Goal: Information Seeking & Learning: Learn about a topic

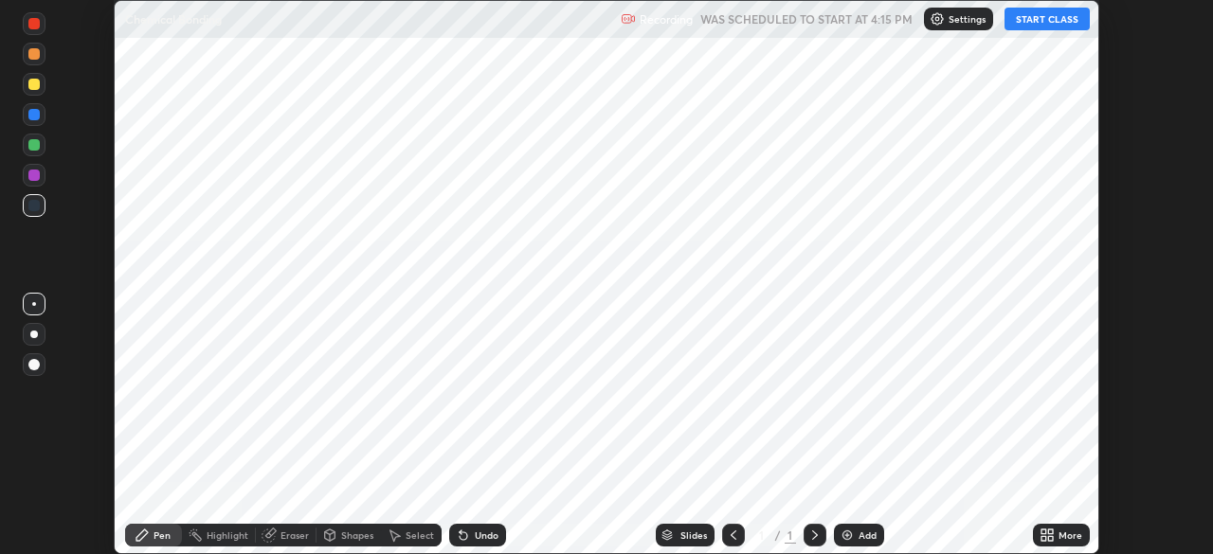
scroll to position [554, 1212]
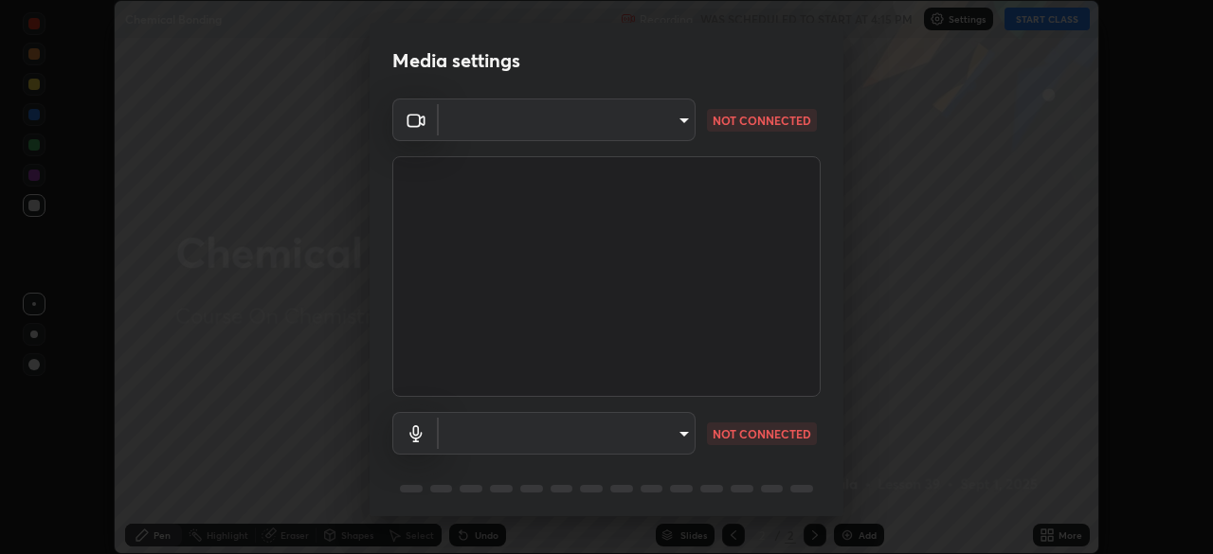
type input "9cdaf2f5b4ebc457084c3d2a91e6865996f4633c2dd879e16a2147302b78376d"
type input "communications"
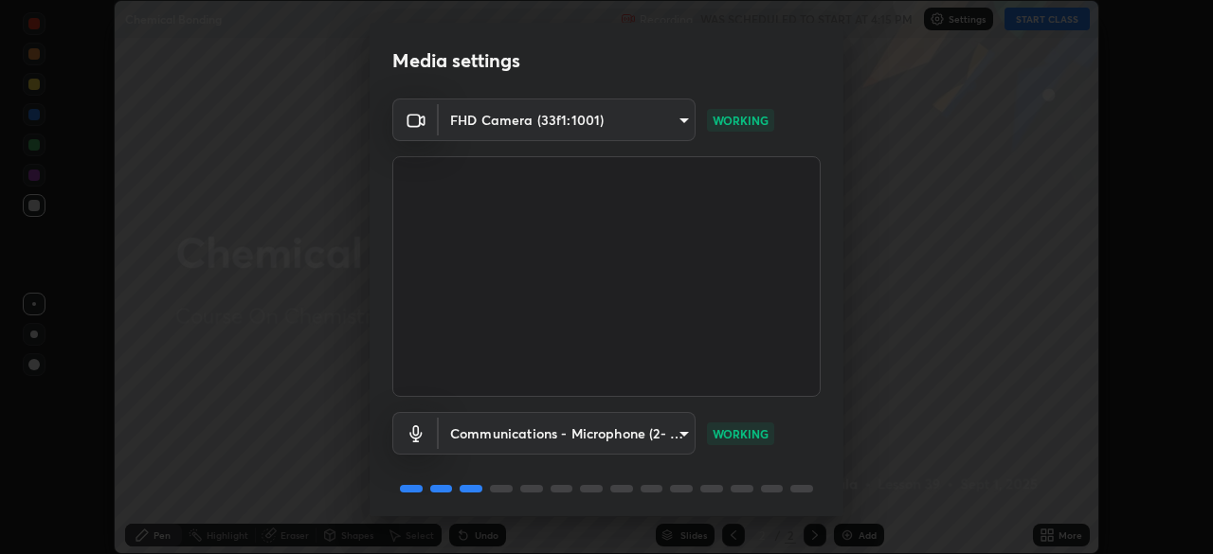
scroll to position [53, 0]
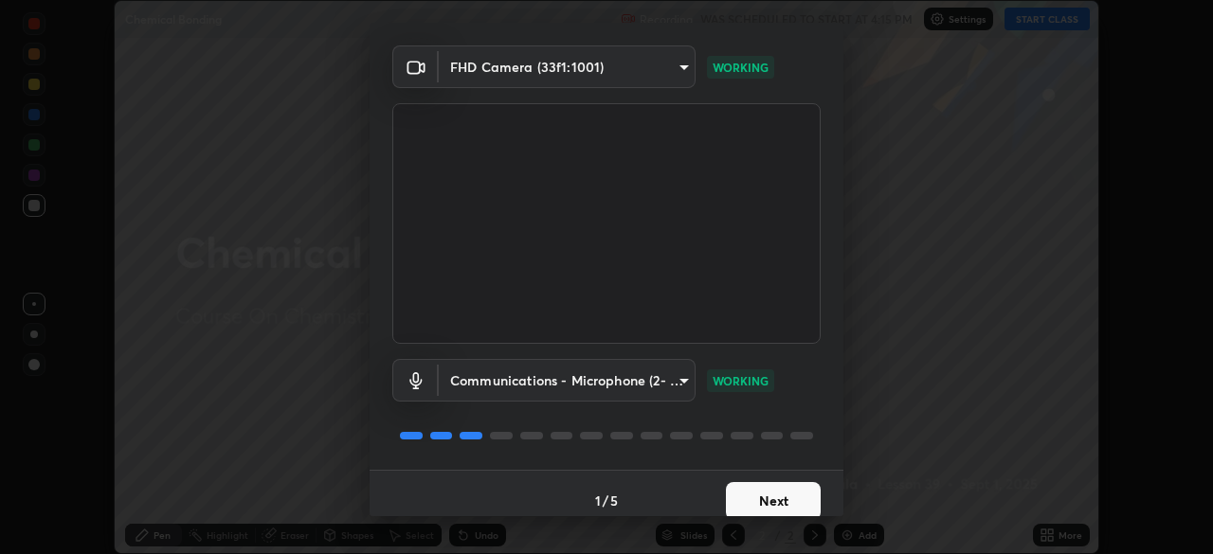
click at [775, 489] on button "Next" at bounding box center [773, 501] width 95 height 38
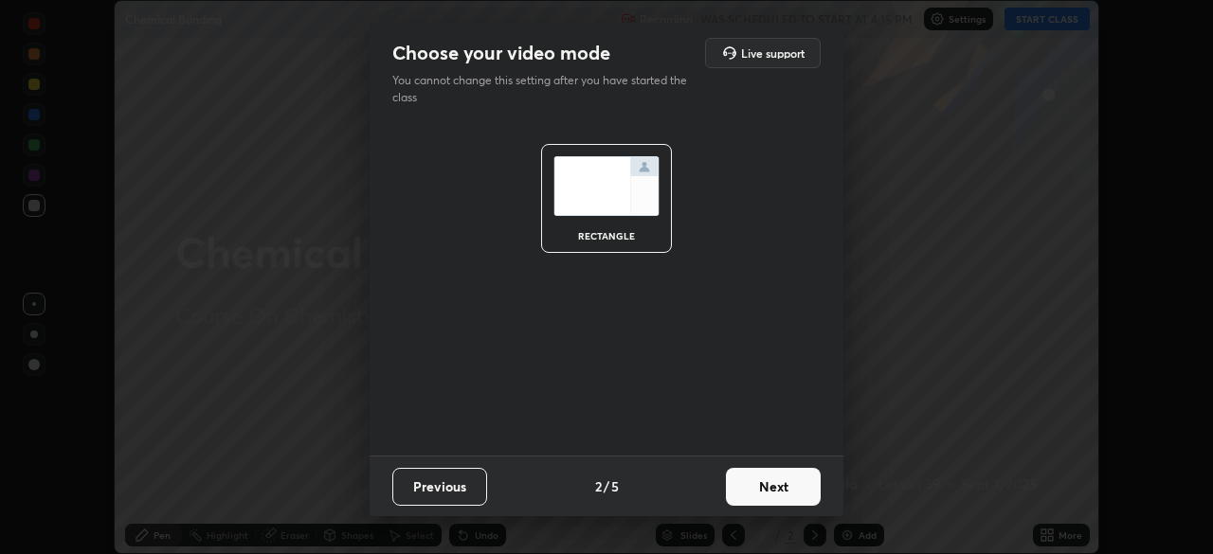
scroll to position [0, 0]
click at [777, 486] on button "Next" at bounding box center [773, 487] width 95 height 38
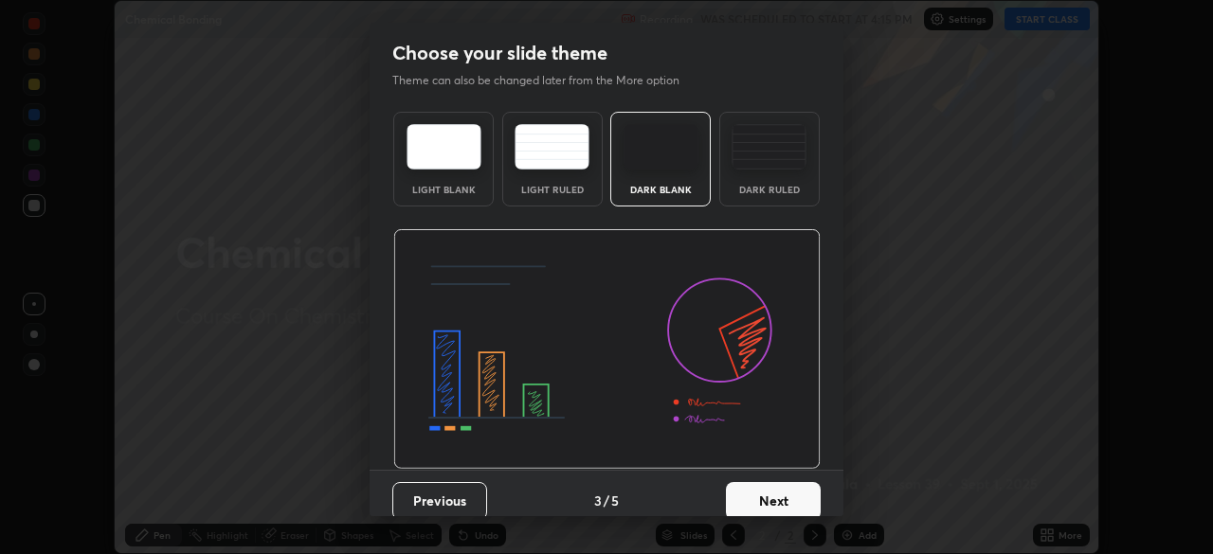
click at [781, 490] on button "Next" at bounding box center [773, 501] width 95 height 38
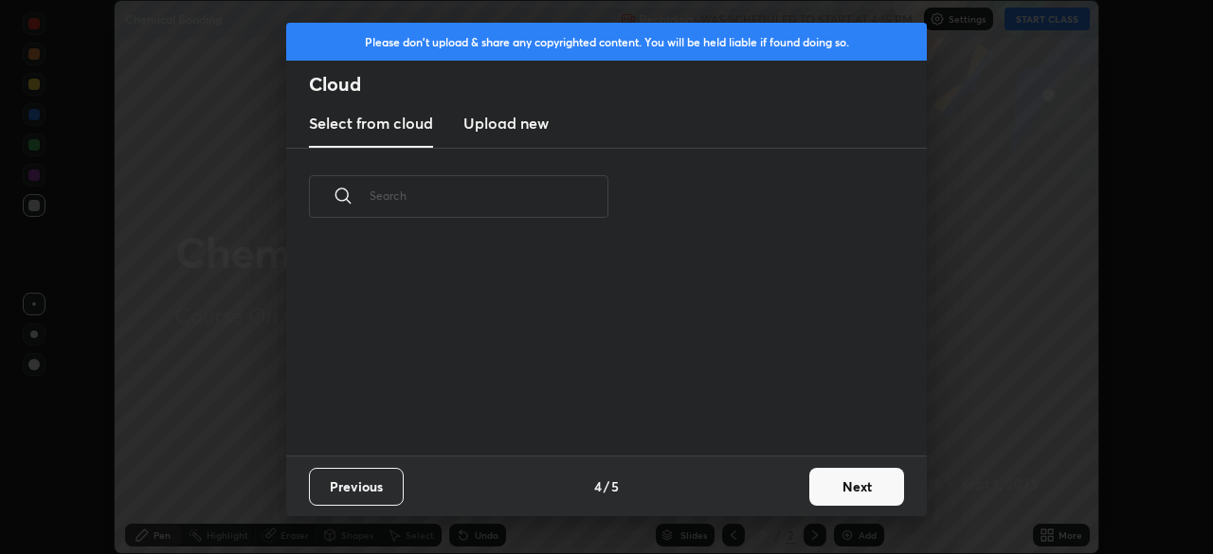
click at [788, 492] on div "Previous 4 / 5 Next" at bounding box center [606, 486] width 640 height 61
click at [833, 479] on button "Next" at bounding box center [856, 487] width 95 height 38
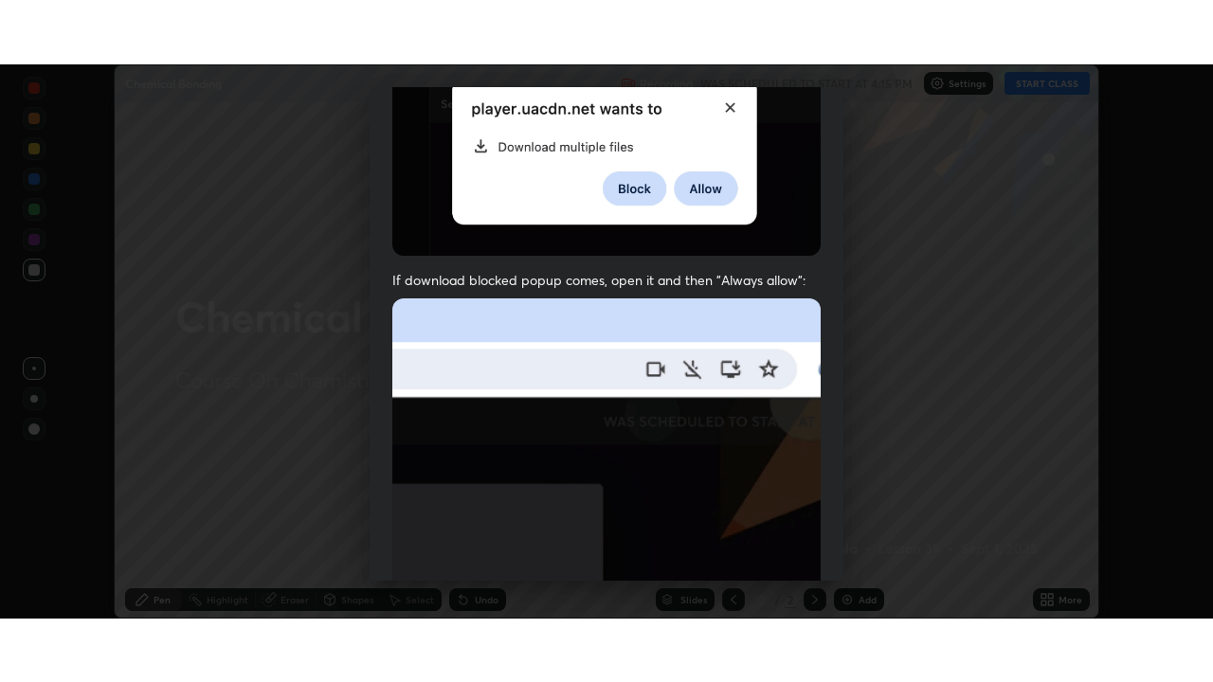
scroll to position [454, 0]
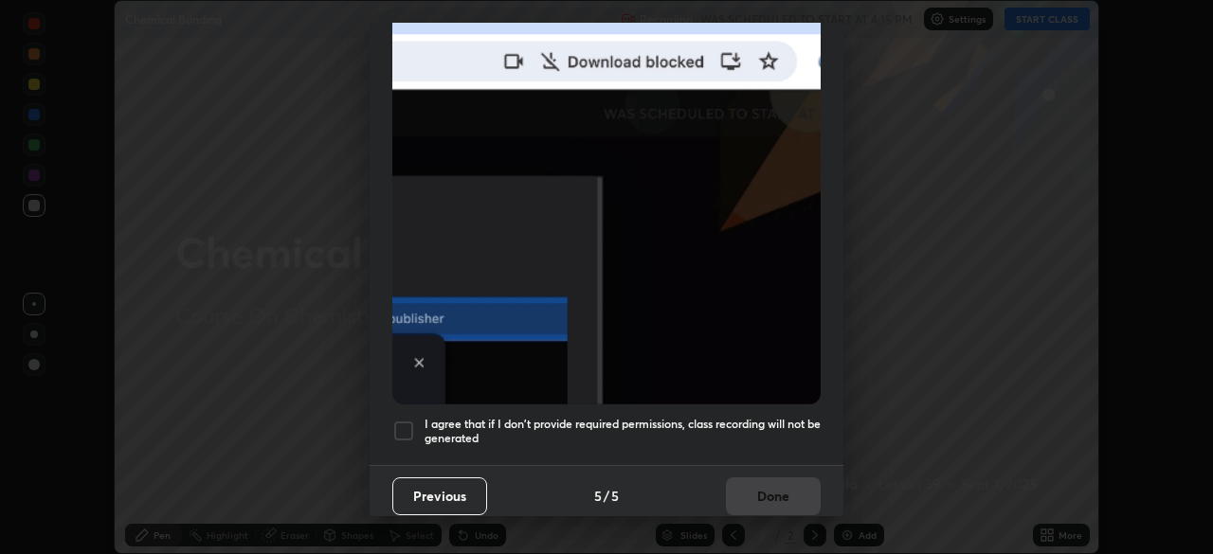
click at [512, 417] on h5 "I agree that if I don't provide required permissions, class recording will not …" at bounding box center [622, 431] width 396 height 29
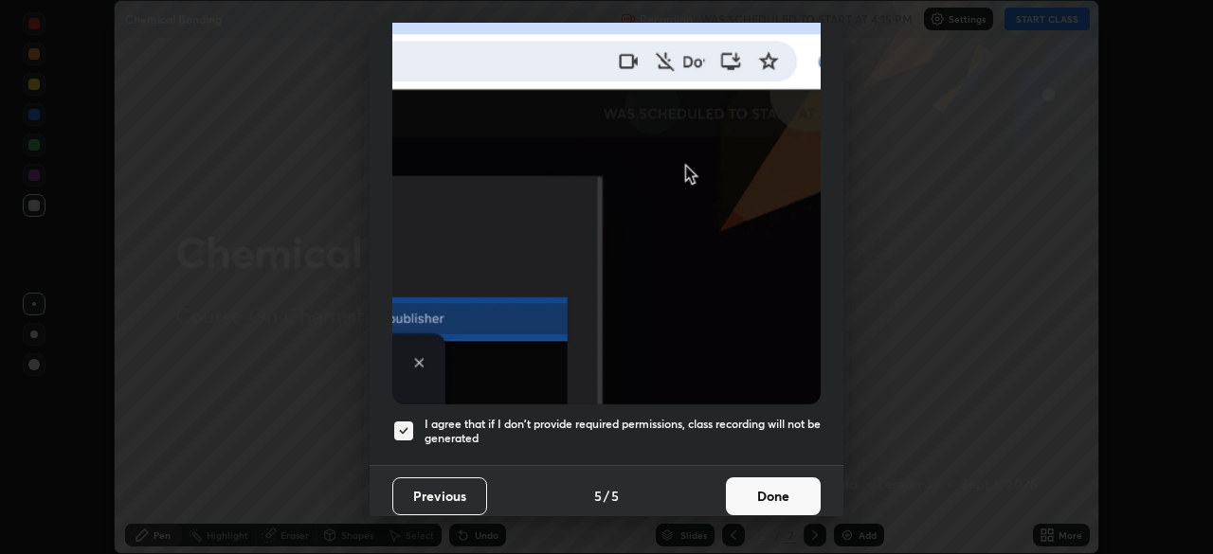
click at [744, 477] on button "Done" at bounding box center [773, 496] width 95 height 38
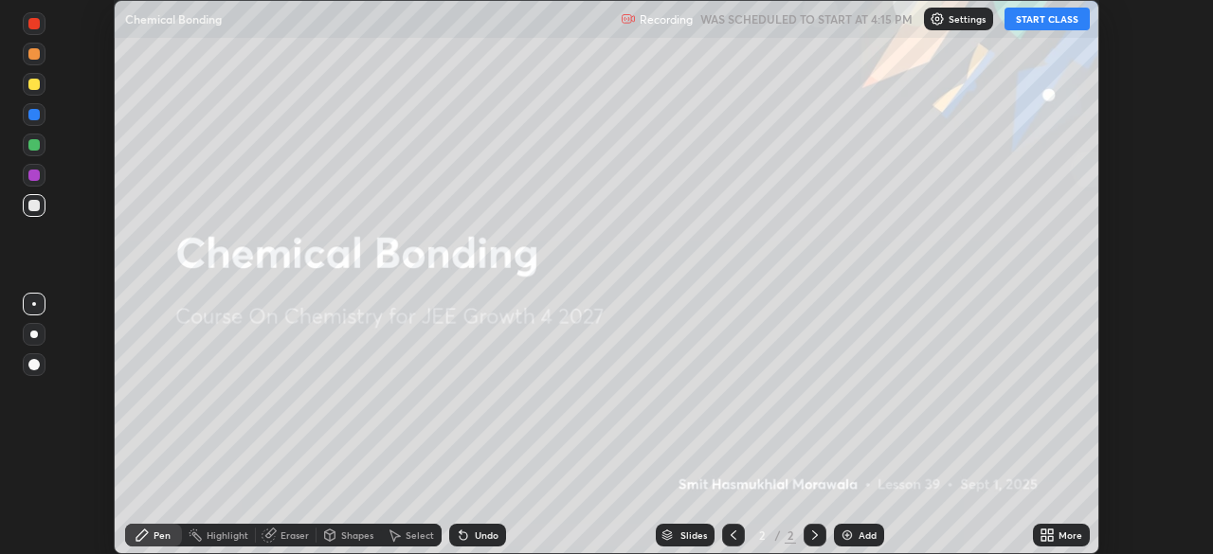
click at [1042, 18] on button "START CLASS" at bounding box center [1046, 19] width 85 height 23
click at [1065, 531] on div "More" at bounding box center [1070, 535] width 24 height 9
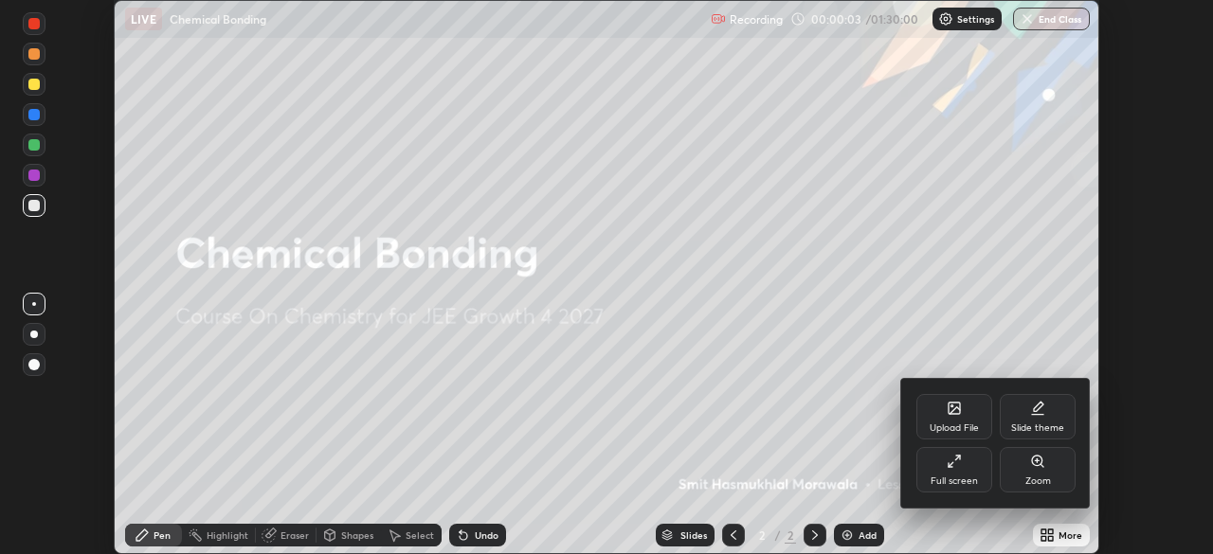
click at [974, 457] on div "Full screen" at bounding box center [954, 469] width 76 height 45
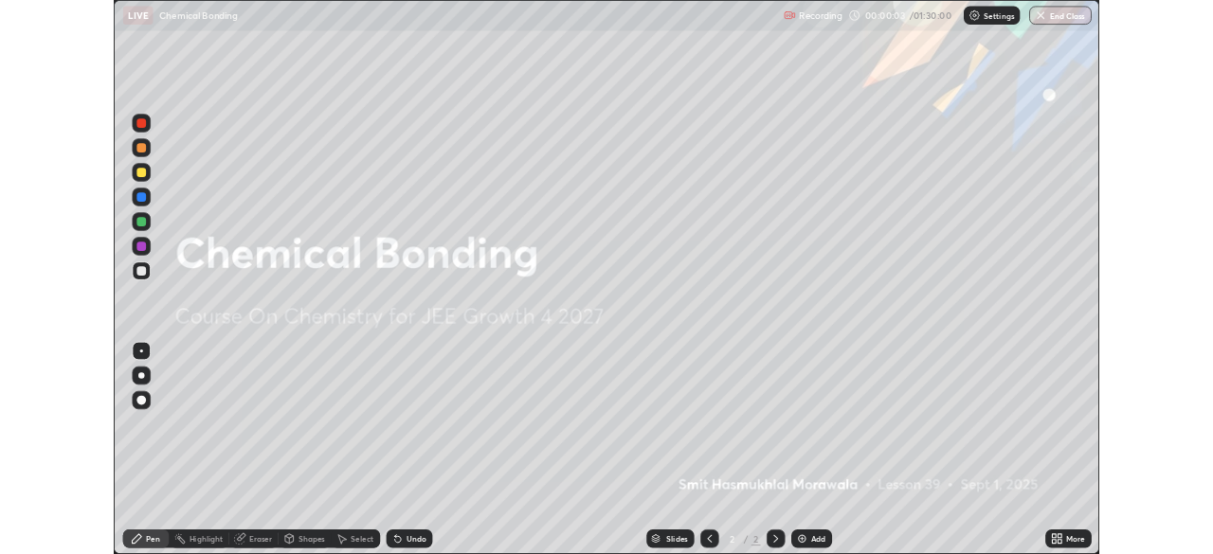
scroll to position [682, 1213]
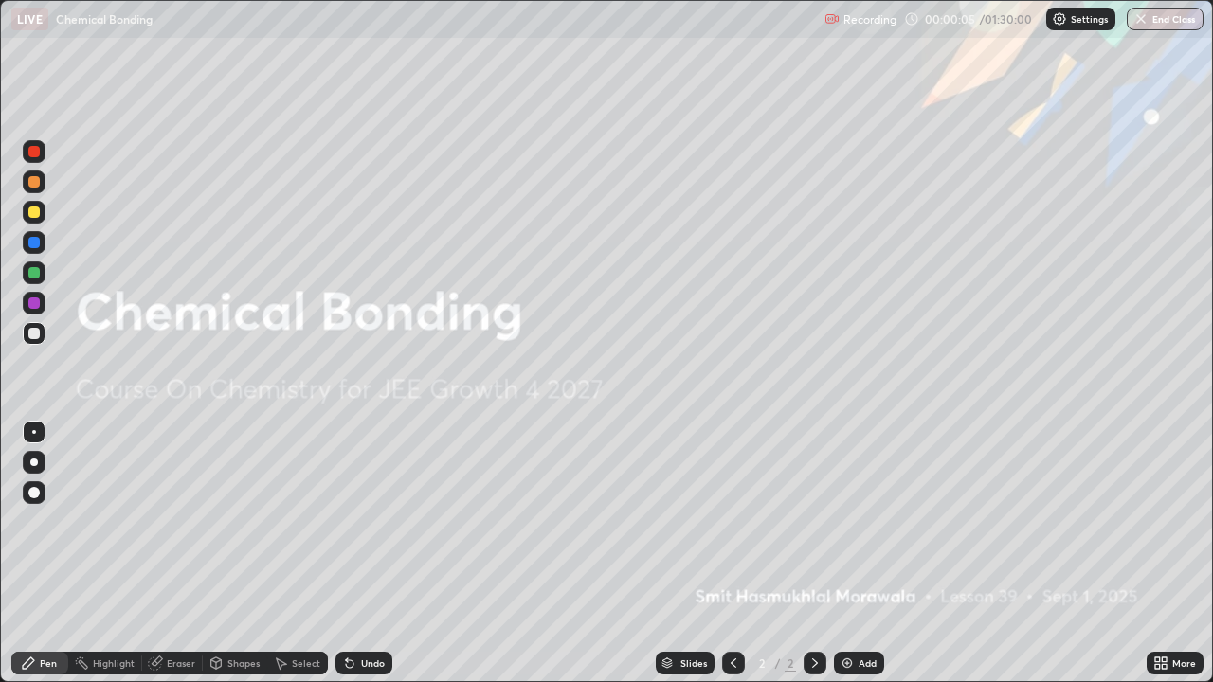
click at [1172, 553] on div "More" at bounding box center [1184, 662] width 24 height 9
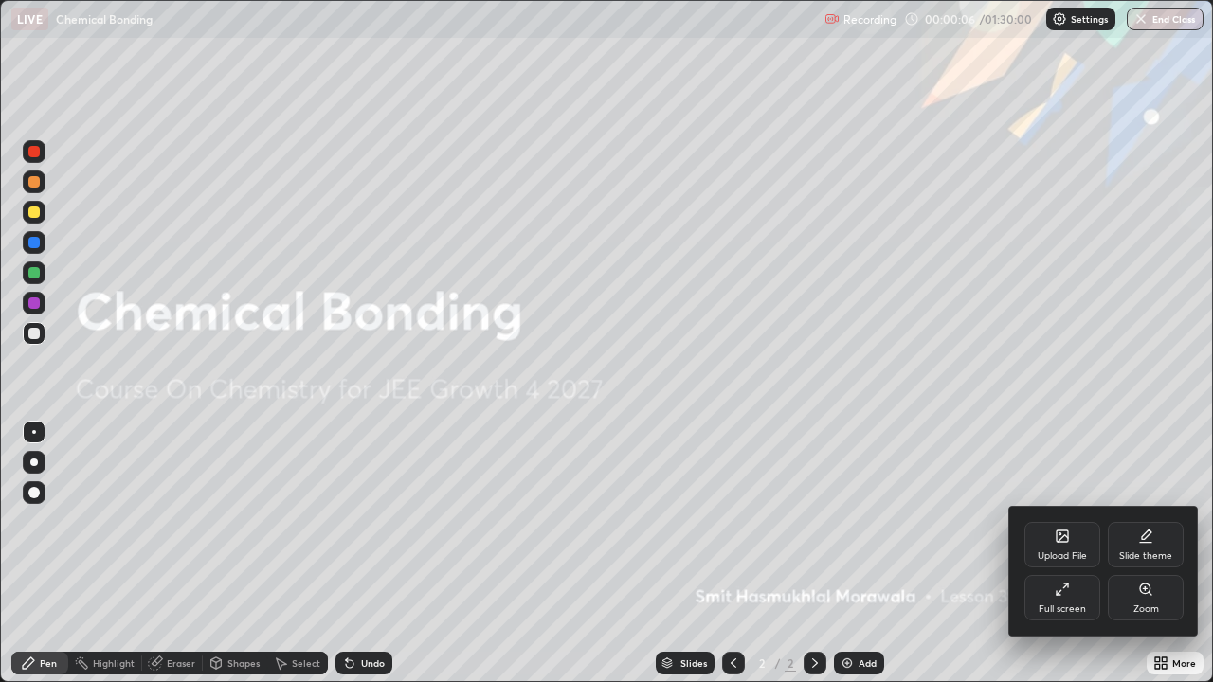
click at [1070, 553] on div "Full screen" at bounding box center [1062, 597] width 76 height 45
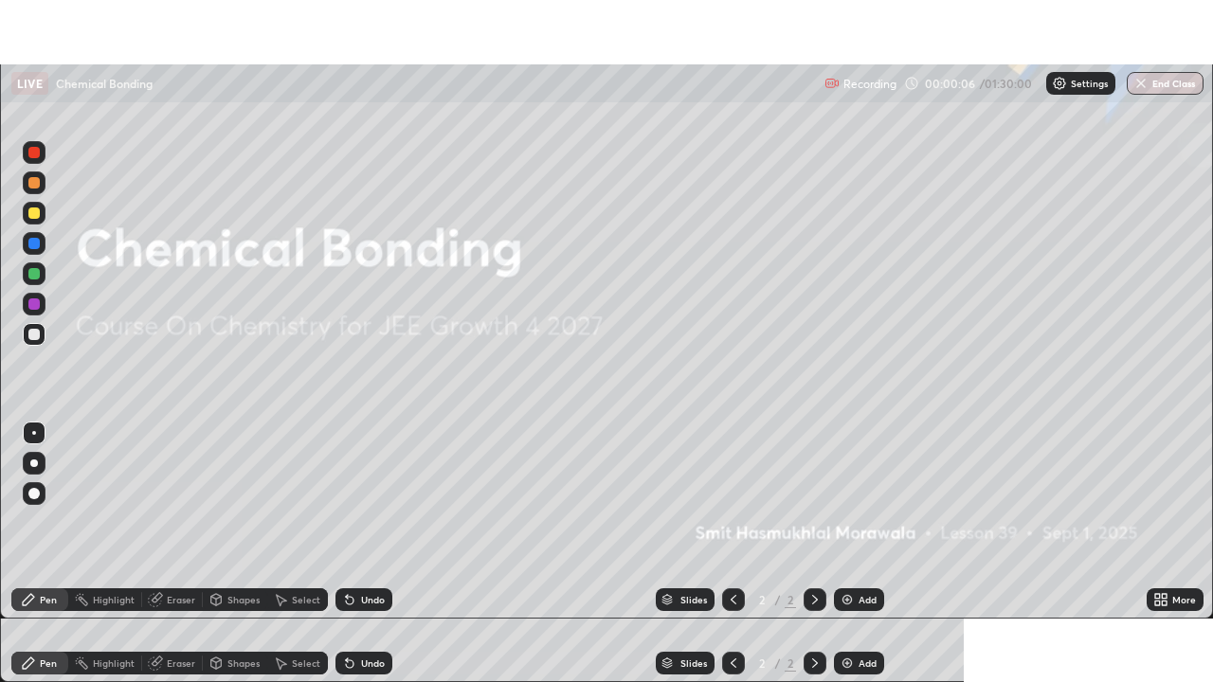
scroll to position [94179, 93520]
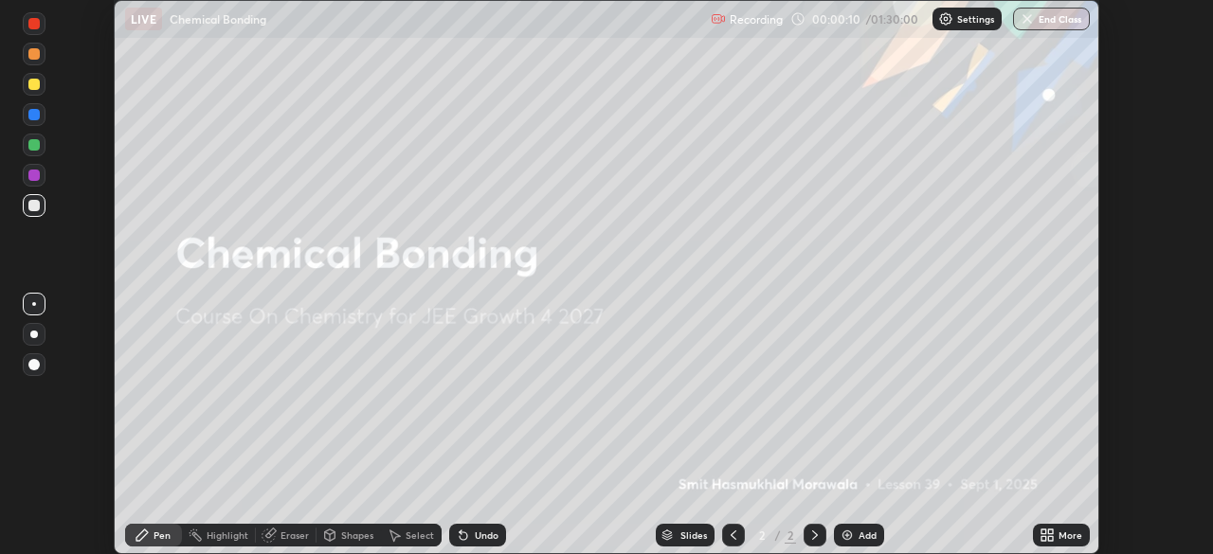
click at [1059, 531] on div "More" at bounding box center [1070, 535] width 24 height 9
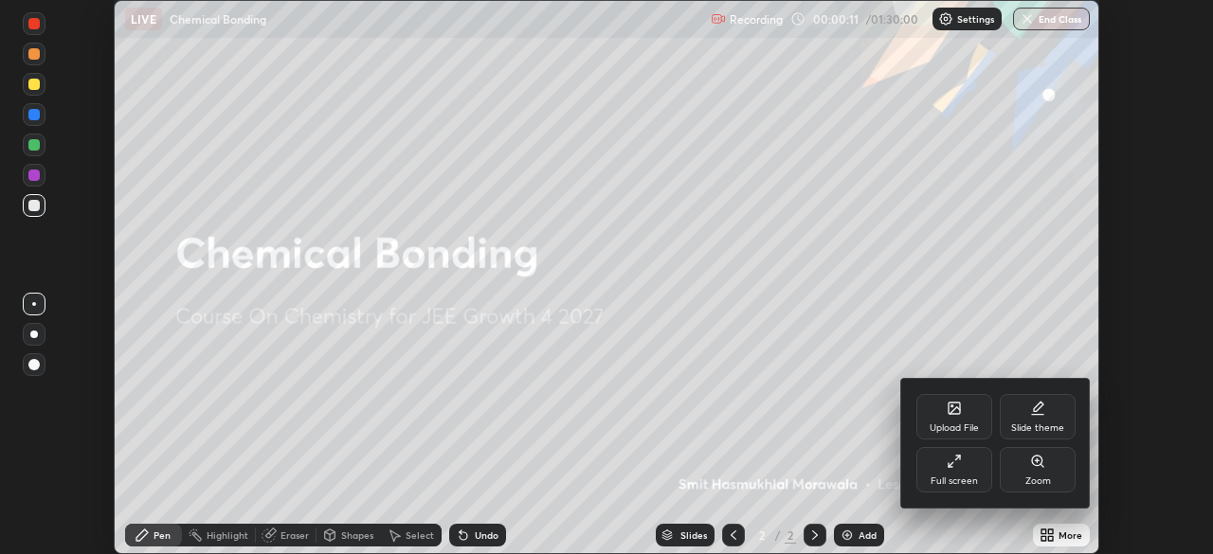
click at [958, 477] on div "Full screen" at bounding box center [953, 481] width 47 height 9
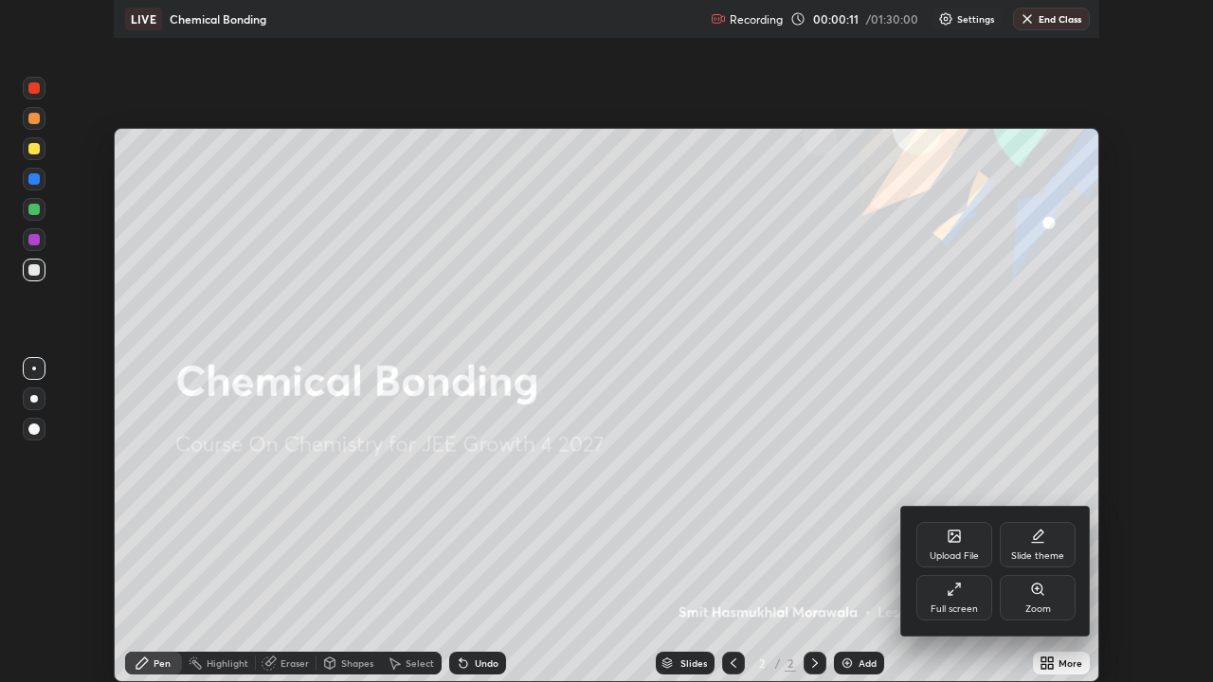
scroll to position [682, 1213]
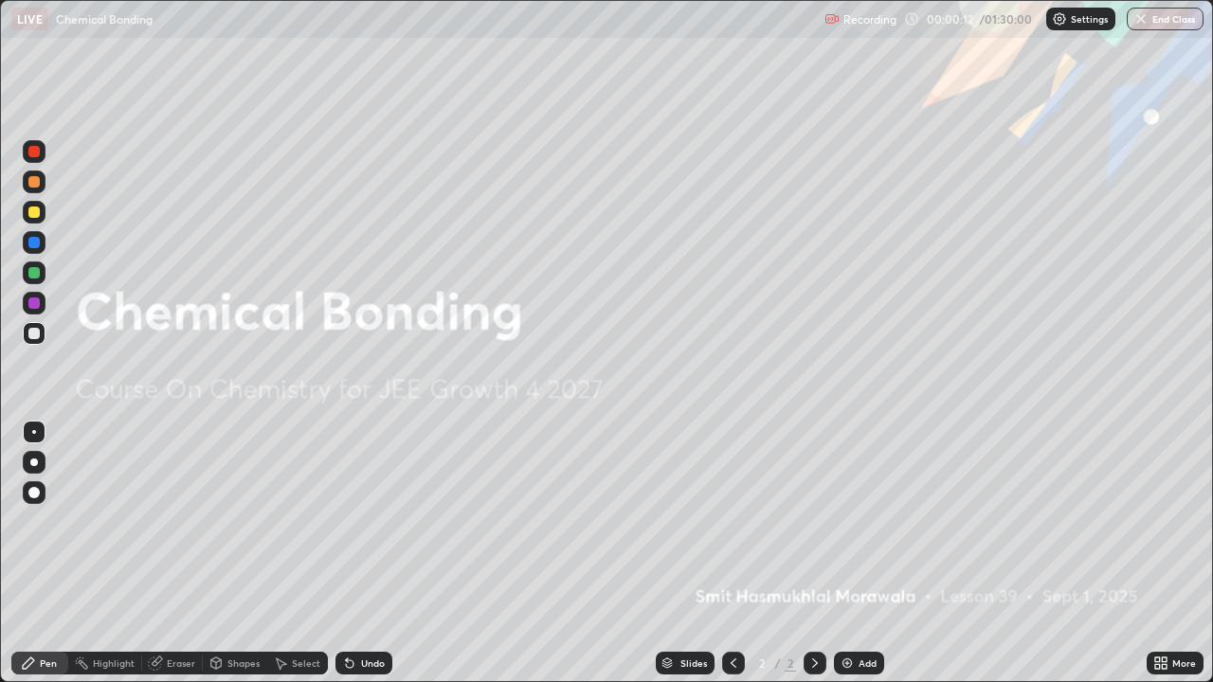
click at [873, 553] on div "Add" at bounding box center [859, 663] width 50 height 23
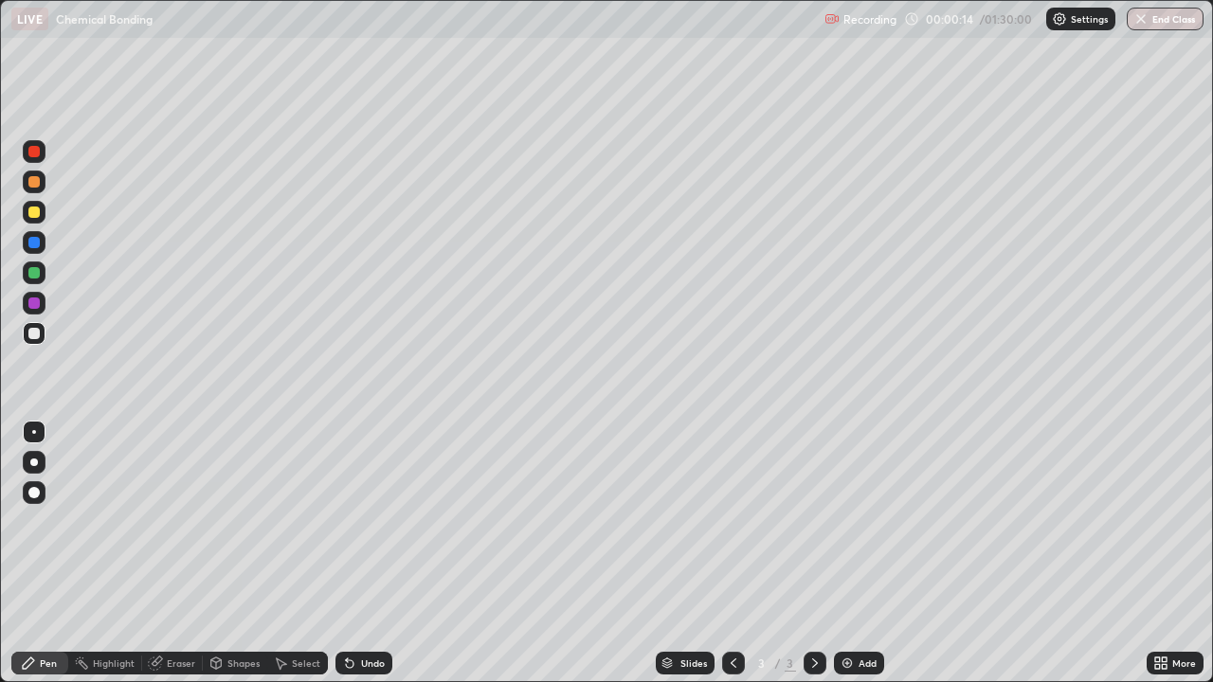
click at [42, 275] on div at bounding box center [34, 272] width 23 height 23
click at [33, 465] on div at bounding box center [34, 463] width 8 height 8
click at [369, 553] on div "Undo" at bounding box center [373, 662] width 24 height 9
click at [34, 216] on div at bounding box center [33, 212] width 11 height 11
click at [35, 181] on div at bounding box center [33, 181] width 11 height 11
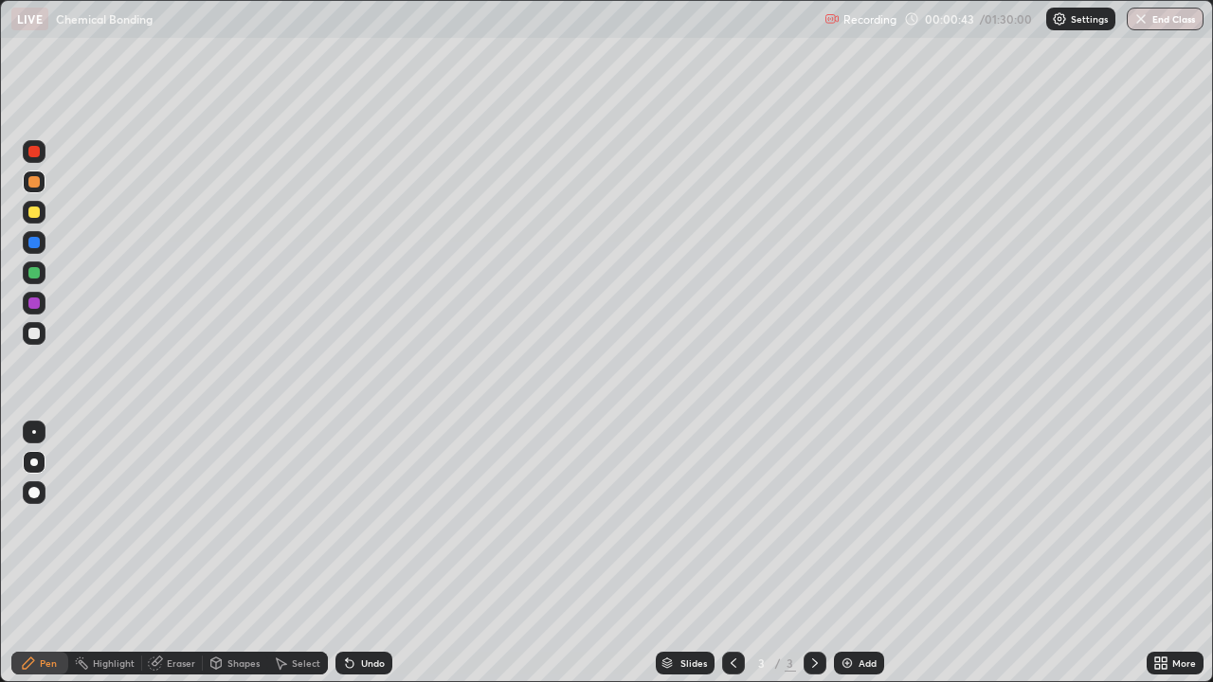
click at [34, 186] on div at bounding box center [33, 181] width 11 height 11
click at [33, 186] on div at bounding box center [33, 181] width 11 height 11
click at [36, 182] on div at bounding box center [33, 181] width 11 height 11
click at [35, 333] on div at bounding box center [33, 333] width 11 height 11
click at [41, 331] on div at bounding box center [34, 333] width 23 height 23
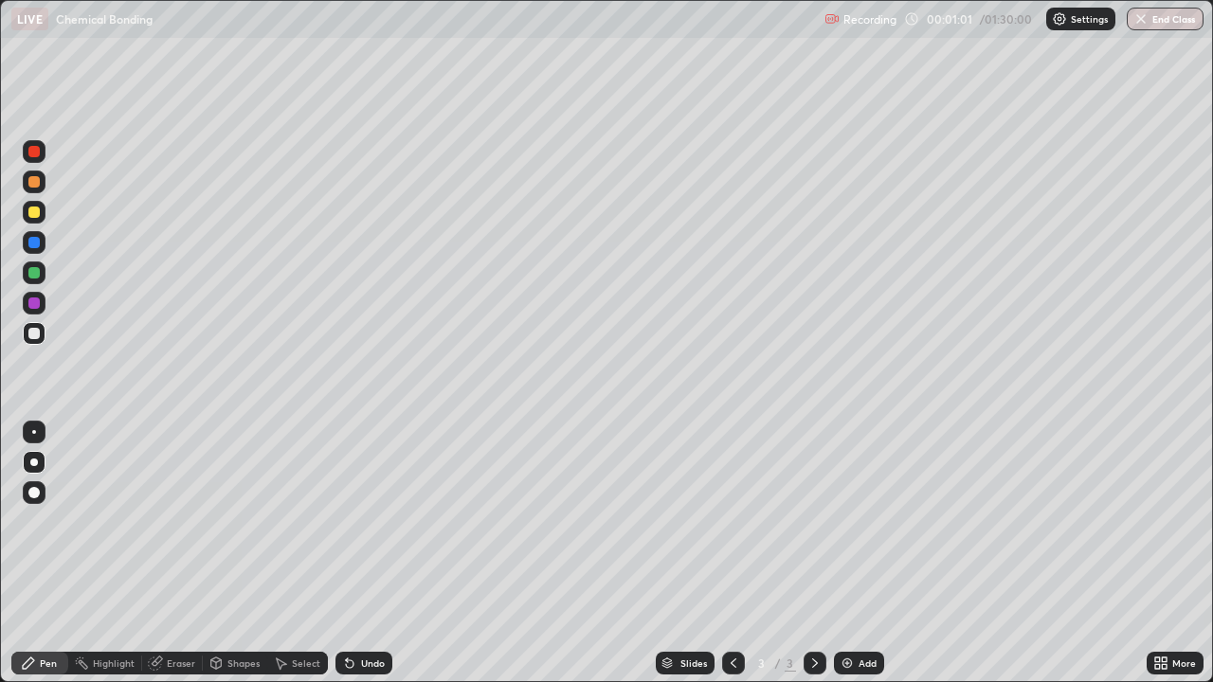
click at [369, 553] on div "Undo" at bounding box center [373, 662] width 24 height 9
click at [372, 553] on div "Undo" at bounding box center [373, 662] width 24 height 9
click at [361, 553] on div "Undo" at bounding box center [373, 662] width 24 height 9
click at [33, 232] on div at bounding box center [34, 242] width 23 height 23
click at [38, 213] on div at bounding box center [33, 212] width 11 height 11
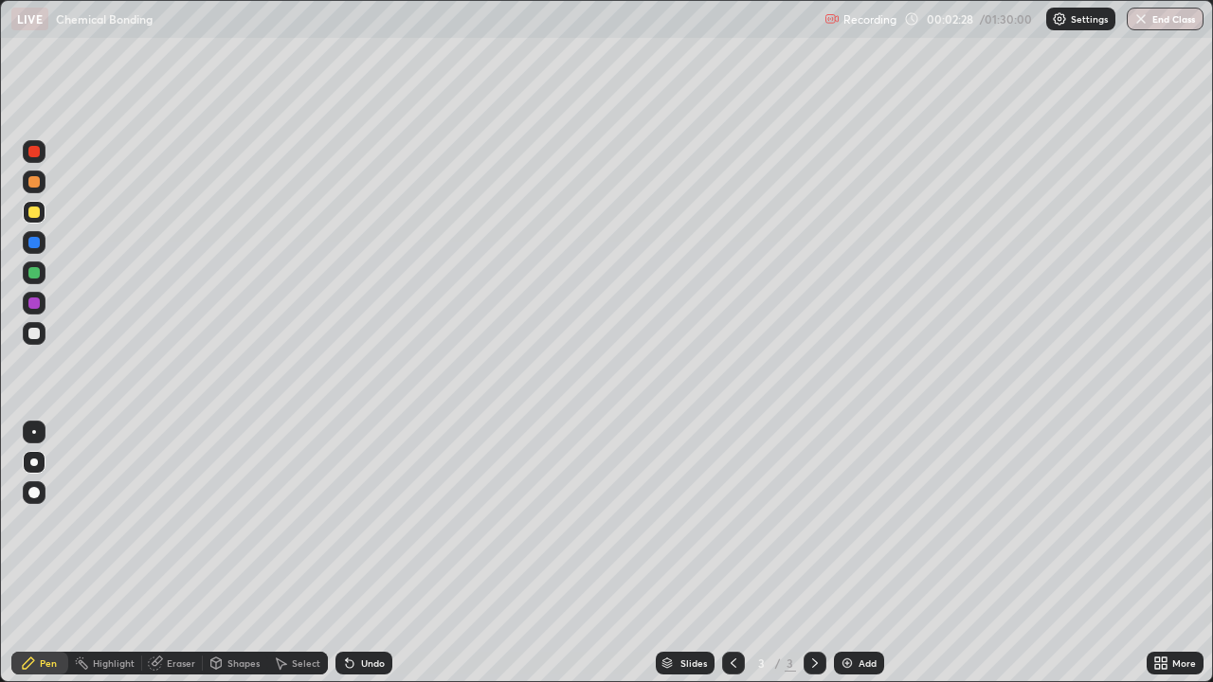
click at [32, 237] on div at bounding box center [33, 242] width 11 height 11
click at [30, 241] on div at bounding box center [33, 242] width 11 height 11
click at [34, 240] on div at bounding box center [33, 242] width 11 height 11
click at [34, 239] on div at bounding box center [33, 242] width 11 height 11
click at [35, 271] on div at bounding box center [33, 272] width 11 height 11
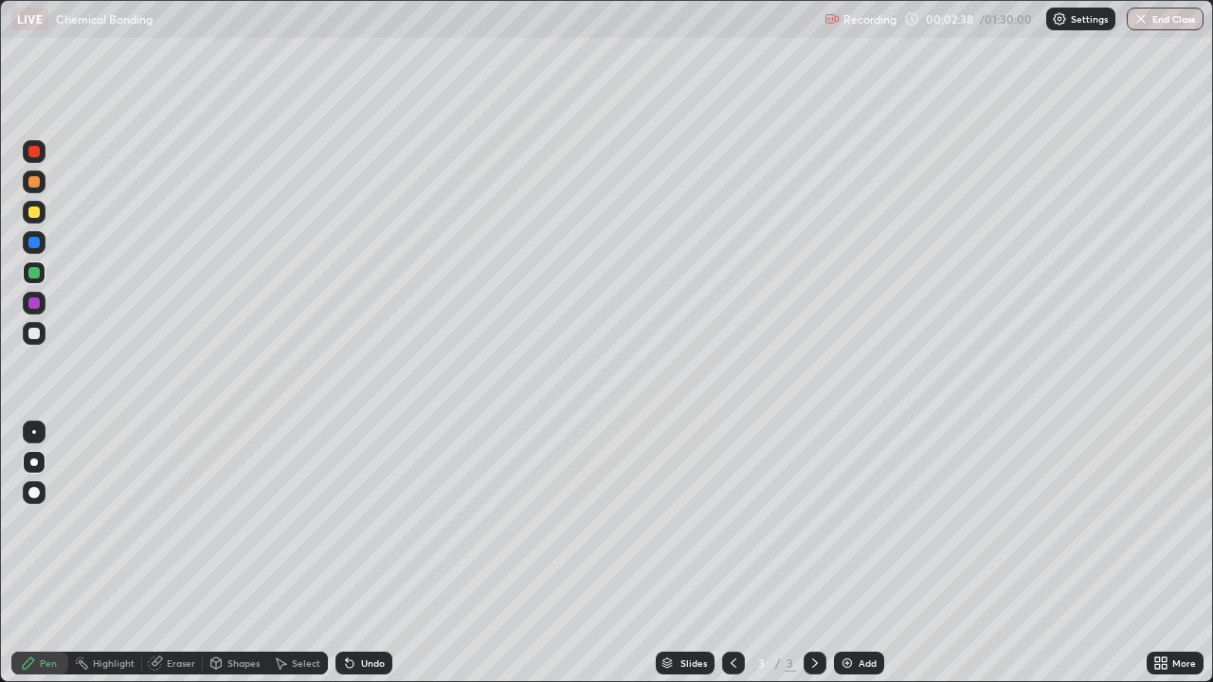
click at [34, 244] on div at bounding box center [33, 242] width 11 height 11
click at [365, 553] on div "Undo" at bounding box center [373, 662] width 24 height 9
click at [366, 553] on div "Undo" at bounding box center [373, 662] width 24 height 9
click at [34, 272] on div at bounding box center [33, 272] width 11 height 11
click at [35, 273] on div at bounding box center [33, 272] width 11 height 11
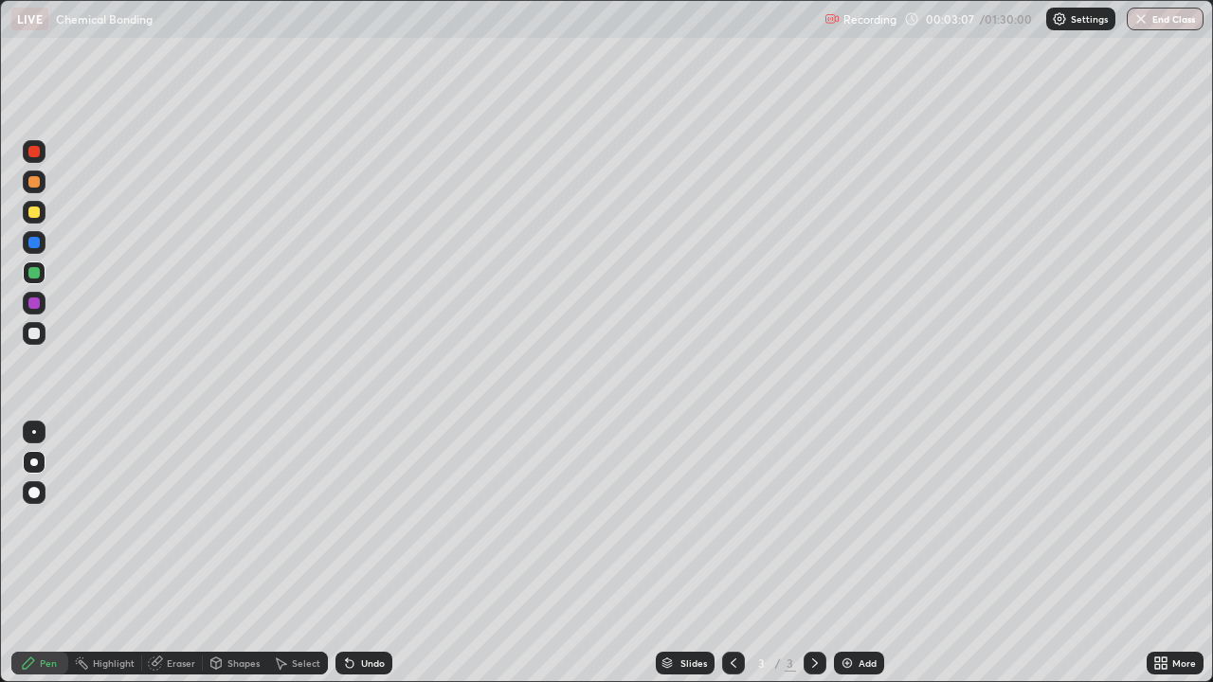
click at [34, 270] on div at bounding box center [33, 272] width 11 height 11
click at [363, 553] on div "Undo" at bounding box center [373, 662] width 24 height 9
click at [31, 294] on div at bounding box center [34, 303] width 23 height 23
click at [37, 272] on div at bounding box center [33, 272] width 11 height 11
click at [36, 305] on div at bounding box center [33, 302] width 11 height 11
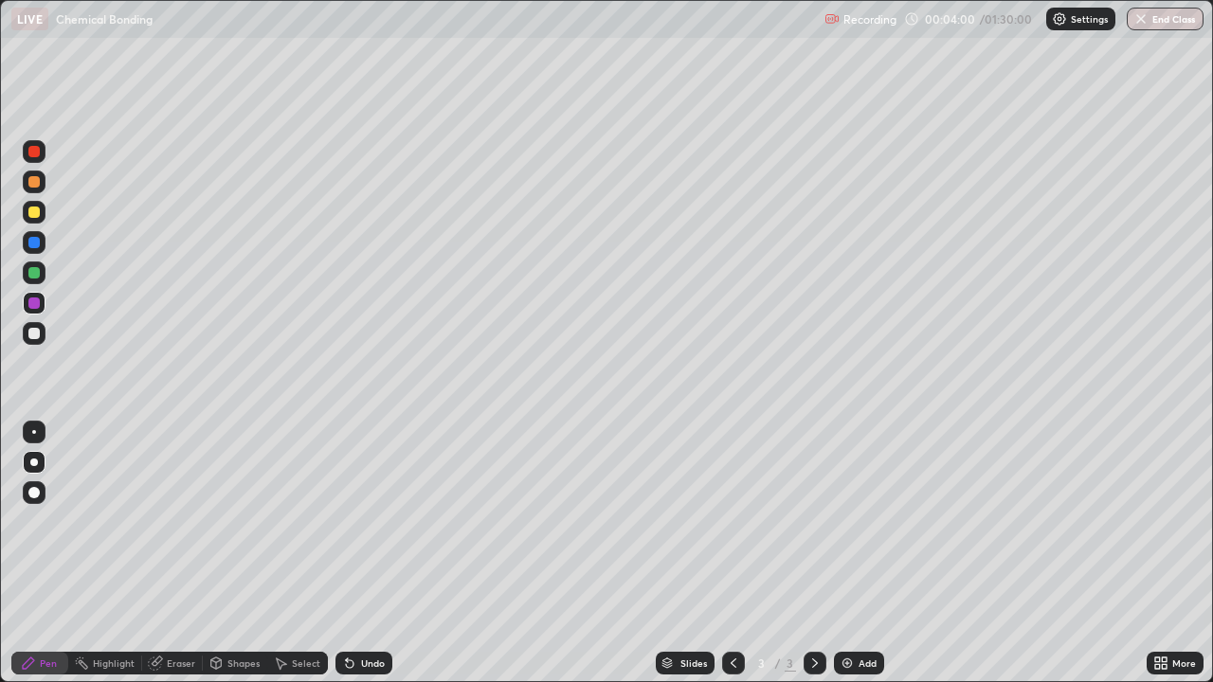
click at [37, 301] on div at bounding box center [33, 302] width 11 height 11
click at [368, 553] on div "Undo" at bounding box center [373, 662] width 24 height 9
click at [371, 553] on div "Undo" at bounding box center [373, 662] width 24 height 9
click at [375, 553] on div "Undo" at bounding box center [373, 662] width 24 height 9
click at [377, 553] on div "Undo" at bounding box center [373, 662] width 24 height 9
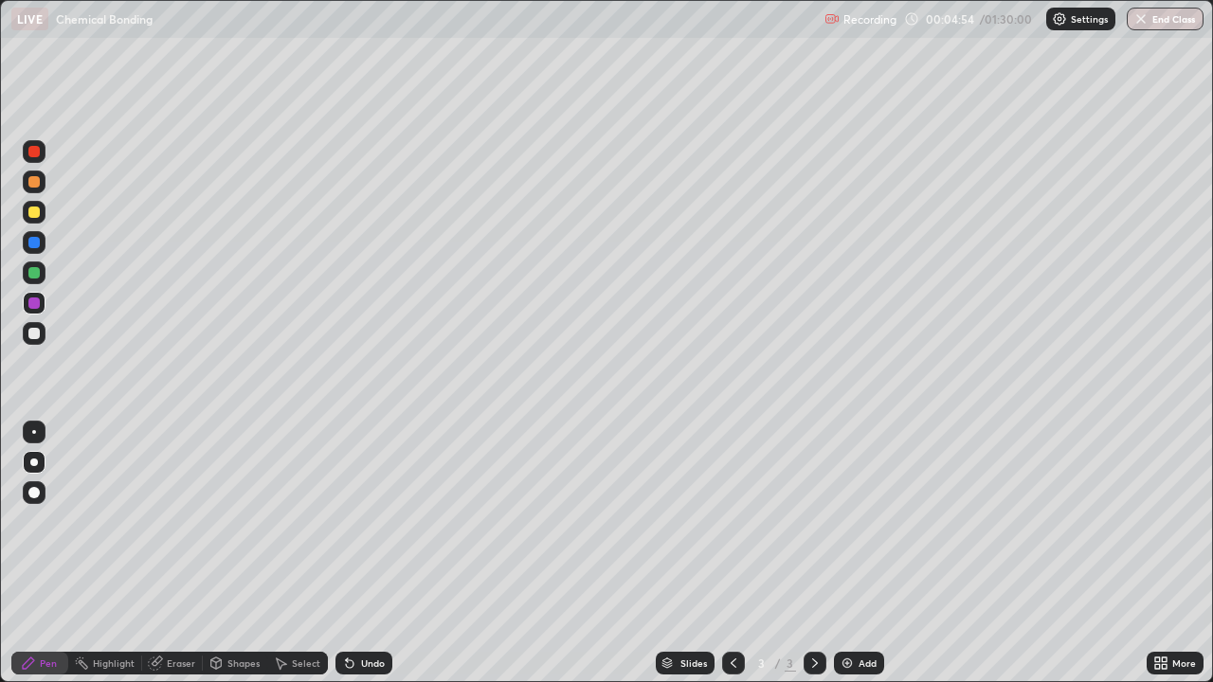
click at [171, 553] on div "Eraser" at bounding box center [181, 662] width 28 height 9
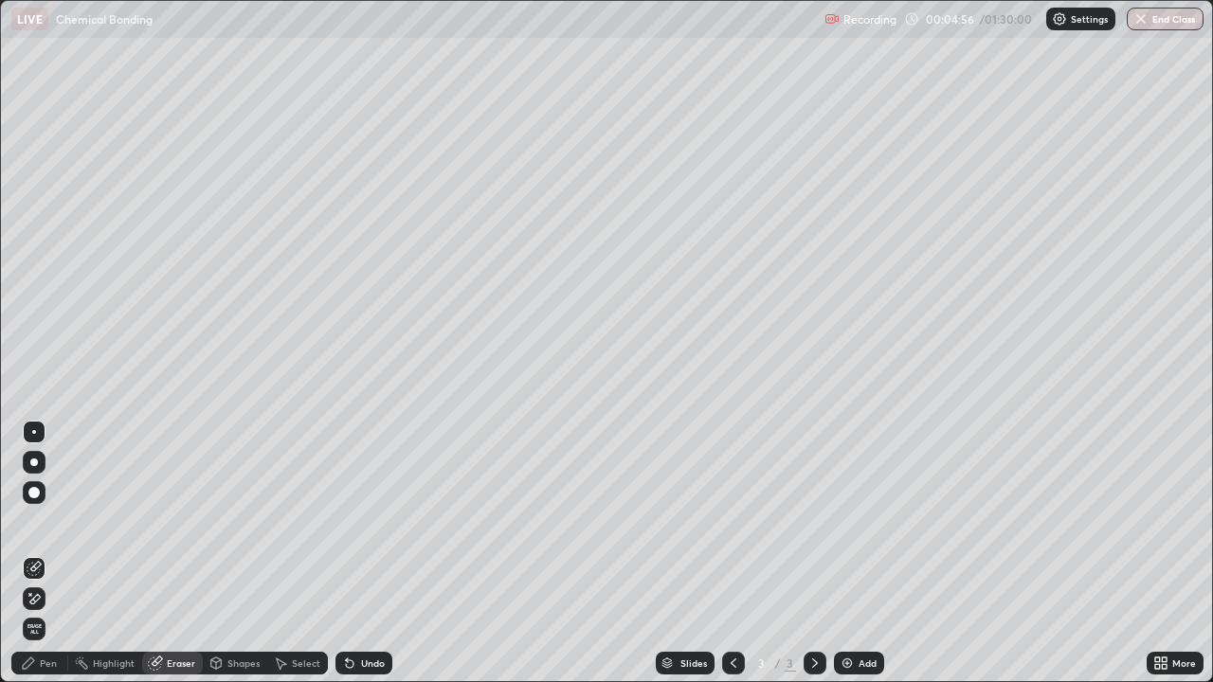
click at [41, 553] on div "Pen" at bounding box center [48, 662] width 17 height 9
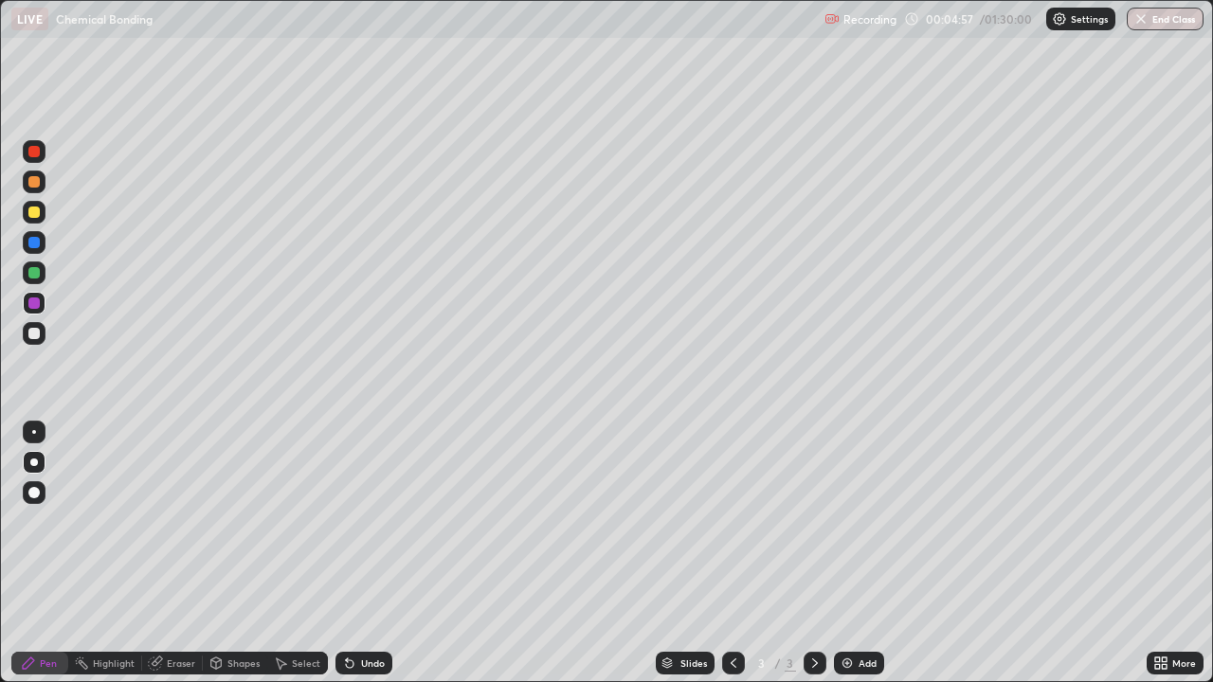
click at [36, 305] on div at bounding box center [33, 302] width 11 height 11
click at [37, 210] on div at bounding box center [33, 212] width 11 height 11
click at [369, 553] on div "Undo" at bounding box center [373, 662] width 24 height 9
click at [179, 553] on div "Eraser" at bounding box center [181, 662] width 28 height 9
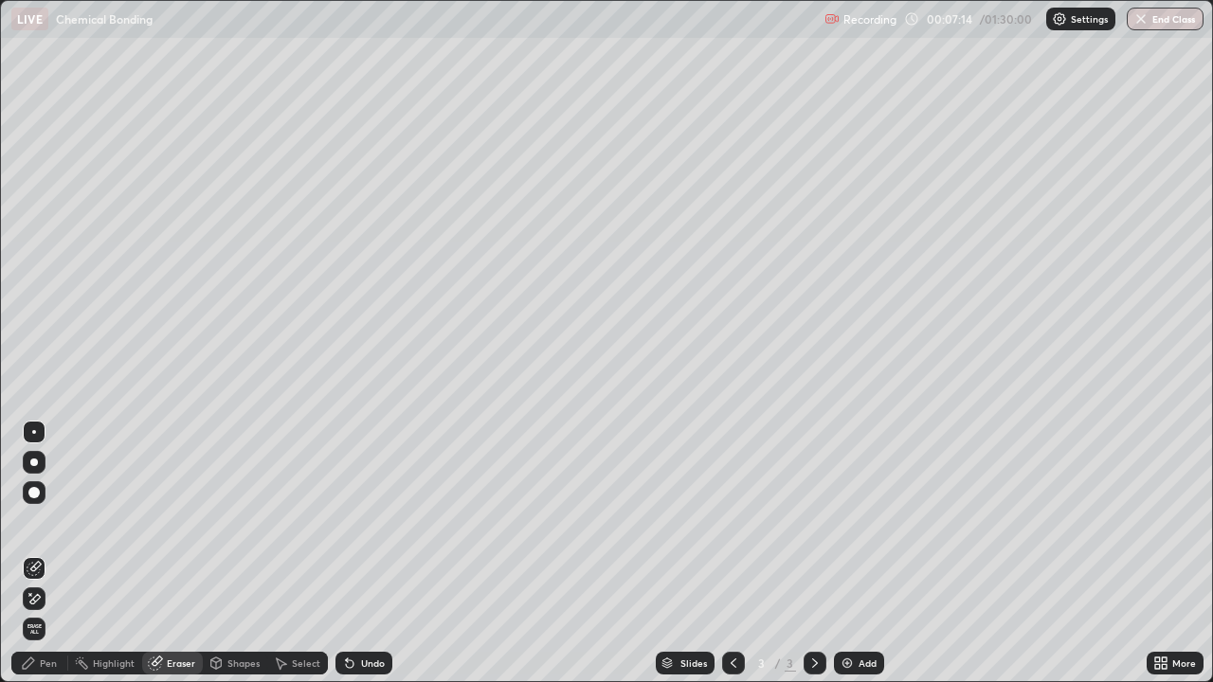
click at [46, 553] on div "Pen" at bounding box center [48, 662] width 17 height 9
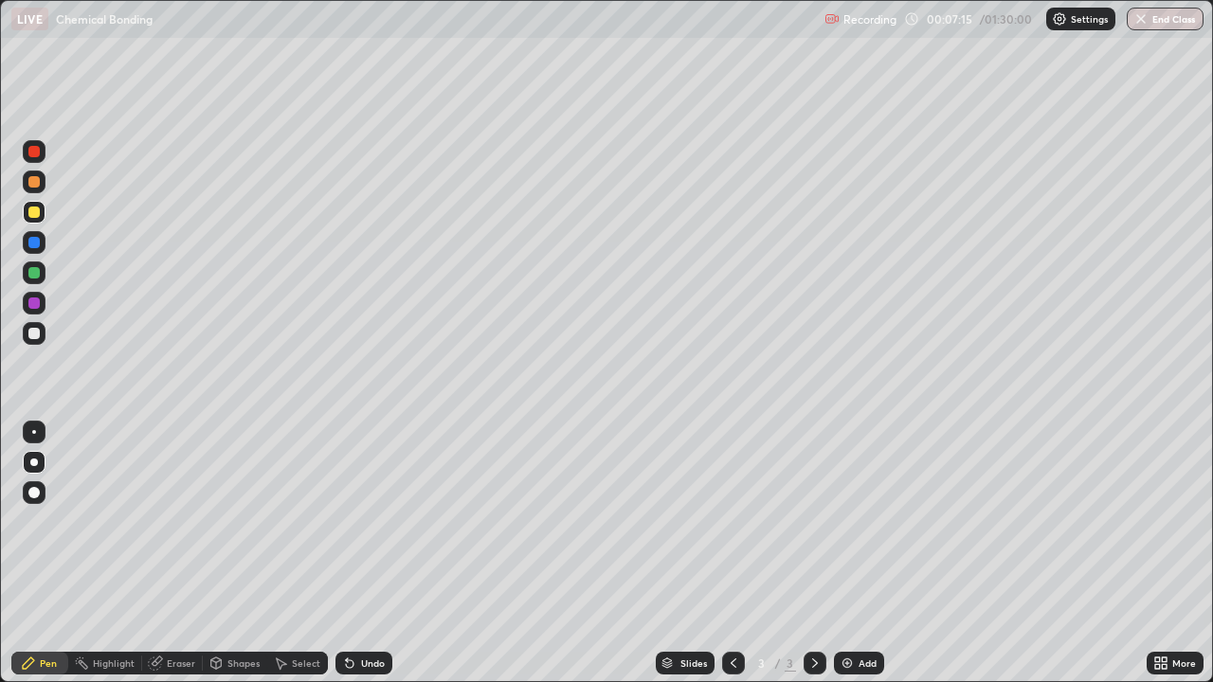
click at [37, 330] on div at bounding box center [33, 333] width 11 height 11
click at [36, 210] on div at bounding box center [33, 212] width 11 height 11
click at [42, 214] on div at bounding box center [34, 212] width 23 height 23
click at [33, 221] on div at bounding box center [34, 212] width 23 height 23
click at [34, 210] on div at bounding box center [33, 212] width 11 height 11
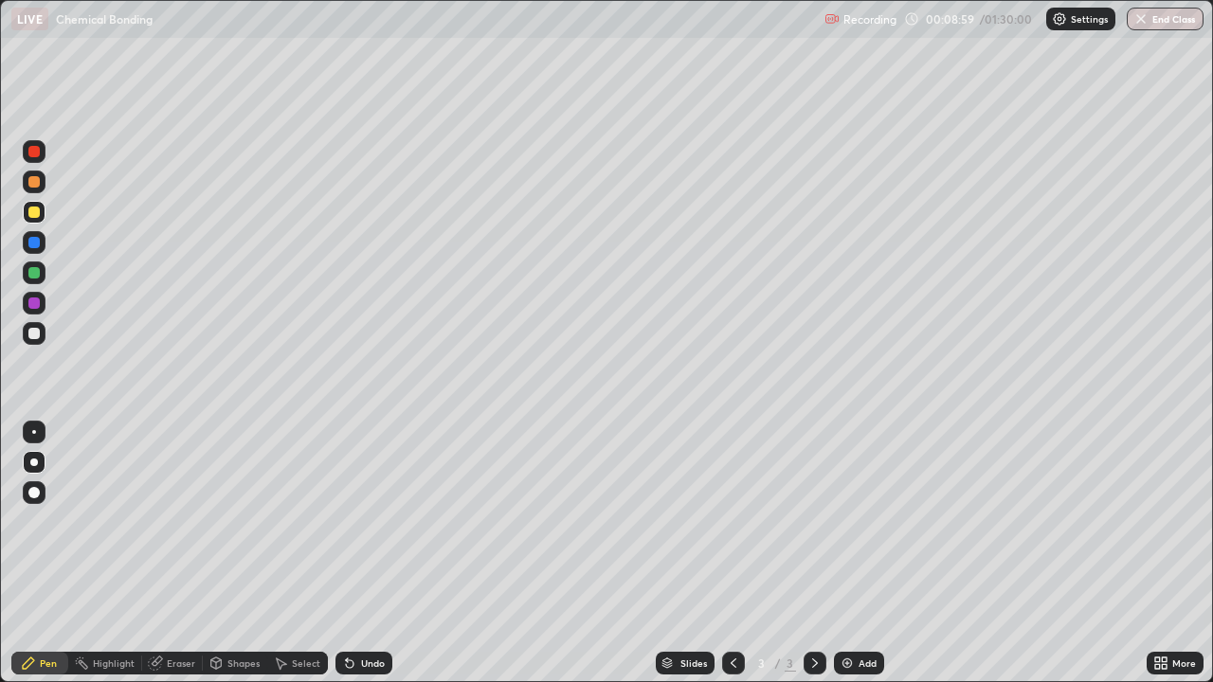
click at [35, 333] on div at bounding box center [33, 333] width 11 height 11
click at [27, 328] on div at bounding box center [34, 333] width 23 height 23
click at [36, 246] on div at bounding box center [33, 242] width 11 height 11
click at [36, 221] on div at bounding box center [34, 212] width 23 height 23
click at [171, 553] on div "Eraser" at bounding box center [172, 663] width 61 height 23
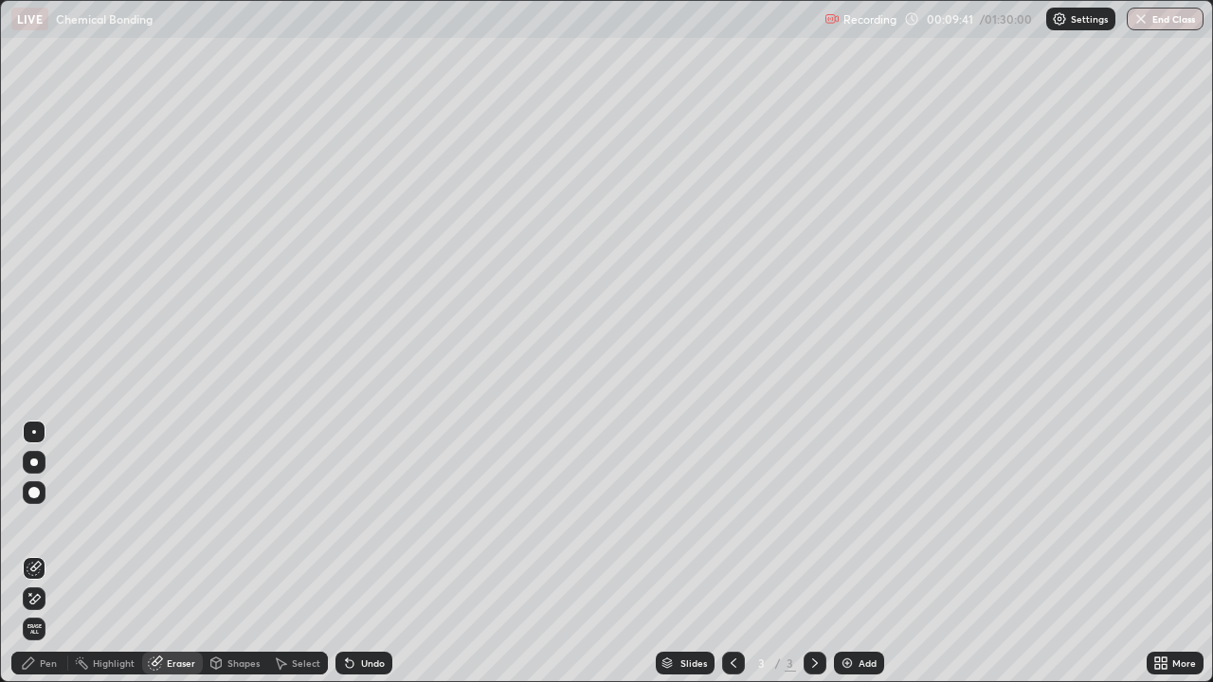
click at [48, 553] on div "Pen" at bounding box center [48, 662] width 17 height 9
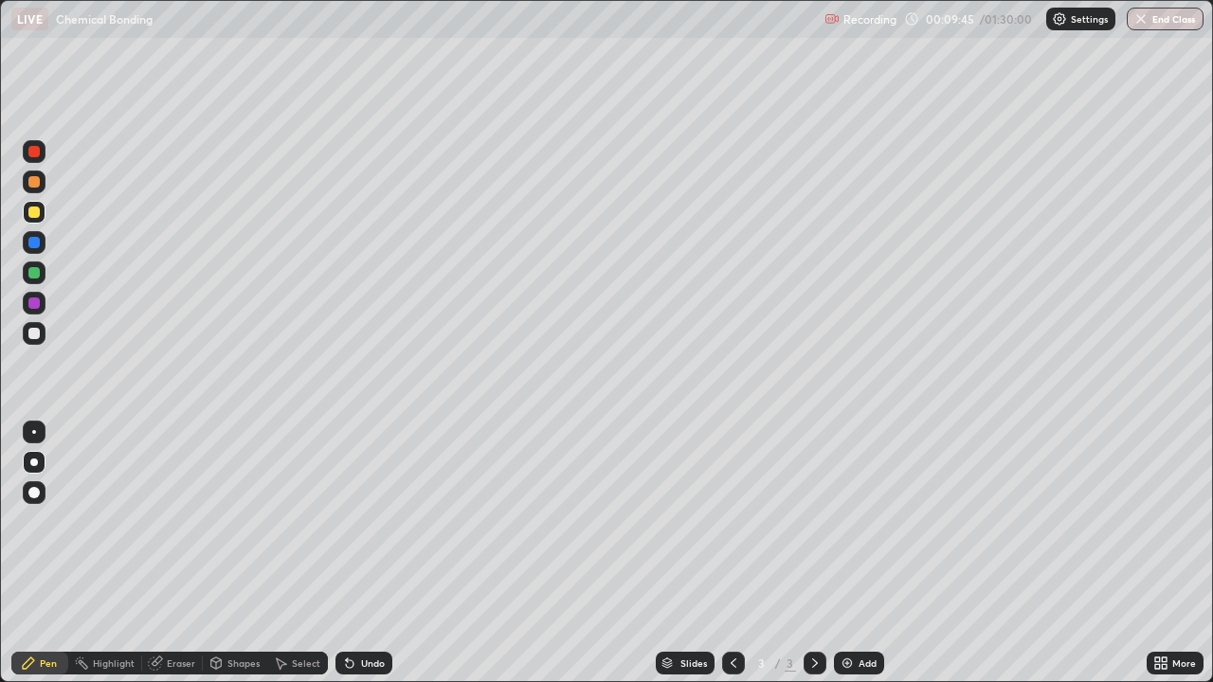
click at [28, 243] on div at bounding box center [33, 242] width 11 height 11
click at [31, 267] on div at bounding box center [33, 272] width 11 height 11
click at [33, 241] on div at bounding box center [33, 242] width 11 height 11
click at [33, 308] on div at bounding box center [33, 302] width 11 height 11
click at [34, 308] on div at bounding box center [33, 302] width 11 height 11
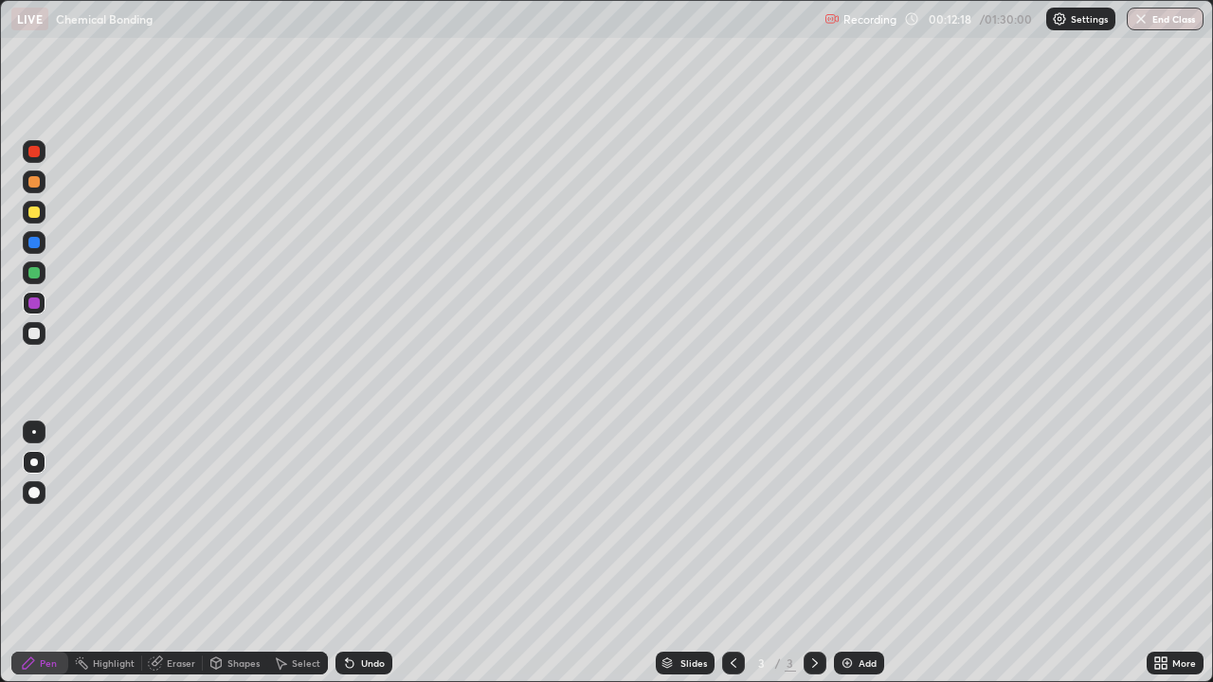
click at [359, 553] on div "Undo" at bounding box center [363, 663] width 57 height 23
click at [358, 553] on div "Undo" at bounding box center [363, 663] width 57 height 23
click at [45, 207] on div at bounding box center [34, 212] width 23 height 23
click at [378, 553] on div "Undo" at bounding box center [373, 662] width 24 height 9
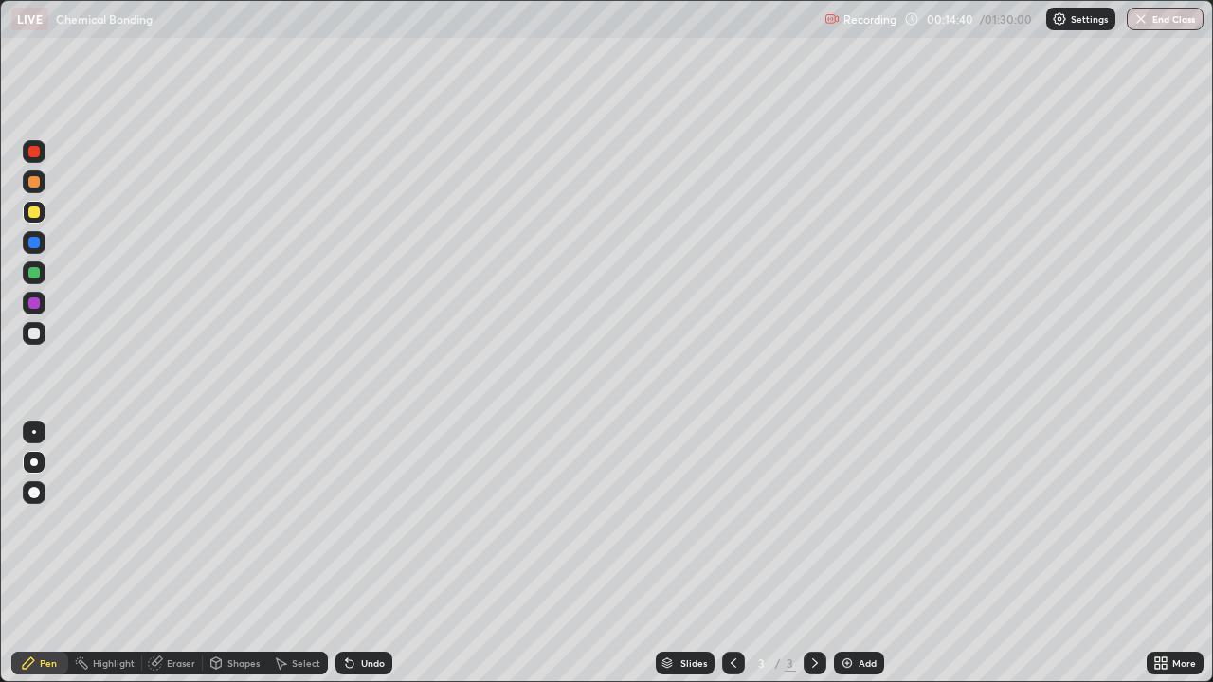
click at [848, 553] on img at bounding box center [846, 663] width 15 height 15
click at [34, 243] on div at bounding box center [33, 242] width 11 height 11
click at [34, 246] on div at bounding box center [33, 242] width 11 height 11
click at [30, 217] on div at bounding box center [33, 212] width 11 height 11
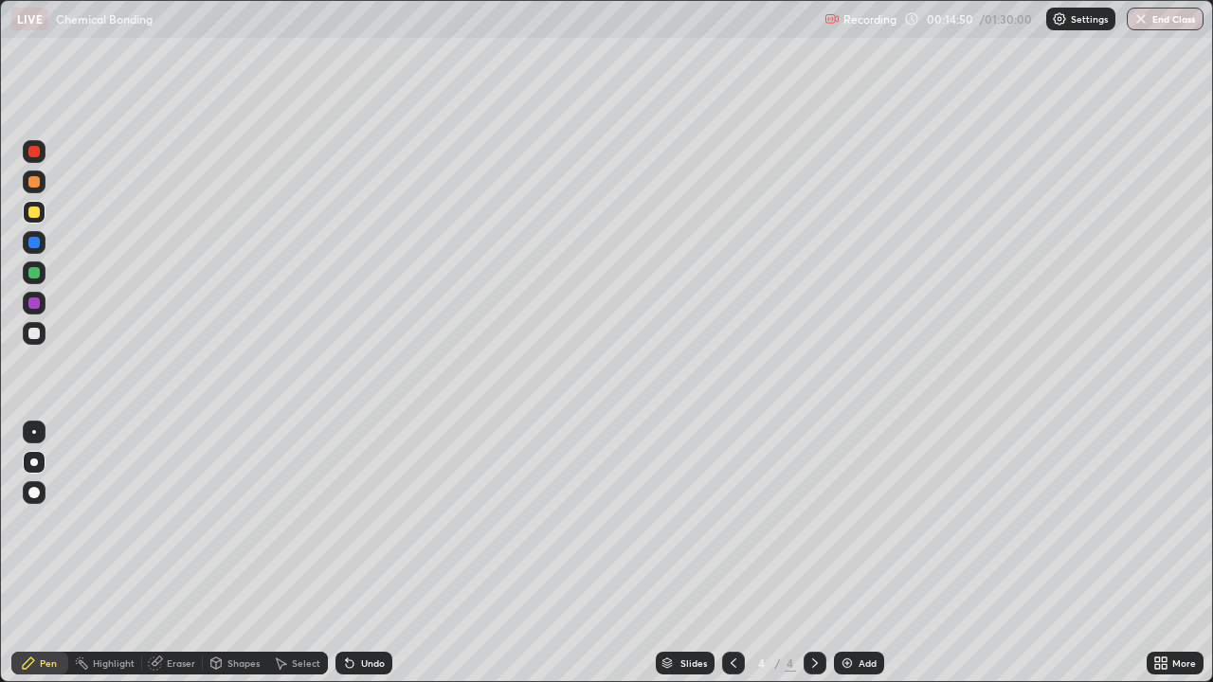
click at [36, 183] on div at bounding box center [33, 181] width 11 height 11
click at [36, 210] on div at bounding box center [33, 212] width 11 height 11
click at [35, 334] on div at bounding box center [33, 333] width 11 height 11
click at [37, 324] on div at bounding box center [34, 333] width 23 height 23
click at [31, 215] on div at bounding box center [33, 212] width 11 height 11
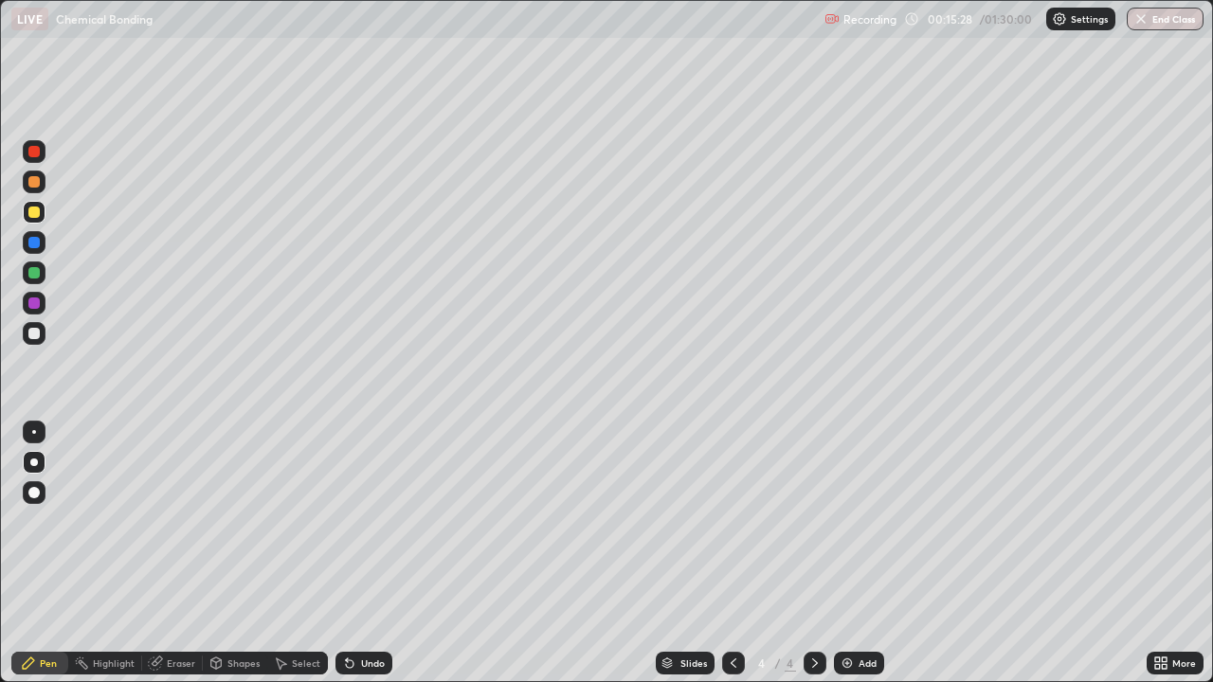
click at [371, 553] on div "Undo" at bounding box center [373, 662] width 24 height 9
click at [376, 553] on div "Undo" at bounding box center [373, 662] width 24 height 9
click at [31, 243] on div at bounding box center [33, 242] width 11 height 11
click at [34, 213] on div at bounding box center [33, 212] width 11 height 11
click at [36, 336] on div at bounding box center [33, 333] width 11 height 11
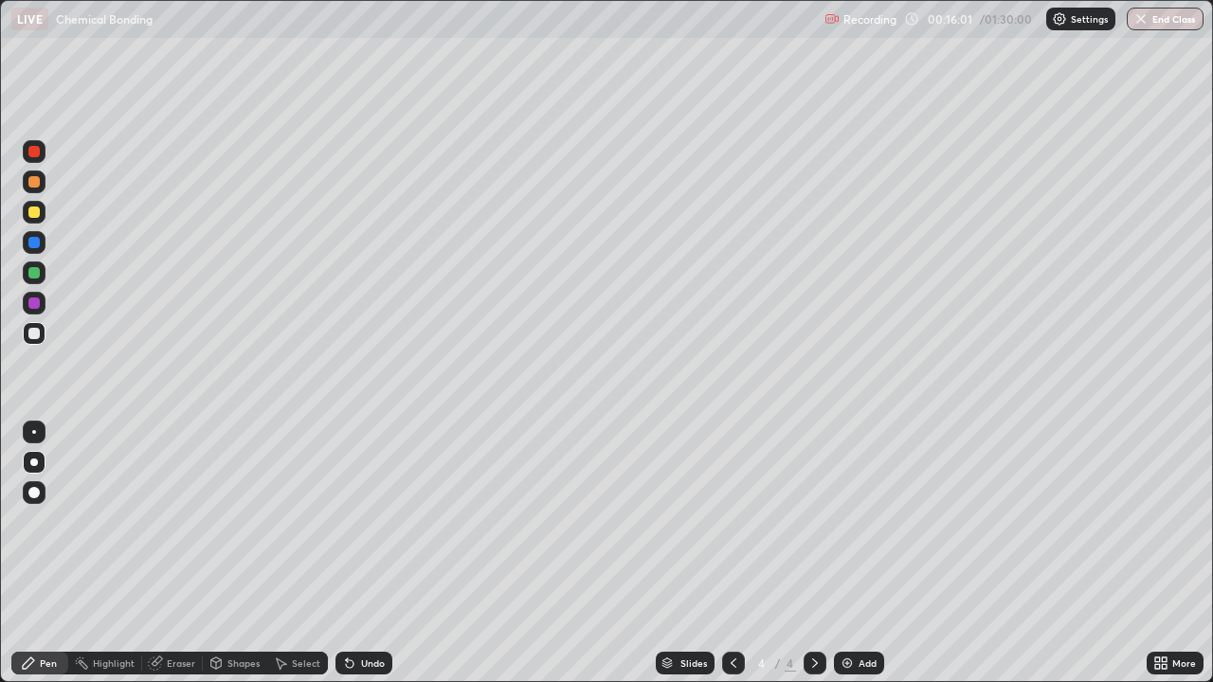
click at [35, 222] on div at bounding box center [34, 212] width 23 height 23
click at [34, 334] on div at bounding box center [33, 333] width 11 height 11
click at [36, 268] on div at bounding box center [33, 272] width 11 height 11
click at [25, 273] on div at bounding box center [34, 272] width 23 height 23
click at [37, 270] on div at bounding box center [33, 272] width 11 height 11
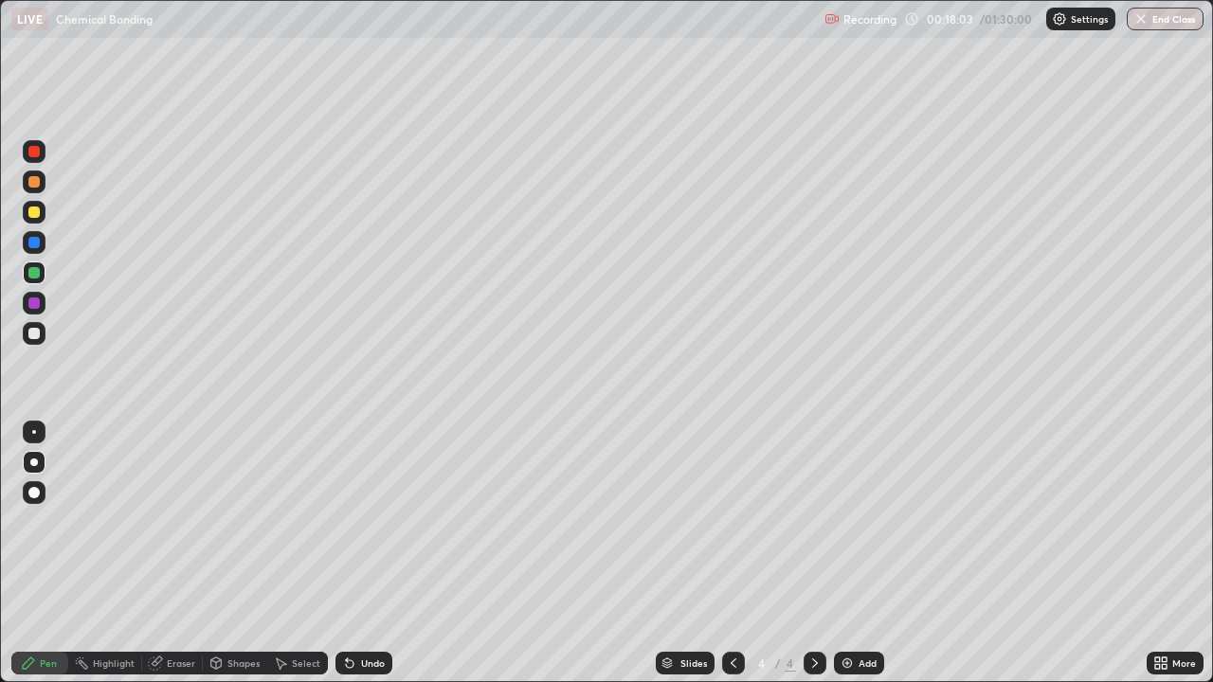
click at [369, 553] on div "Undo" at bounding box center [373, 662] width 24 height 9
click at [39, 304] on div at bounding box center [33, 302] width 11 height 11
click at [39, 276] on div at bounding box center [33, 272] width 11 height 11
click at [38, 337] on div at bounding box center [33, 333] width 11 height 11
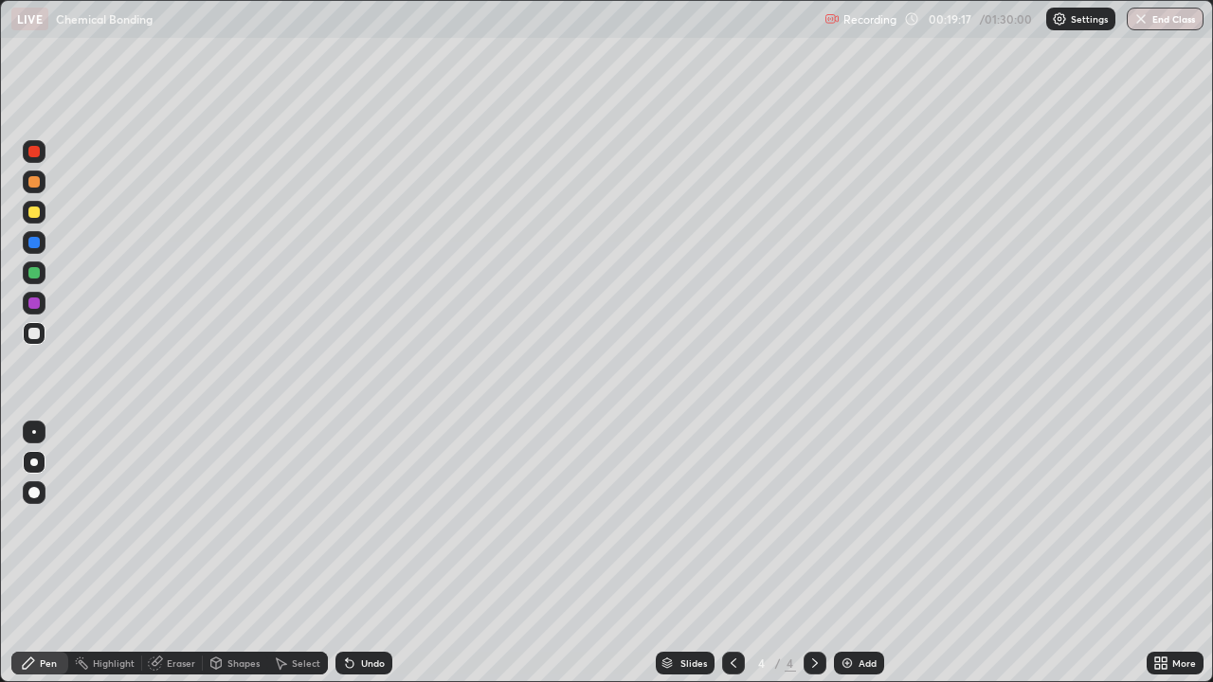
click at [43, 245] on div at bounding box center [34, 242] width 23 height 23
click at [33, 274] on div at bounding box center [33, 272] width 11 height 11
click at [44, 300] on div at bounding box center [34, 303] width 23 height 23
click at [359, 553] on div "Undo" at bounding box center [363, 663] width 57 height 23
click at [358, 553] on div "Undo" at bounding box center [363, 663] width 57 height 23
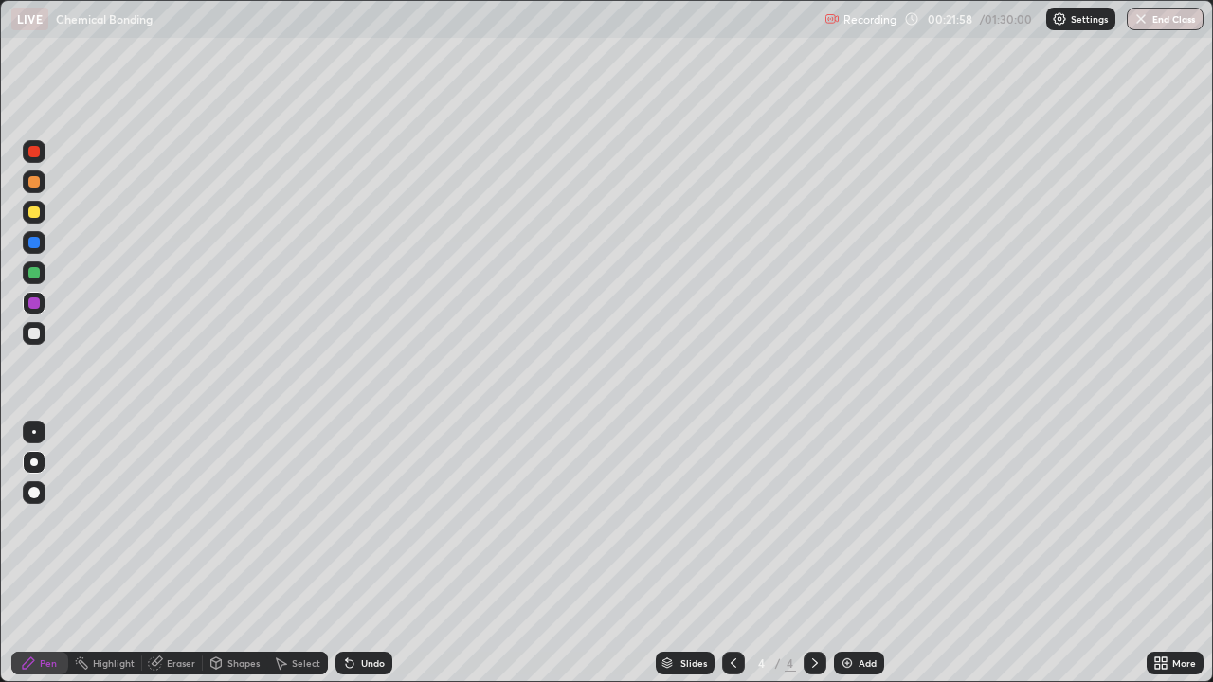
click at [43, 281] on div at bounding box center [34, 272] width 23 height 23
click at [374, 553] on div "Undo" at bounding box center [363, 663] width 57 height 23
click at [373, 553] on div "Undo" at bounding box center [363, 663] width 57 height 23
click at [188, 553] on div "Eraser" at bounding box center [172, 663] width 61 height 23
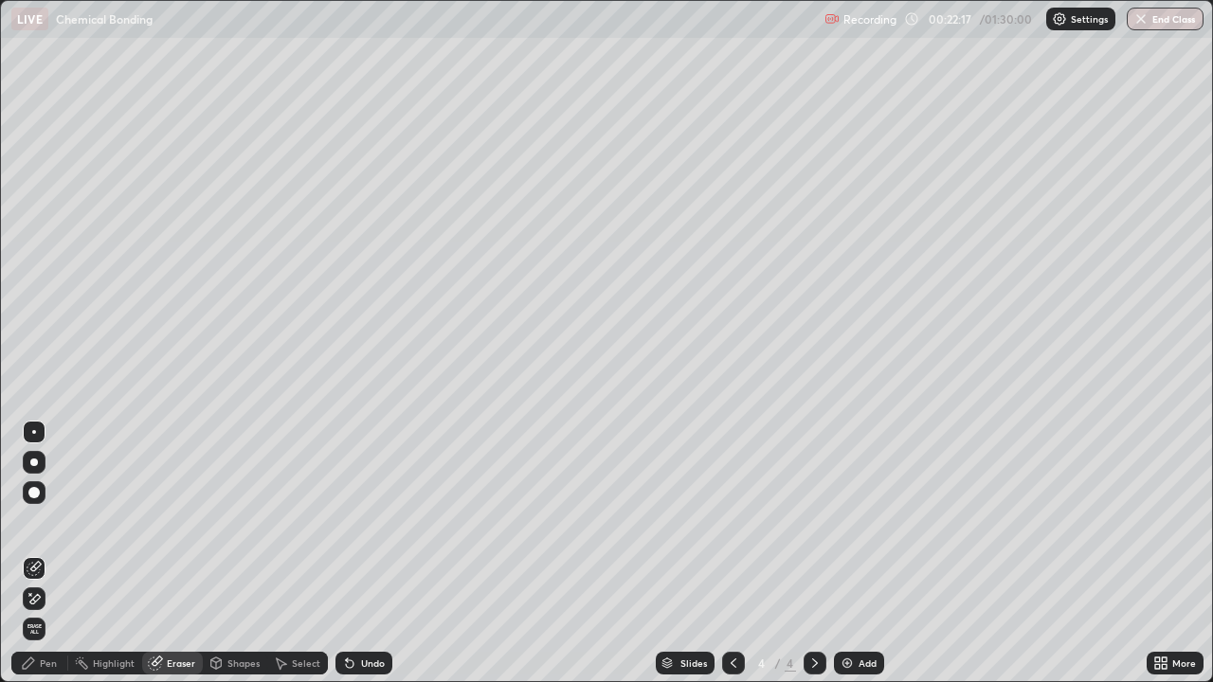
click at [41, 553] on div "Pen" at bounding box center [39, 663] width 57 height 23
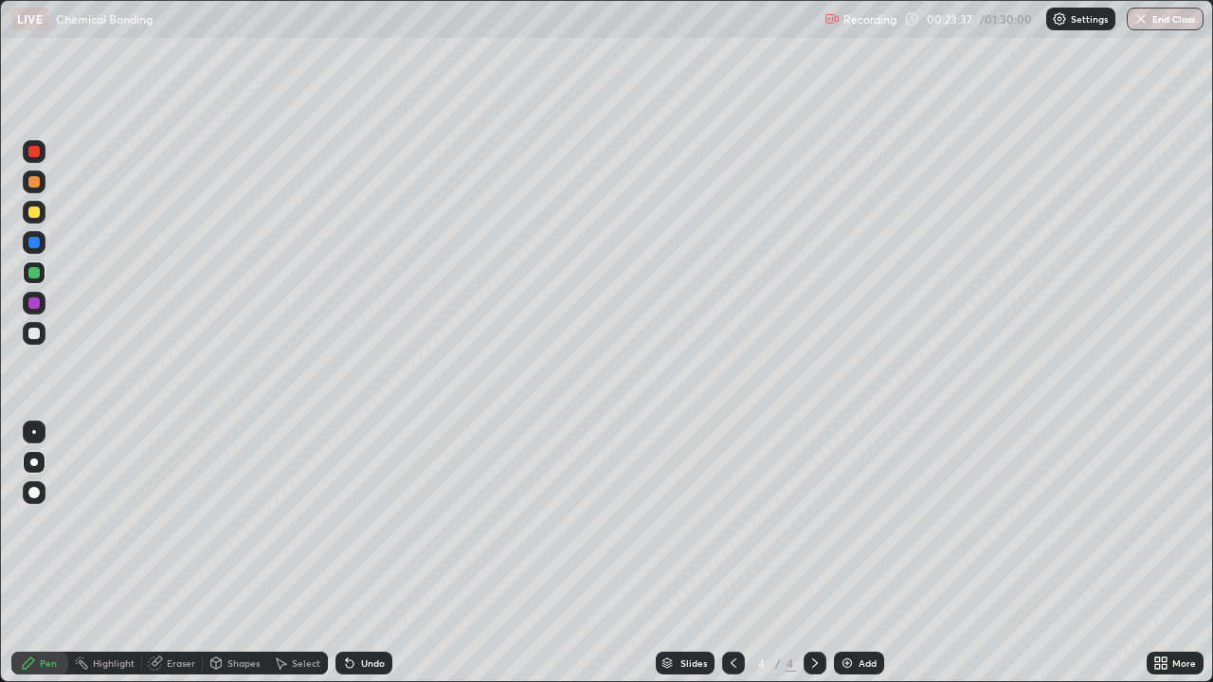
click at [35, 241] on div at bounding box center [33, 242] width 11 height 11
click at [870, 553] on div "Add" at bounding box center [867, 662] width 18 height 9
click at [38, 210] on div at bounding box center [33, 212] width 11 height 11
click at [32, 281] on div at bounding box center [34, 272] width 23 height 23
click at [364, 553] on div "Undo" at bounding box center [373, 662] width 24 height 9
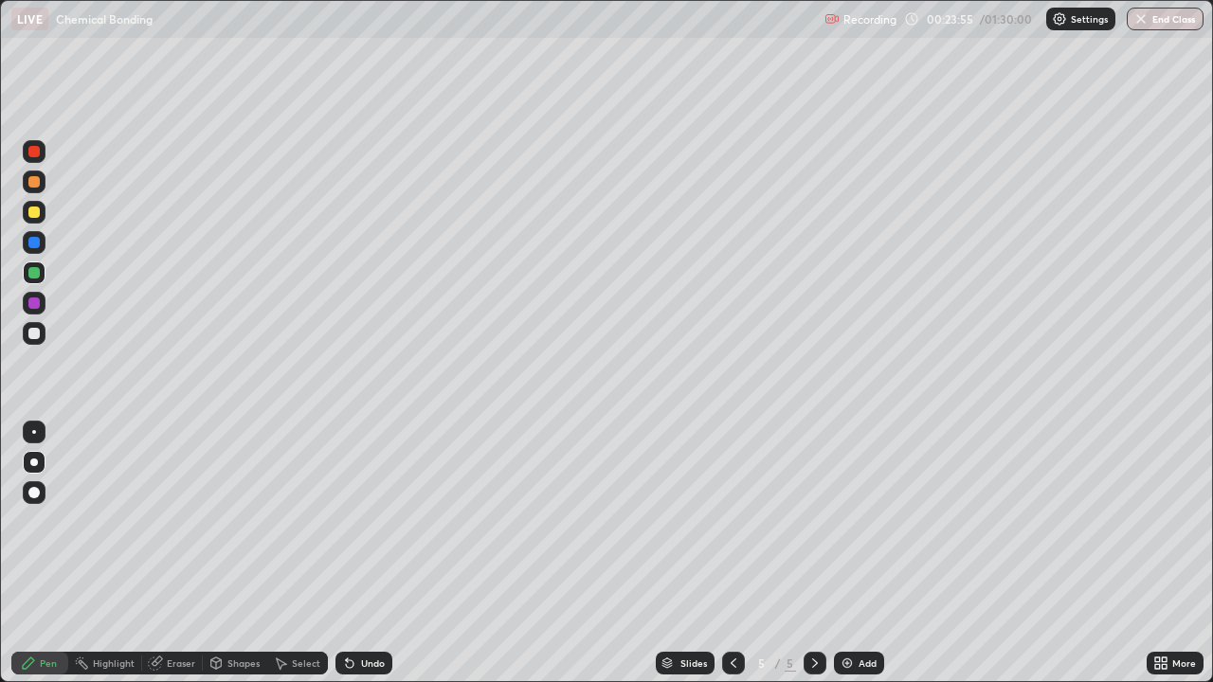
click at [34, 209] on div at bounding box center [33, 212] width 11 height 11
click at [34, 180] on div at bounding box center [33, 181] width 11 height 11
click at [43, 243] on div at bounding box center [34, 242] width 23 height 23
click at [42, 213] on div at bounding box center [34, 212] width 23 height 23
click at [36, 334] on div at bounding box center [33, 333] width 11 height 11
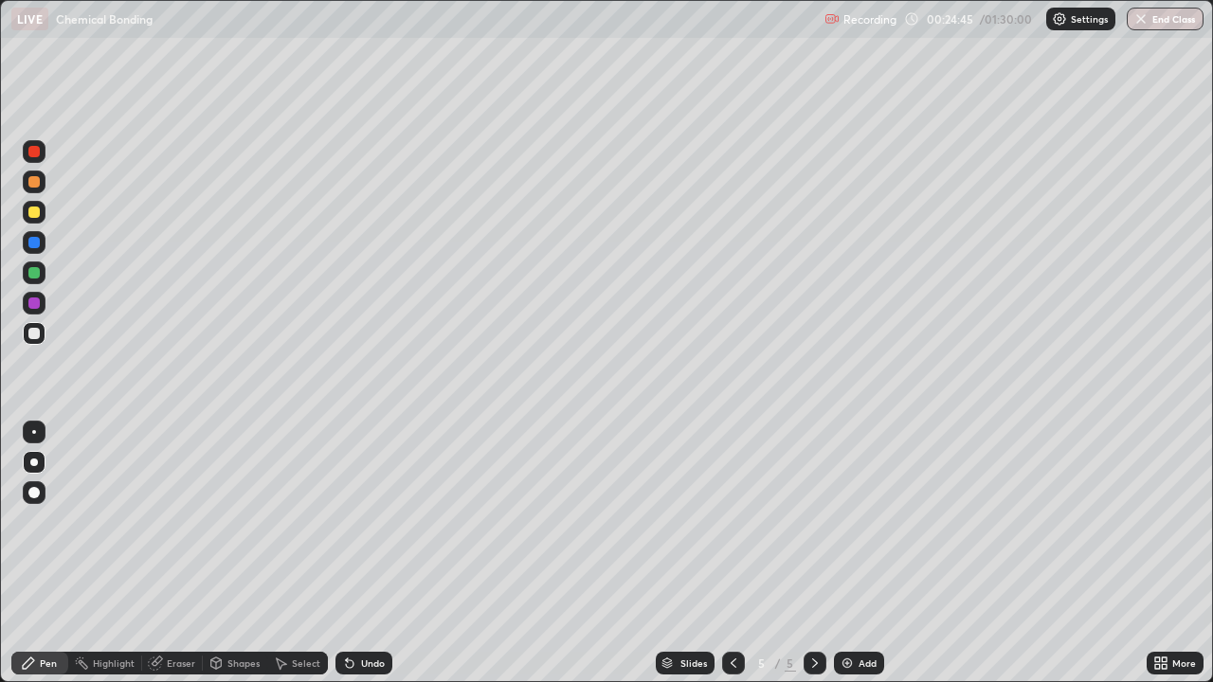
click at [42, 235] on div at bounding box center [34, 242] width 23 height 23
click at [44, 268] on div at bounding box center [34, 272] width 23 height 23
click at [42, 211] on div at bounding box center [34, 212] width 23 height 23
click at [39, 295] on div at bounding box center [34, 303] width 23 height 23
click at [38, 275] on div at bounding box center [33, 272] width 11 height 11
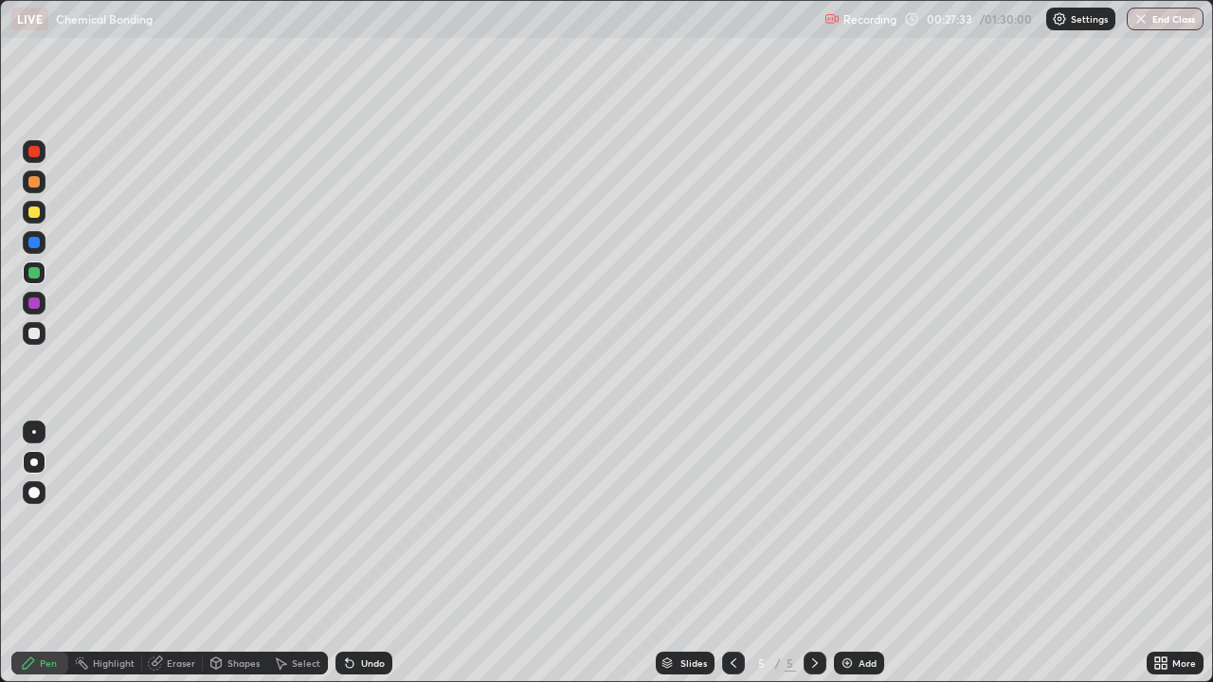
click at [872, 553] on div "Add" at bounding box center [867, 662] width 18 height 9
click at [35, 333] on div at bounding box center [33, 333] width 11 height 11
click at [36, 333] on div at bounding box center [33, 333] width 11 height 11
click at [42, 330] on div at bounding box center [34, 333] width 23 height 23
click at [373, 553] on div "Undo" at bounding box center [373, 662] width 24 height 9
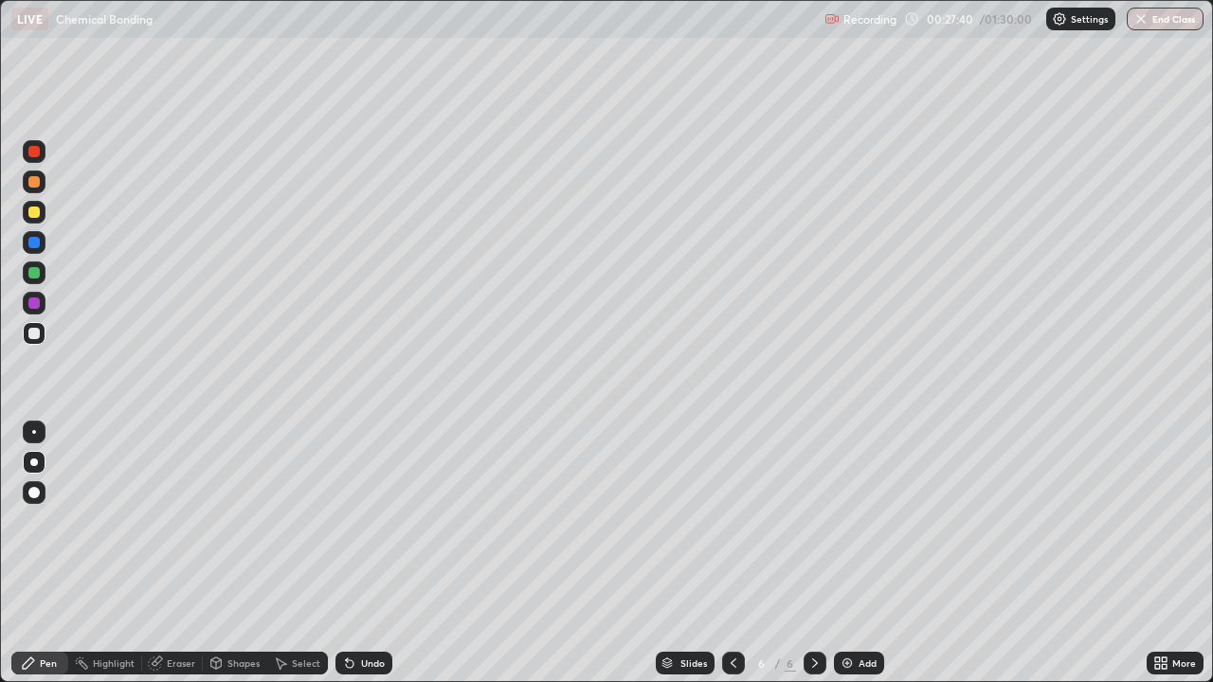
click at [36, 301] on div at bounding box center [33, 302] width 11 height 11
click at [35, 301] on div at bounding box center [33, 302] width 11 height 11
click at [36, 304] on div at bounding box center [33, 302] width 11 height 11
click at [36, 305] on div at bounding box center [33, 302] width 11 height 11
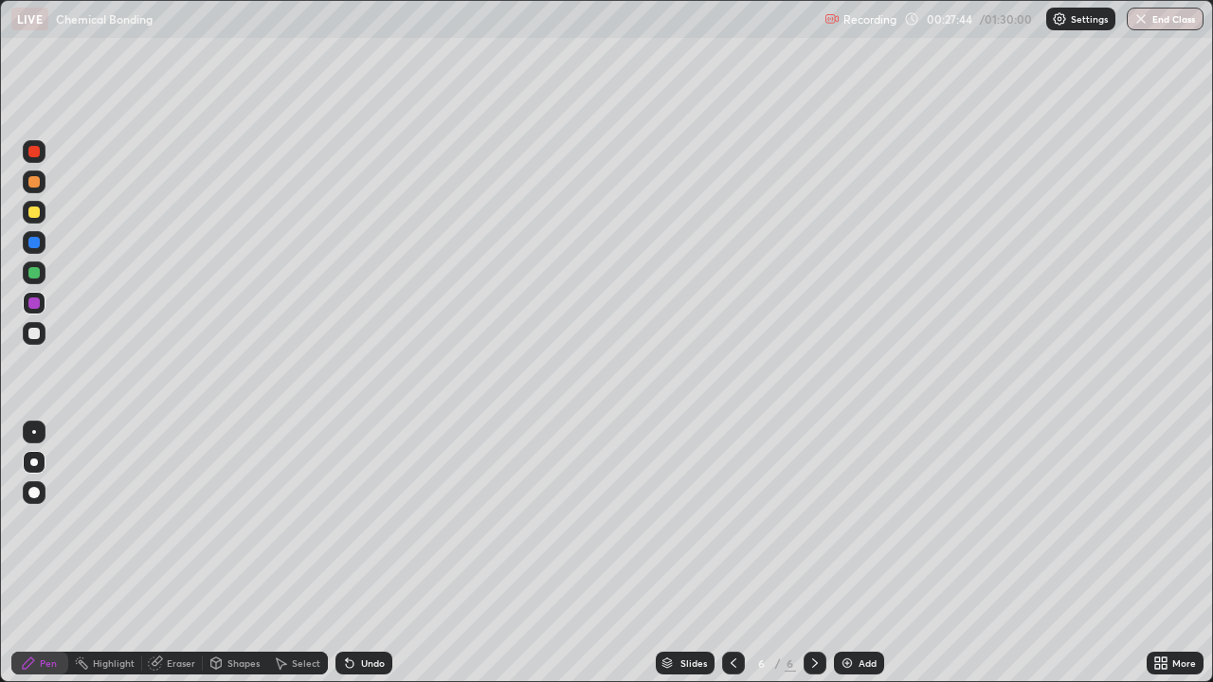
click at [36, 305] on div at bounding box center [33, 302] width 11 height 11
click at [36, 306] on div at bounding box center [33, 302] width 11 height 11
click at [36, 305] on div at bounding box center [33, 302] width 11 height 11
click at [37, 209] on div at bounding box center [33, 212] width 11 height 11
click at [31, 331] on div at bounding box center [33, 333] width 11 height 11
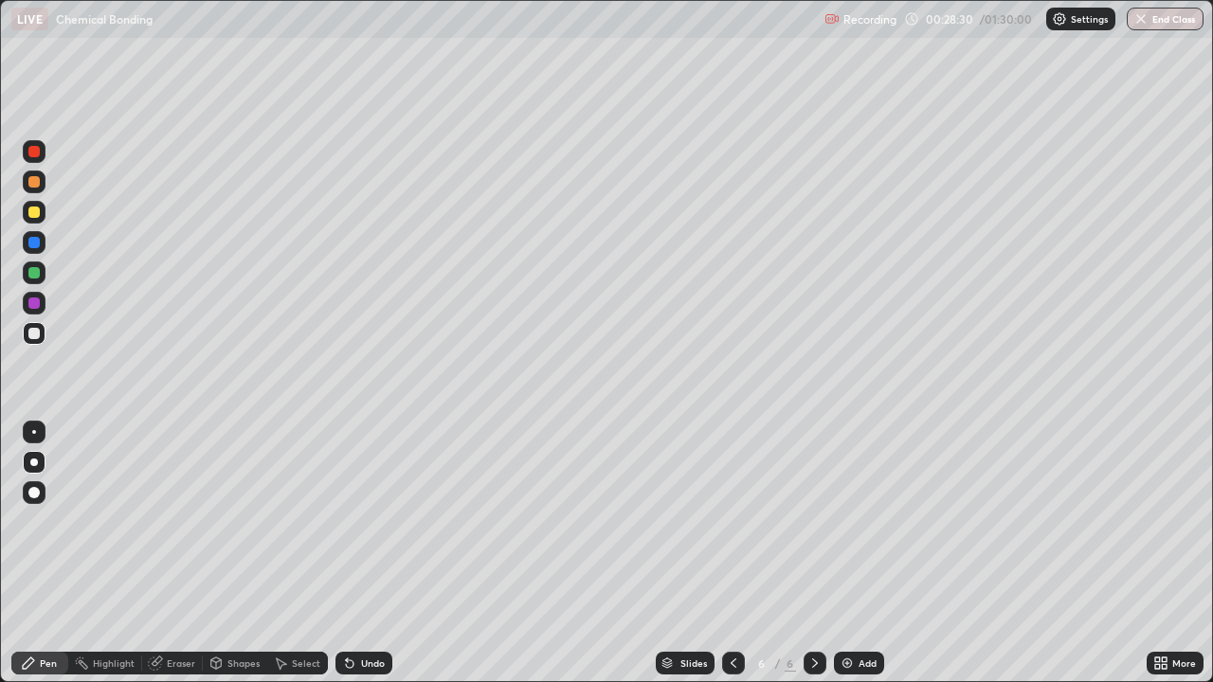
click at [43, 217] on div at bounding box center [34, 212] width 23 height 23
click at [42, 213] on div at bounding box center [34, 212] width 23 height 23
click at [38, 211] on div at bounding box center [33, 212] width 11 height 11
click at [33, 213] on div at bounding box center [33, 212] width 11 height 11
click at [34, 213] on div at bounding box center [33, 212] width 11 height 11
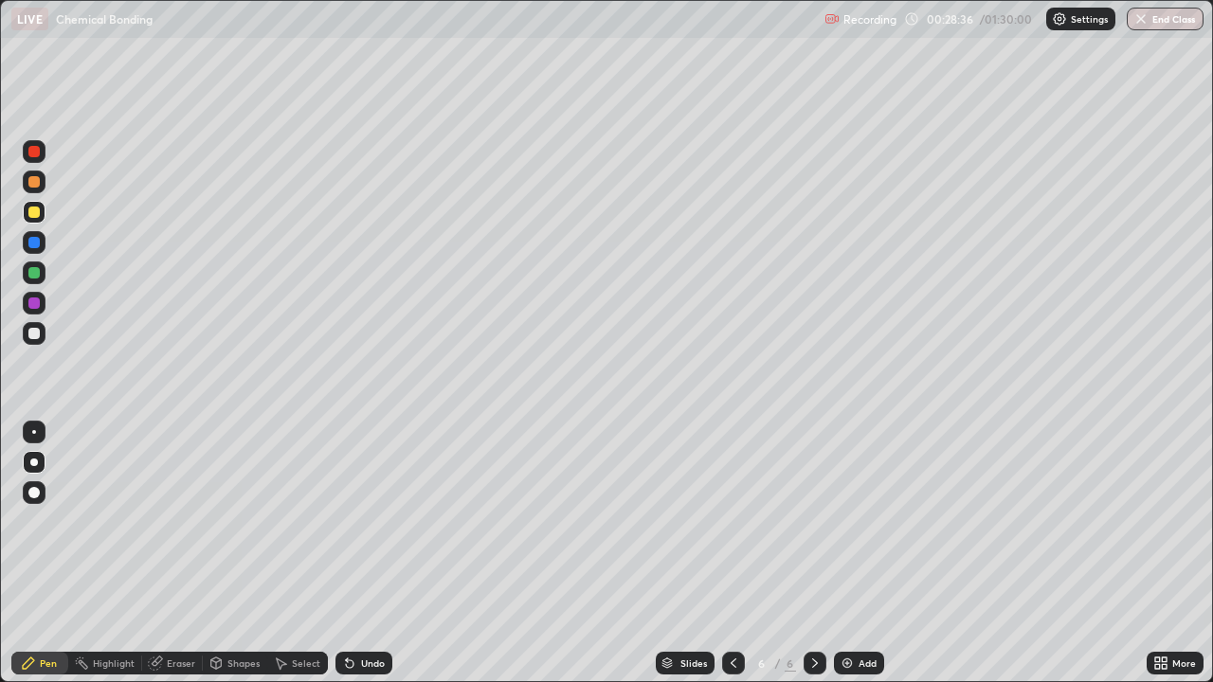
click at [38, 209] on div at bounding box center [33, 212] width 11 height 11
click at [167, 553] on div "Eraser" at bounding box center [181, 662] width 28 height 9
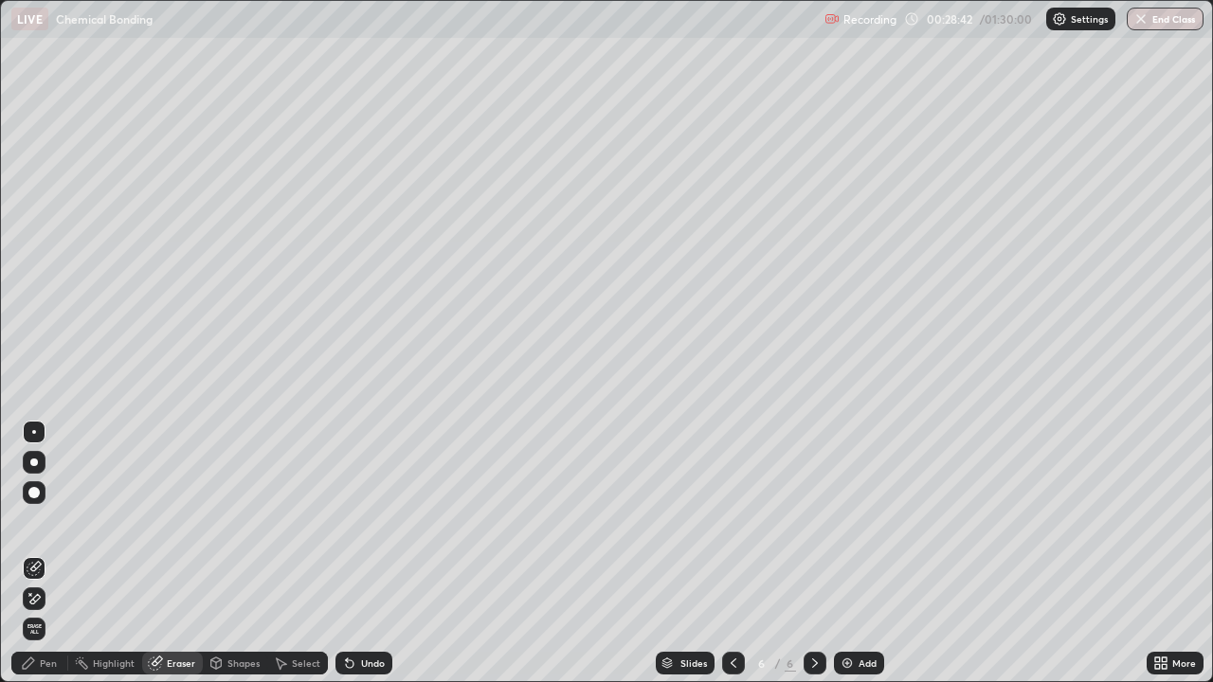
click at [35, 553] on icon at bounding box center [28, 663] width 15 height 15
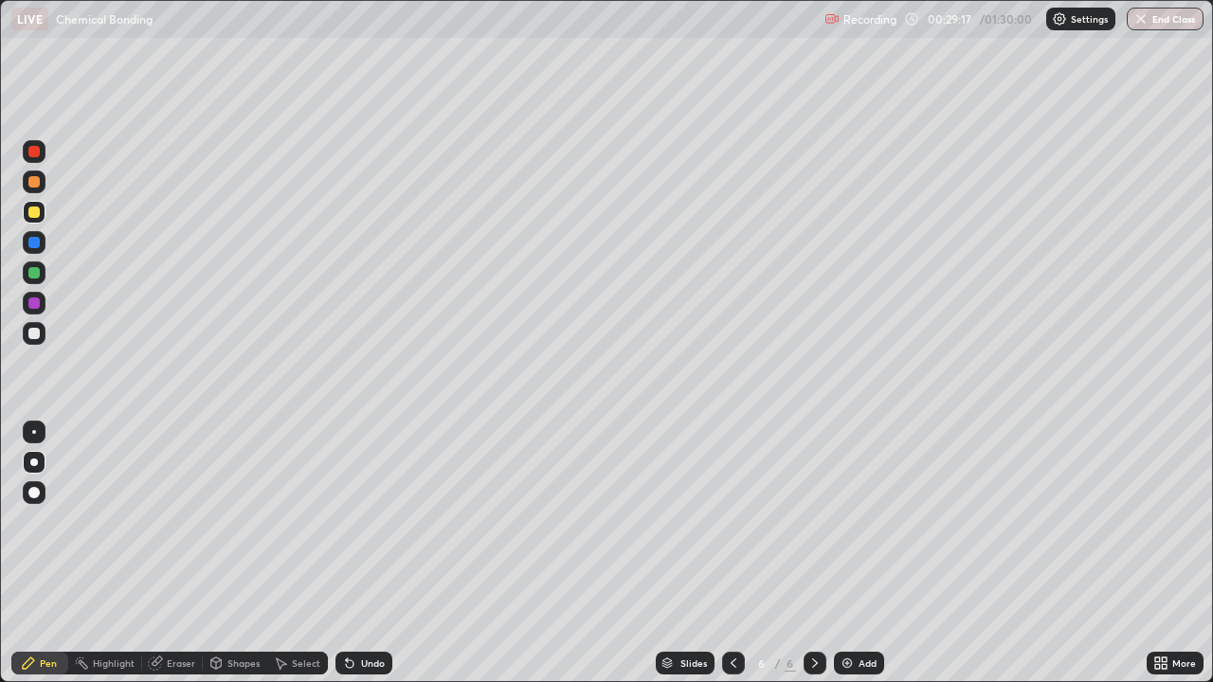
click at [30, 243] on div at bounding box center [33, 242] width 11 height 11
click at [35, 271] on div at bounding box center [33, 272] width 11 height 11
click at [37, 273] on div at bounding box center [33, 272] width 11 height 11
click at [36, 330] on div at bounding box center [33, 333] width 11 height 11
click at [39, 283] on div at bounding box center [34, 272] width 23 height 23
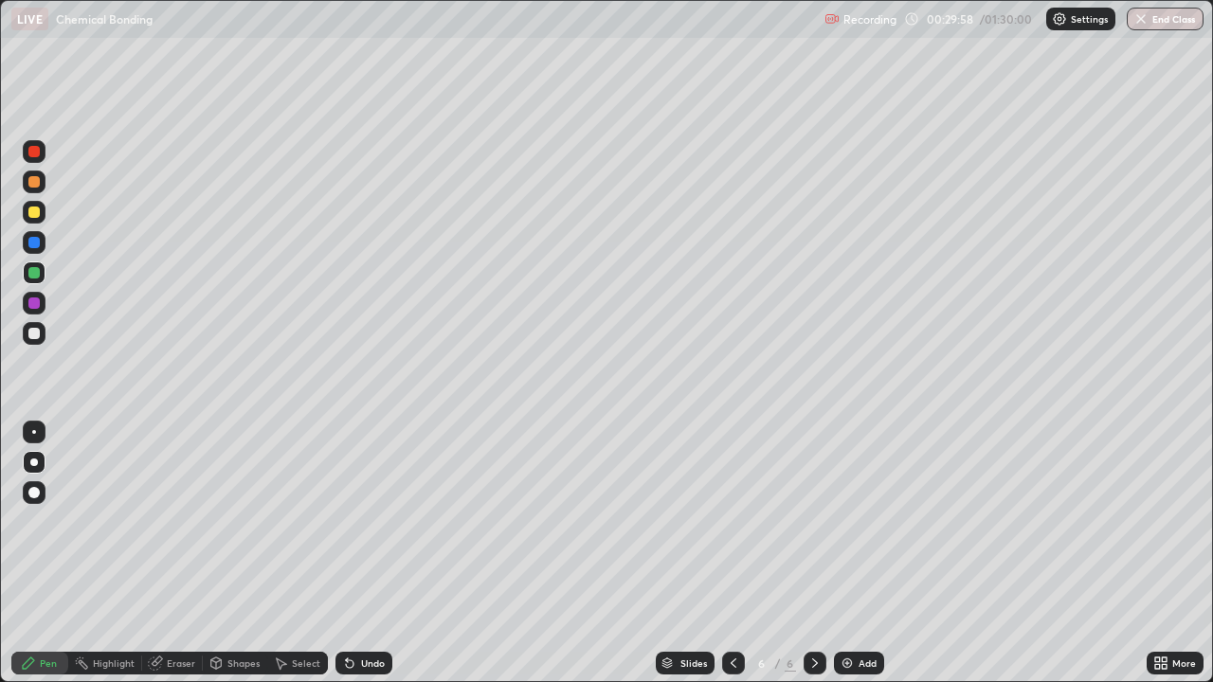
click at [358, 553] on div "Undo" at bounding box center [363, 663] width 57 height 23
click at [42, 210] on div at bounding box center [34, 212] width 23 height 23
click at [36, 186] on div at bounding box center [33, 181] width 11 height 11
click at [37, 297] on div at bounding box center [33, 302] width 11 height 11
click at [43, 243] on div at bounding box center [34, 242] width 23 height 23
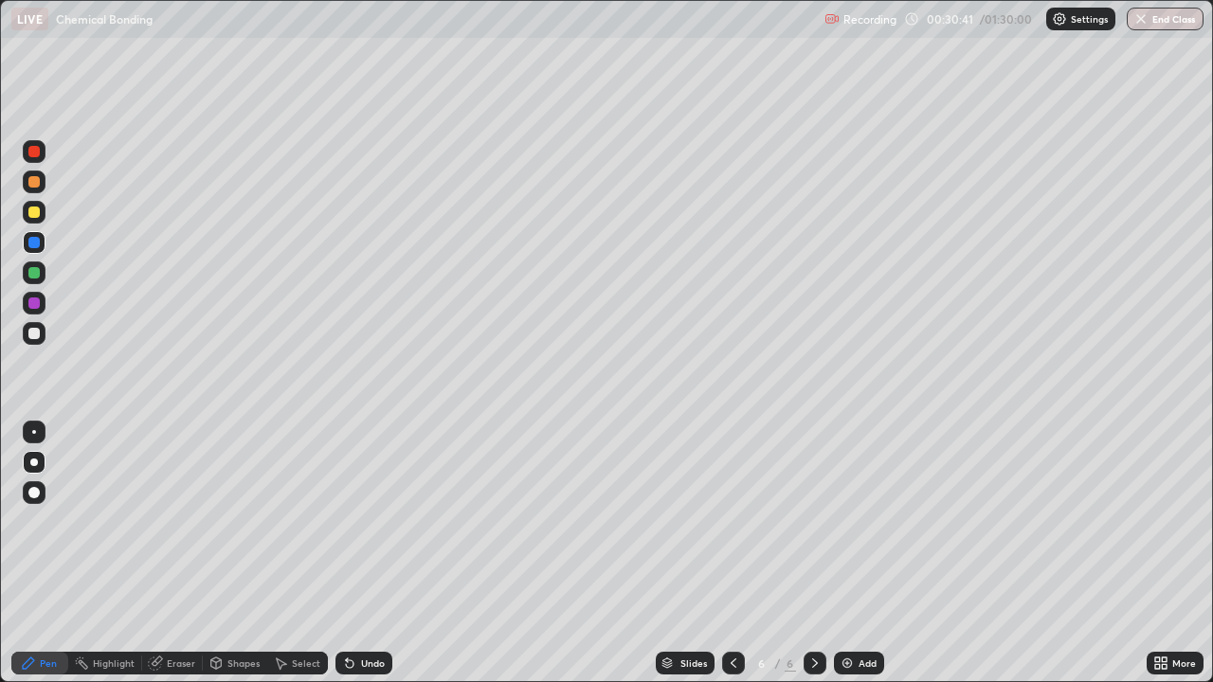
click at [38, 274] on div at bounding box center [33, 272] width 11 height 11
click at [42, 335] on div at bounding box center [34, 333] width 23 height 23
click at [178, 553] on div "Eraser" at bounding box center [172, 663] width 61 height 23
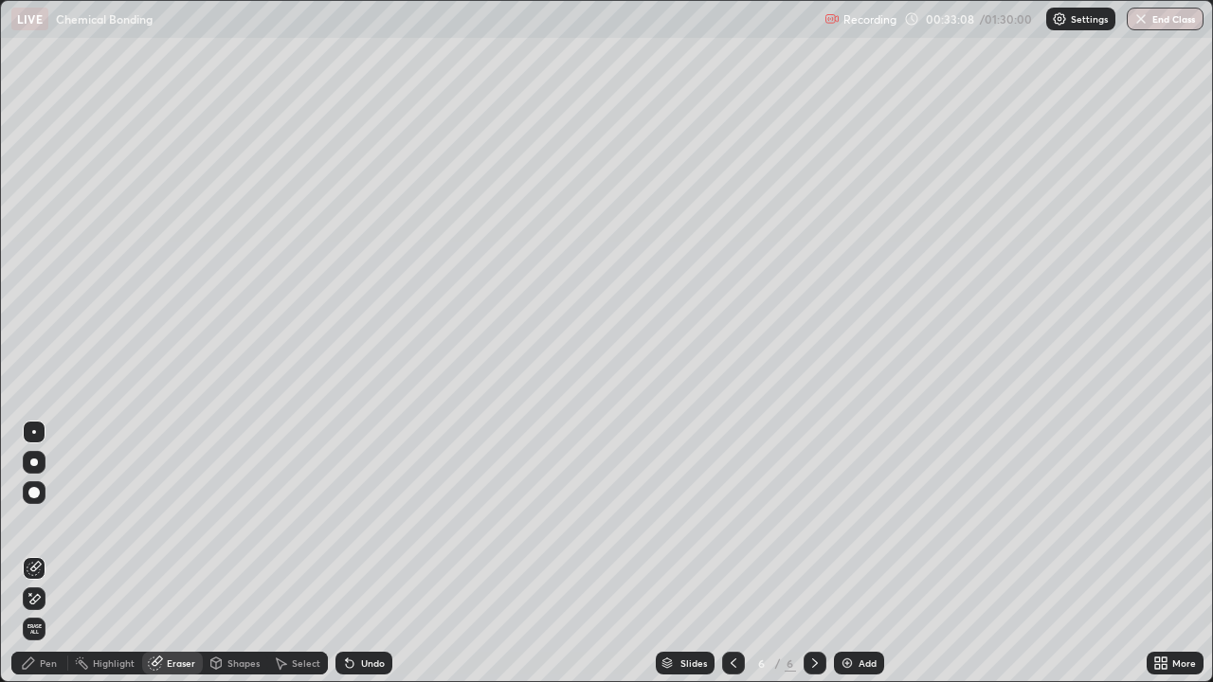
click at [42, 553] on div "Pen" at bounding box center [39, 663] width 57 height 23
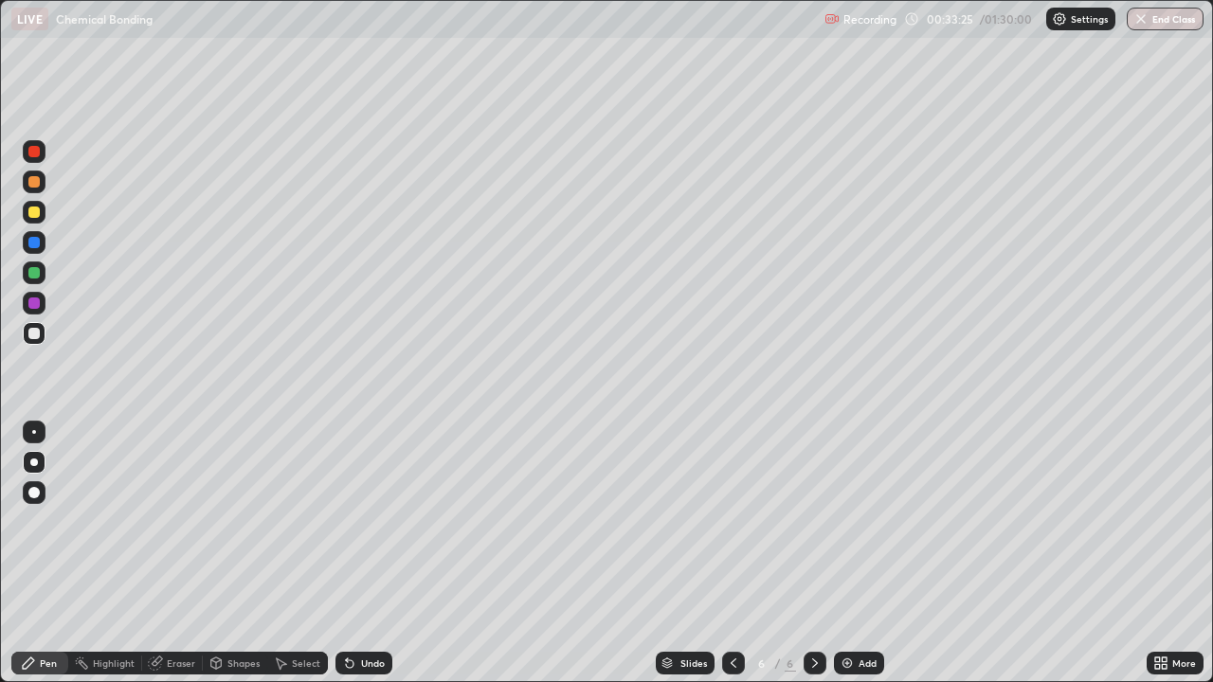
click at [170, 553] on div "Eraser" at bounding box center [181, 662] width 28 height 9
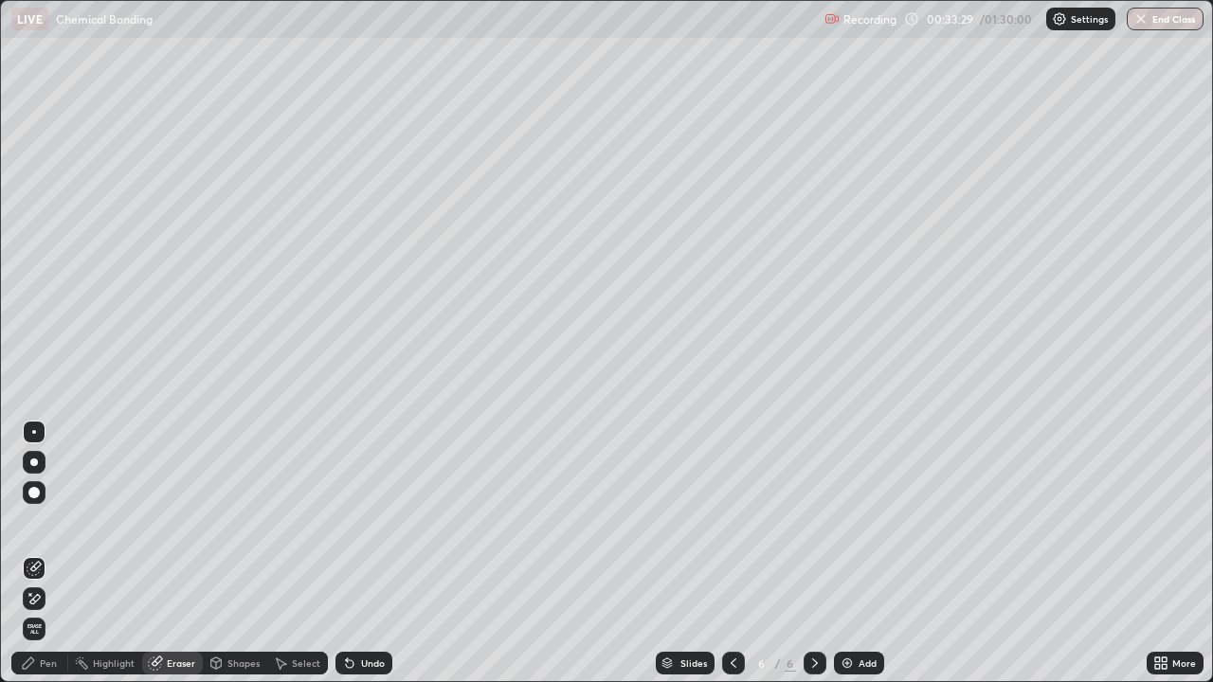
click at [40, 553] on div "Pen" at bounding box center [48, 662] width 17 height 9
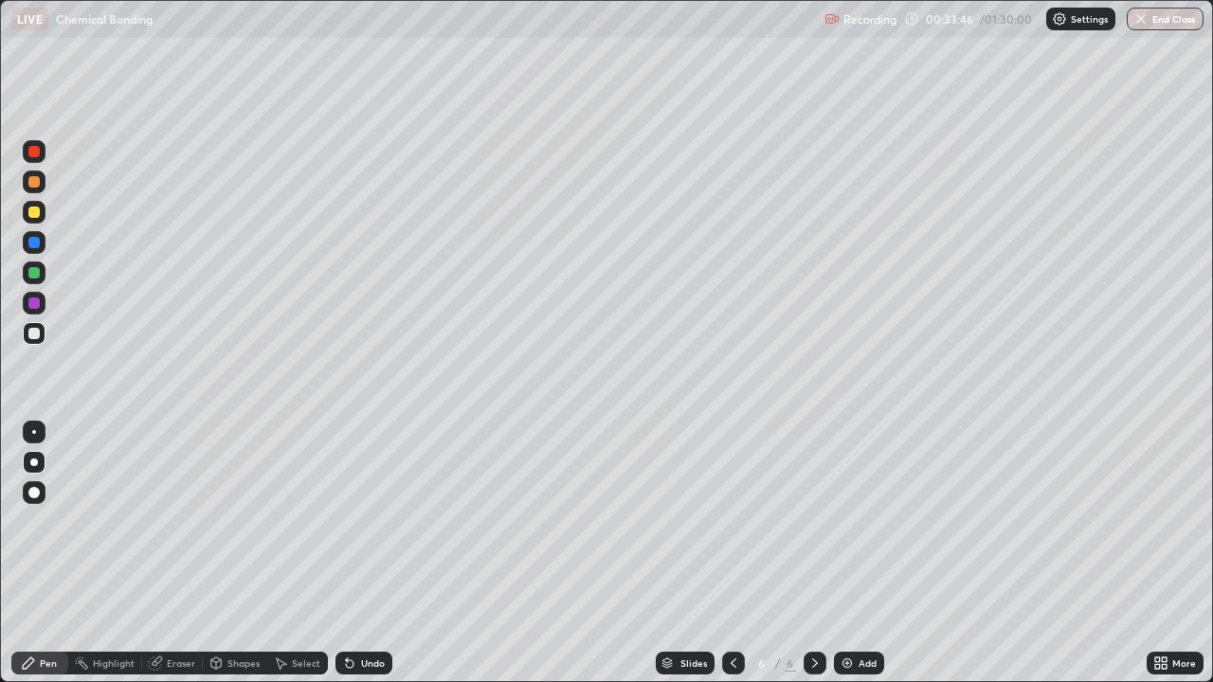
click at [35, 276] on div at bounding box center [33, 272] width 11 height 11
click at [41, 244] on div at bounding box center [34, 242] width 23 height 23
click at [39, 299] on div at bounding box center [33, 302] width 11 height 11
click at [42, 330] on div at bounding box center [34, 333] width 23 height 23
click at [41, 283] on div at bounding box center [34, 273] width 23 height 30
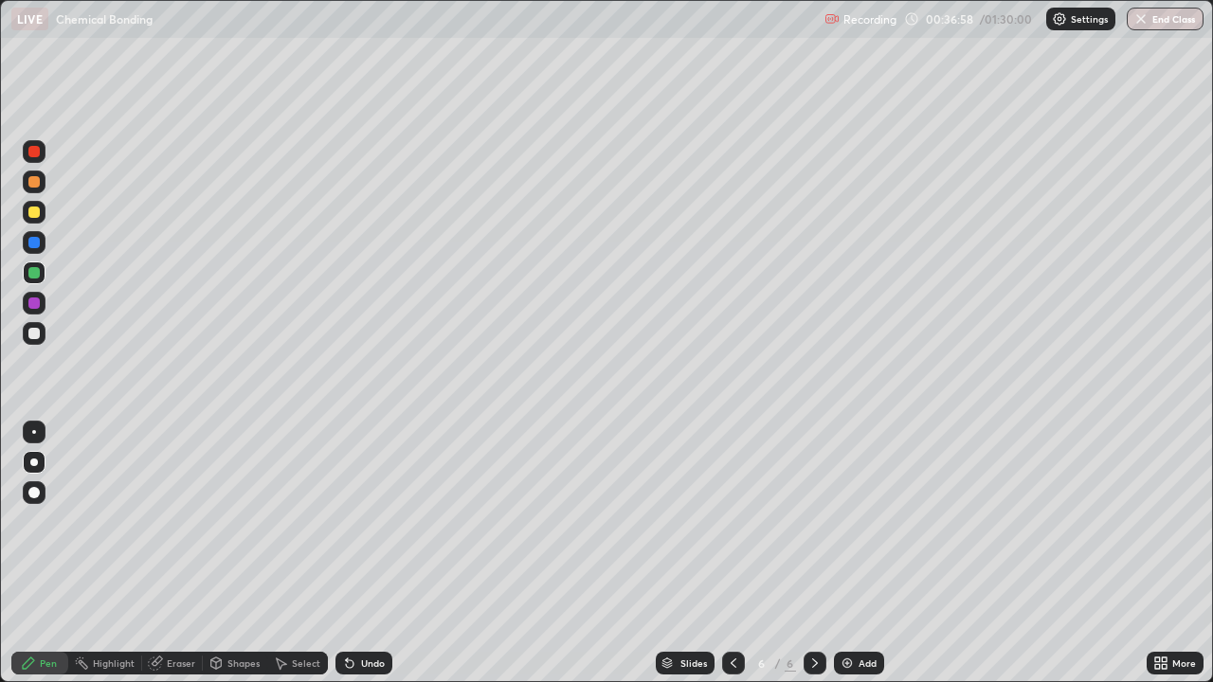
click at [859, 553] on div "Add" at bounding box center [867, 662] width 18 height 9
click at [37, 336] on div at bounding box center [33, 333] width 11 height 11
click at [37, 214] on div at bounding box center [33, 212] width 11 height 11
click at [368, 553] on div "Undo" at bounding box center [363, 663] width 57 height 23
click at [34, 331] on div at bounding box center [33, 333] width 11 height 11
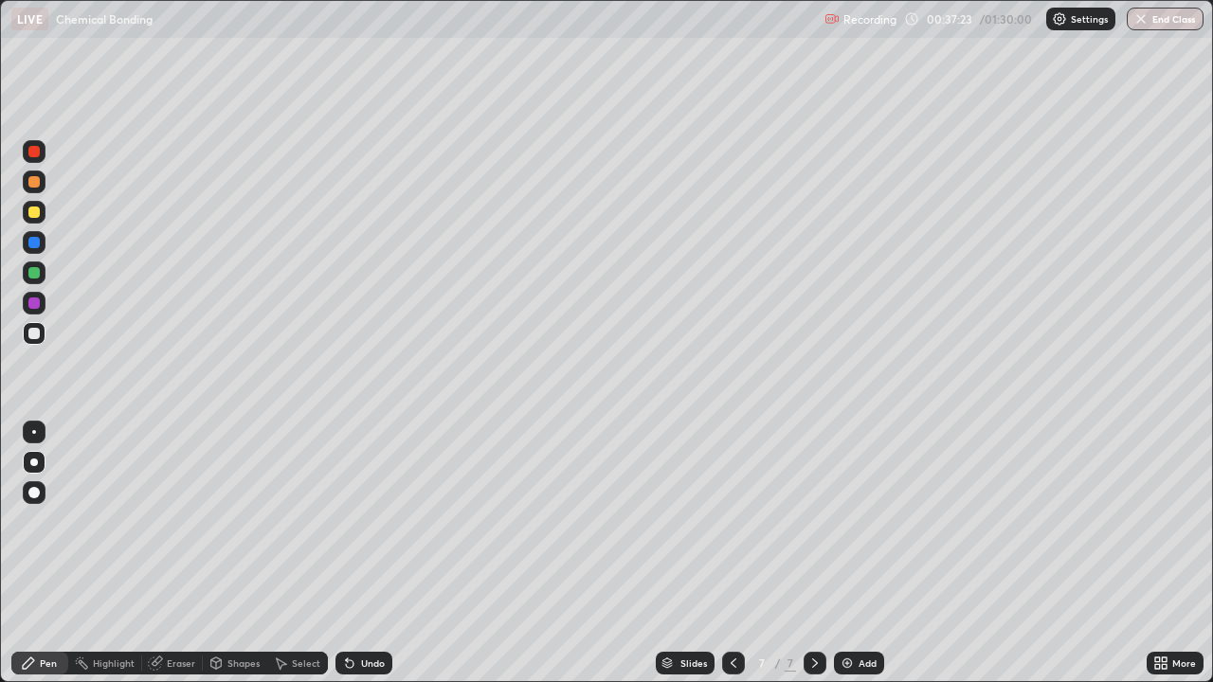
click at [35, 263] on div at bounding box center [34, 272] width 23 height 23
click at [35, 242] on div at bounding box center [33, 242] width 11 height 11
click at [44, 334] on div at bounding box center [34, 333] width 23 height 23
click at [31, 298] on div at bounding box center [33, 302] width 11 height 11
click at [33, 329] on div at bounding box center [33, 333] width 11 height 11
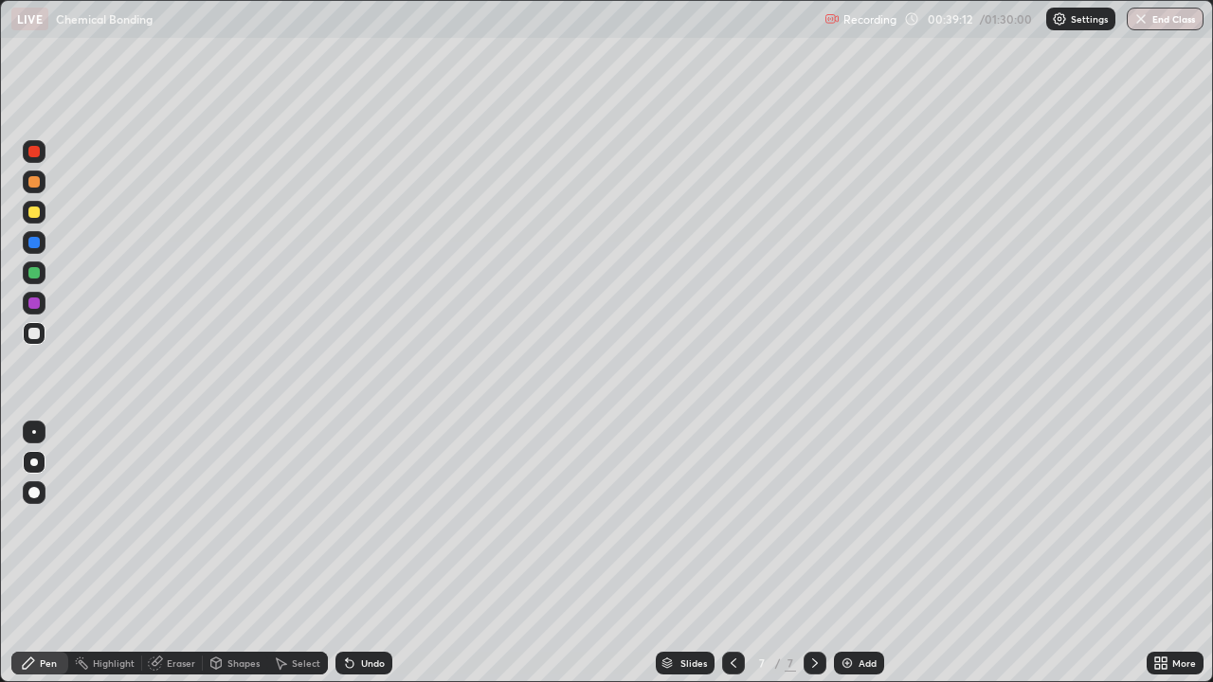
click at [32, 276] on div at bounding box center [33, 272] width 11 height 11
click at [173, 553] on div "Eraser" at bounding box center [172, 663] width 61 height 23
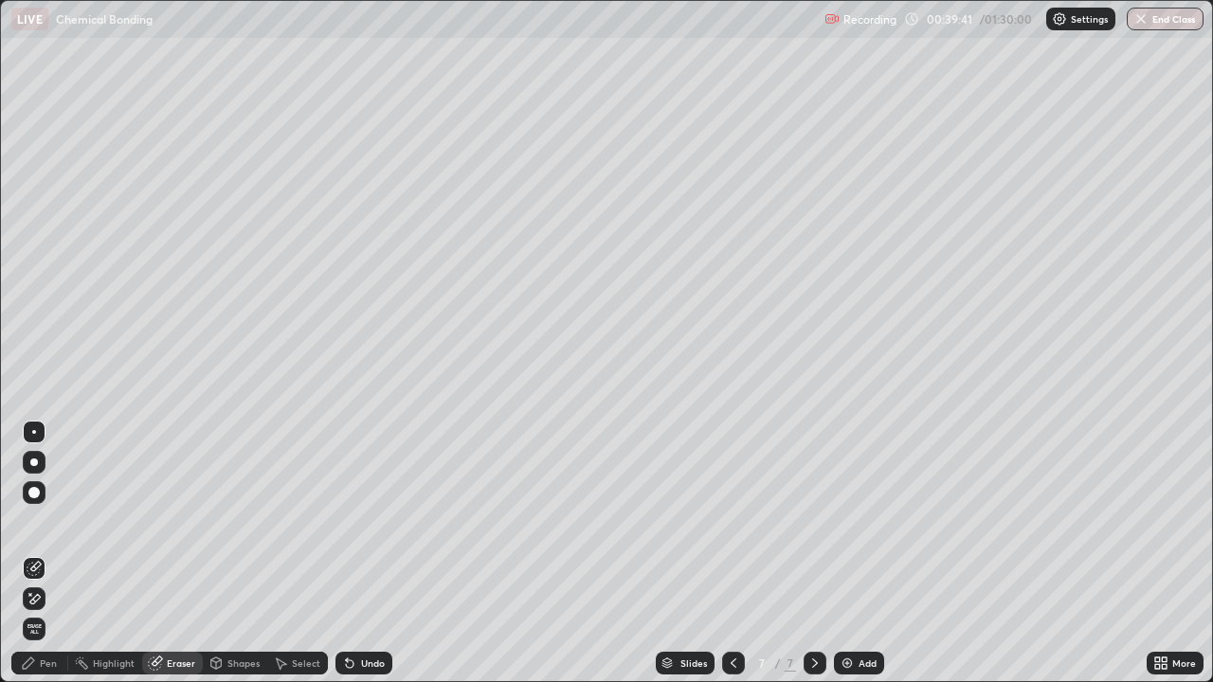
click at [32, 553] on div "Pen" at bounding box center [39, 663] width 57 height 23
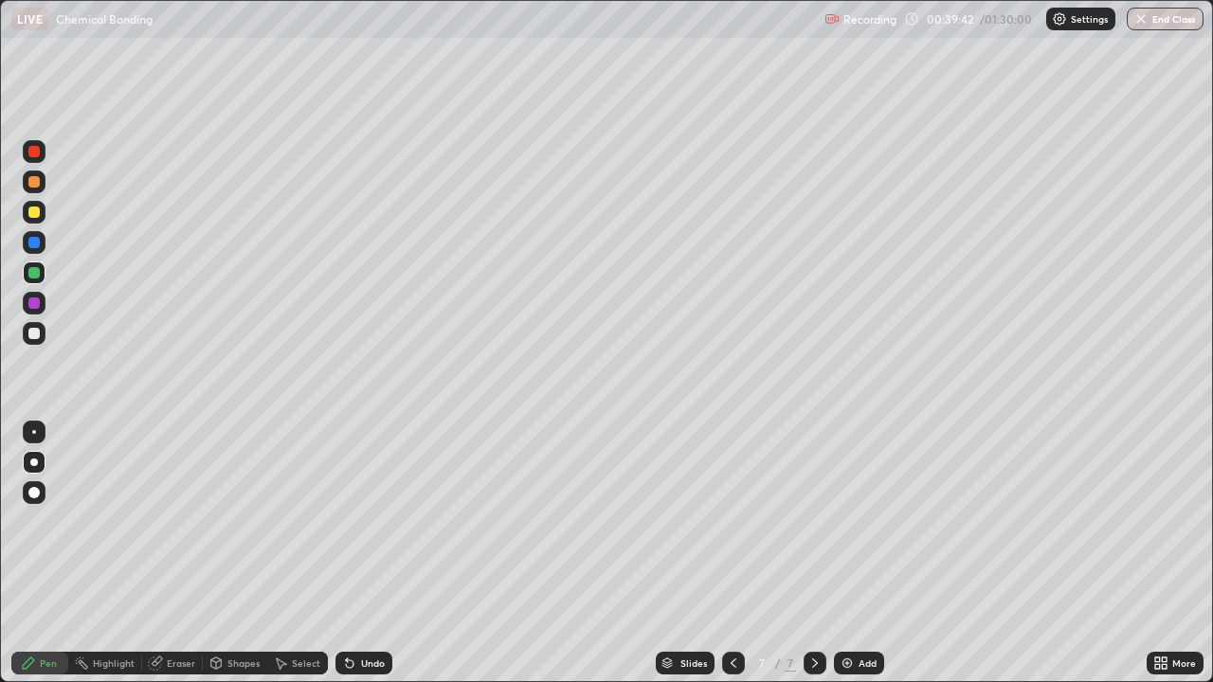
click at [27, 176] on div at bounding box center [34, 182] width 23 height 23
click at [34, 154] on div at bounding box center [33, 151] width 11 height 11
click at [29, 337] on div at bounding box center [33, 333] width 11 height 11
click at [45, 219] on div at bounding box center [34, 212] width 23 height 23
click at [42, 244] on div at bounding box center [34, 242] width 23 height 23
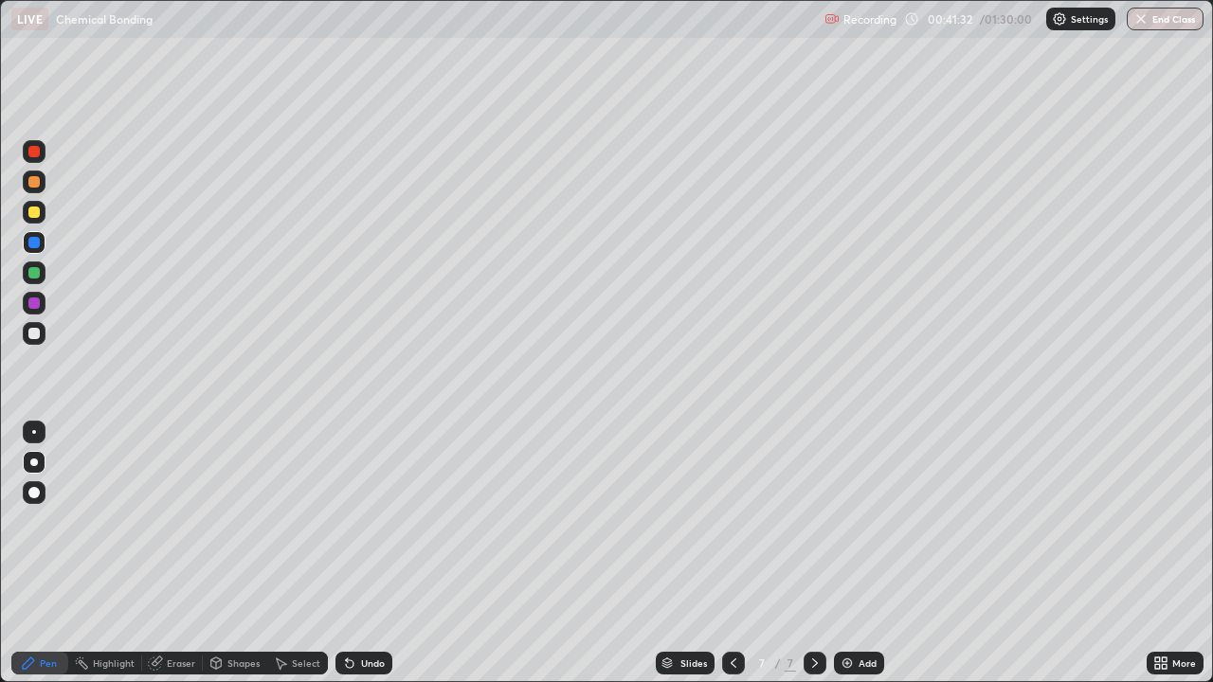
click at [41, 333] on div at bounding box center [34, 333] width 23 height 23
click at [180, 553] on div "Eraser" at bounding box center [172, 663] width 61 height 23
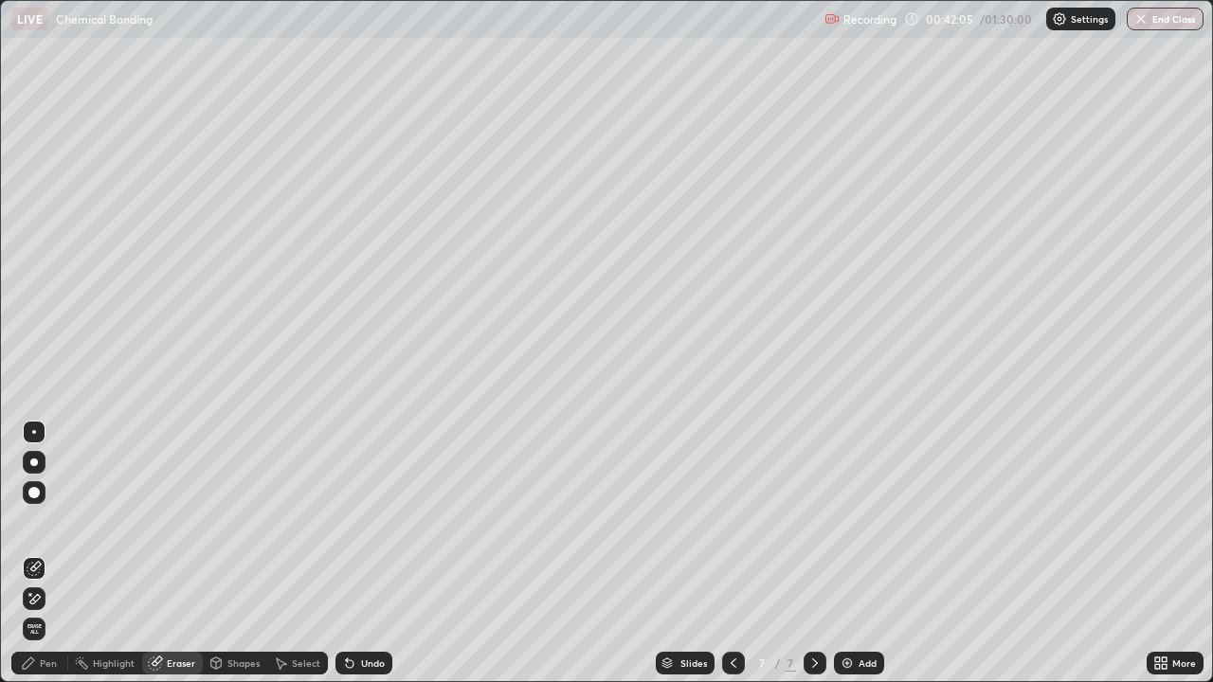
click at [51, 553] on div "Pen" at bounding box center [48, 662] width 17 height 9
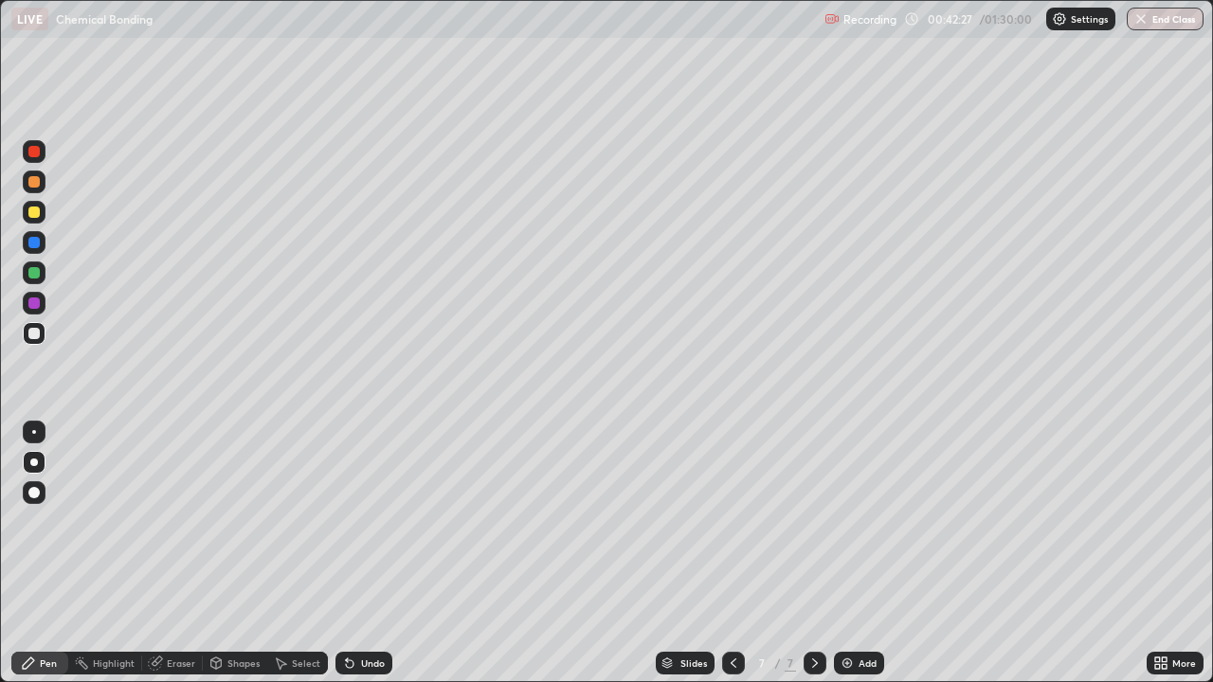
click at [357, 553] on div "Undo" at bounding box center [363, 663] width 57 height 23
click at [363, 553] on div "Undo" at bounding box center [363, 663] width 57 height 23
click at [38, 245] on div at bounding box center [33, 242] width 11 height 11
click at [32, 212] on div at bounding box center [33, 212] width 11 height 11
click at [863, 553] on div "Add" at bounding box center [867, 662] width 18 height 9
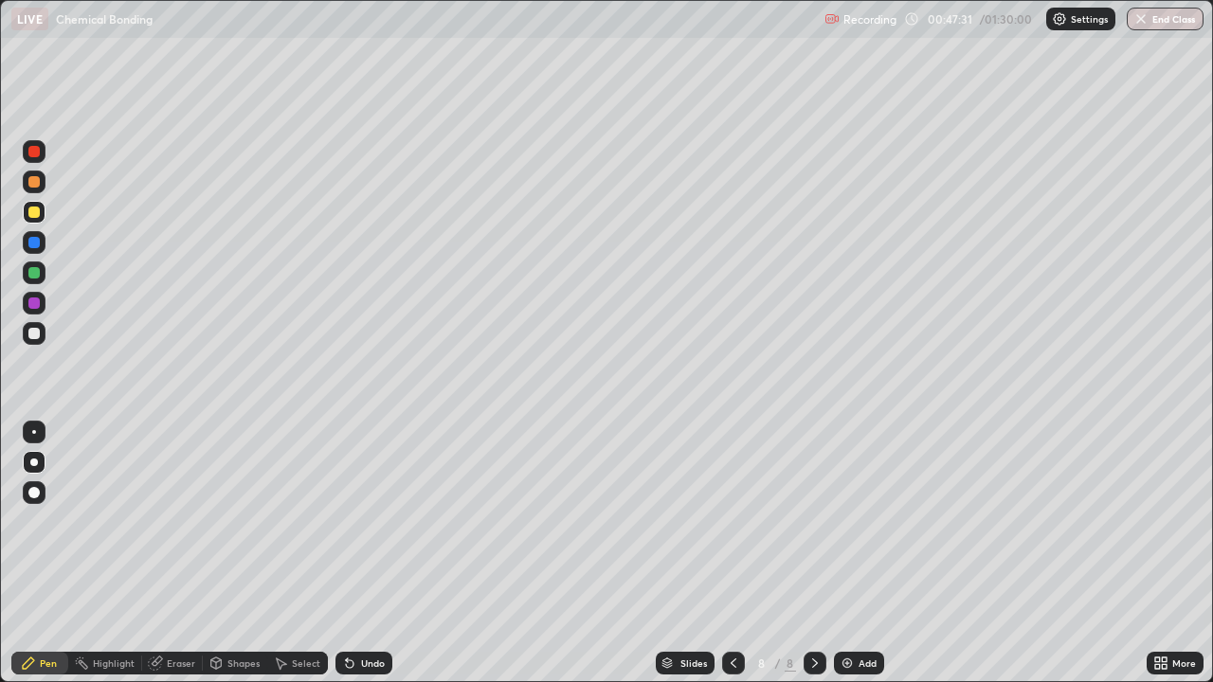
click at [45, 337] on div at bounding box center [34, 333] width 23 height 23
click at [37, 192] on div at bounding box center [34, 182] width 23 height 23
click at [32, 213] on div at bounding box center [33, 212] width 11 height 11
click at [357, 553] on div "Undo" at bounding box center [363, 663] width 57 height 23
click at [34, 185] on div at bounding box center [33, 181] width 11 height 11
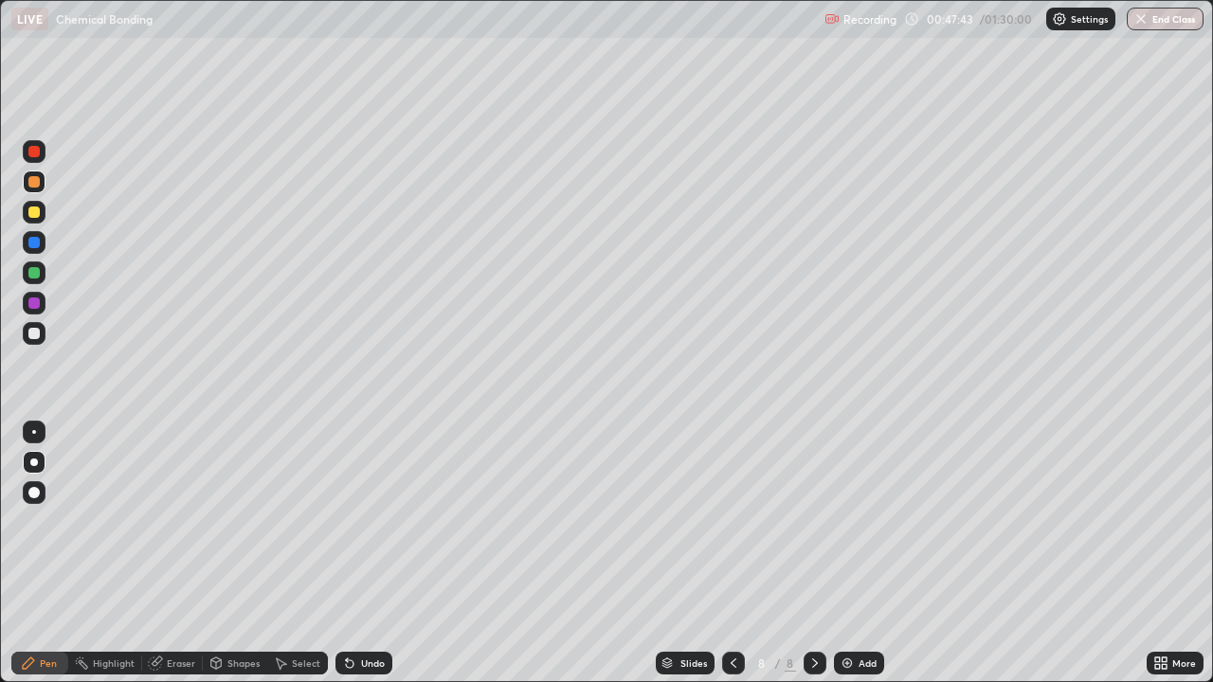
click at [34, 183] on div at bounding box center [33, 181] width 11 height 11
click at [36, 181] on div at bounding box center [33, 181] width 11 height 11
click at [36, 219] on div at bounding box center [34, 212] width 23 height 23
click at [36, 217] on div at bounding box center [33, 212] width 11 height 11
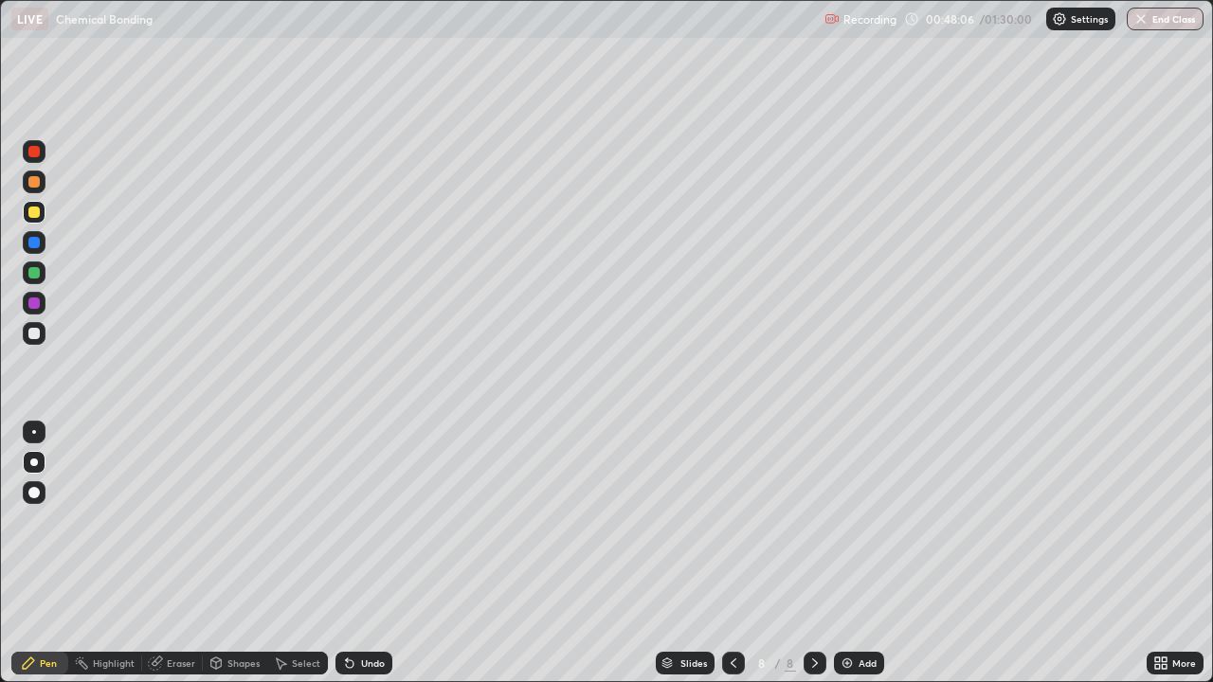
click at [43, 270] on div at bounding box center [34, 272] width 23 height 23
click at [35, 190] on div at bounding box center [34, 182] width 23 height 23
click at [33, 189] on div at bounding box center [34, 182] width 23 height 23
click at [38, 184] on div at bounding box center [33, 181] width 11 height 11
click at [29, 244] on div at bounding box center [33, 242] width 11 height 11
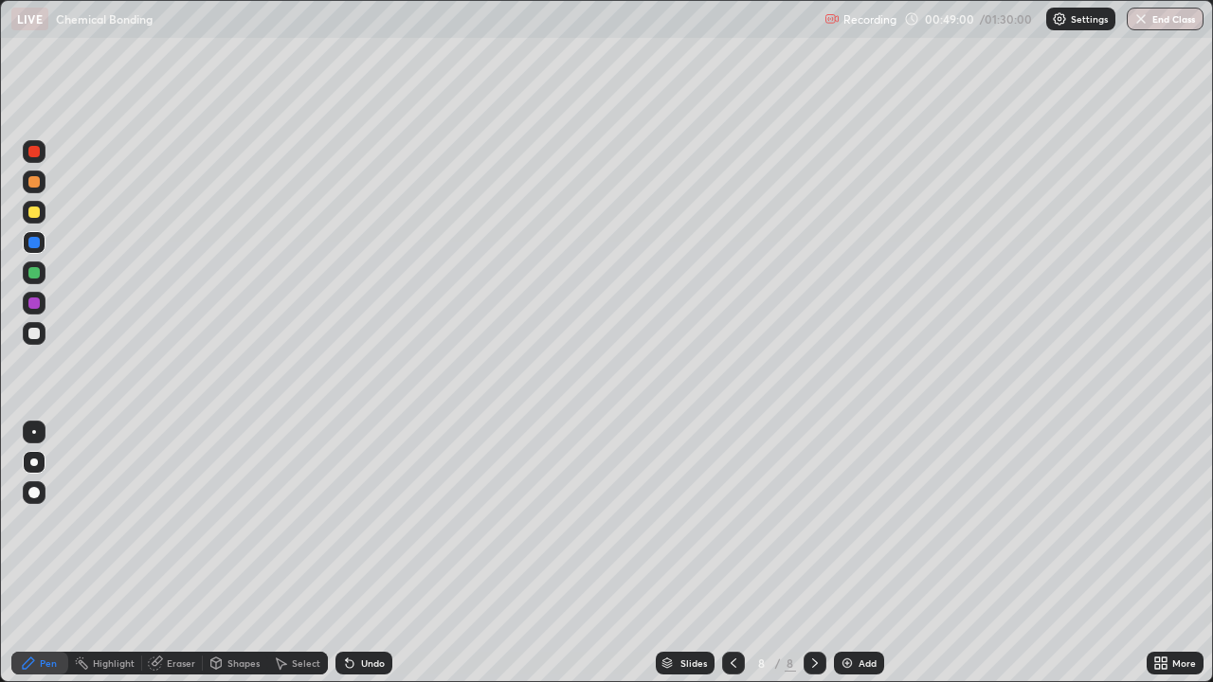
click at [40, 205] on div at bounding box center [34, 212] width 23 height 23
click at [39, 241] on div at bounding box center [33, 242] width 11 height 11
click at [37, 265] on div at bounding box center [34, 272] width 23 height 23
click at [42, 246] on div at bounding box center [34, 242] width 23 height 23
click at [32, 298] on div at bounding box center [33, 302] width 11 height 11
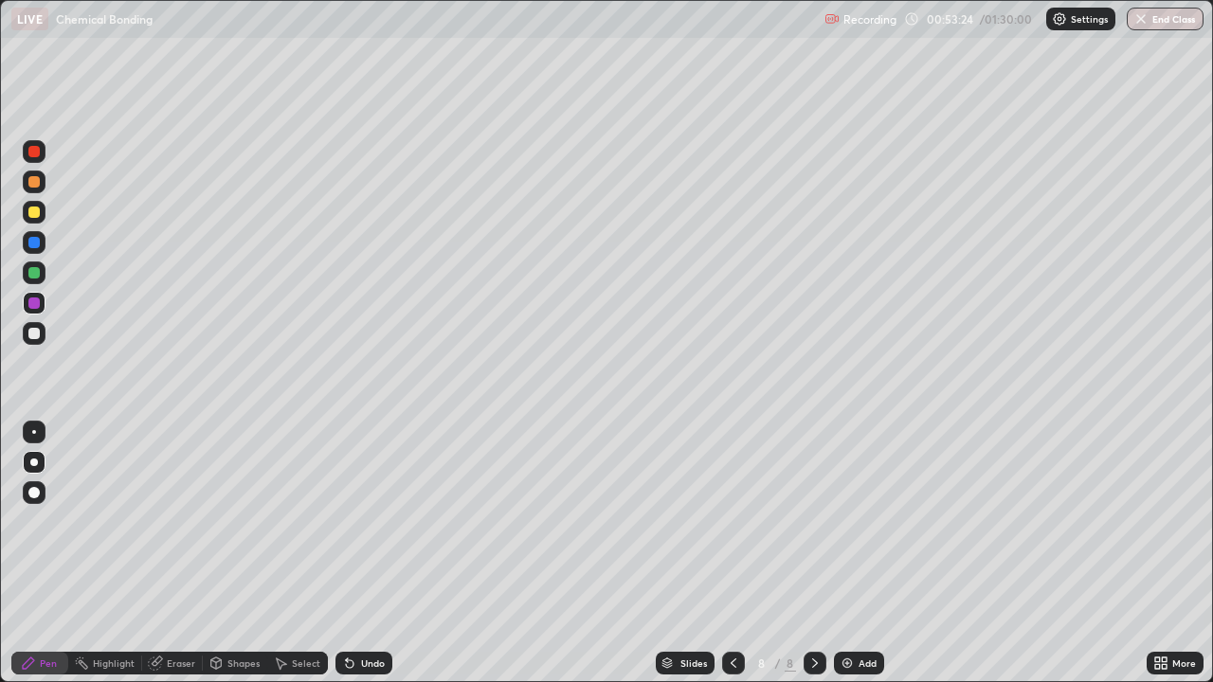
click at [43, 270] on div at bounding box center [34, 272] width 23 height 23
click at [732, 553] on icon at bounding box center [733, 663] width 15 height 15
click at [813, 553] on icon at bounding box center [814, 663] width 15 height 15
click at [37, 330] on div at bounding box center [33, 333] width 11 height 11
click at [34, 274] on div at bounding box center [33, 272] width 11 height 11
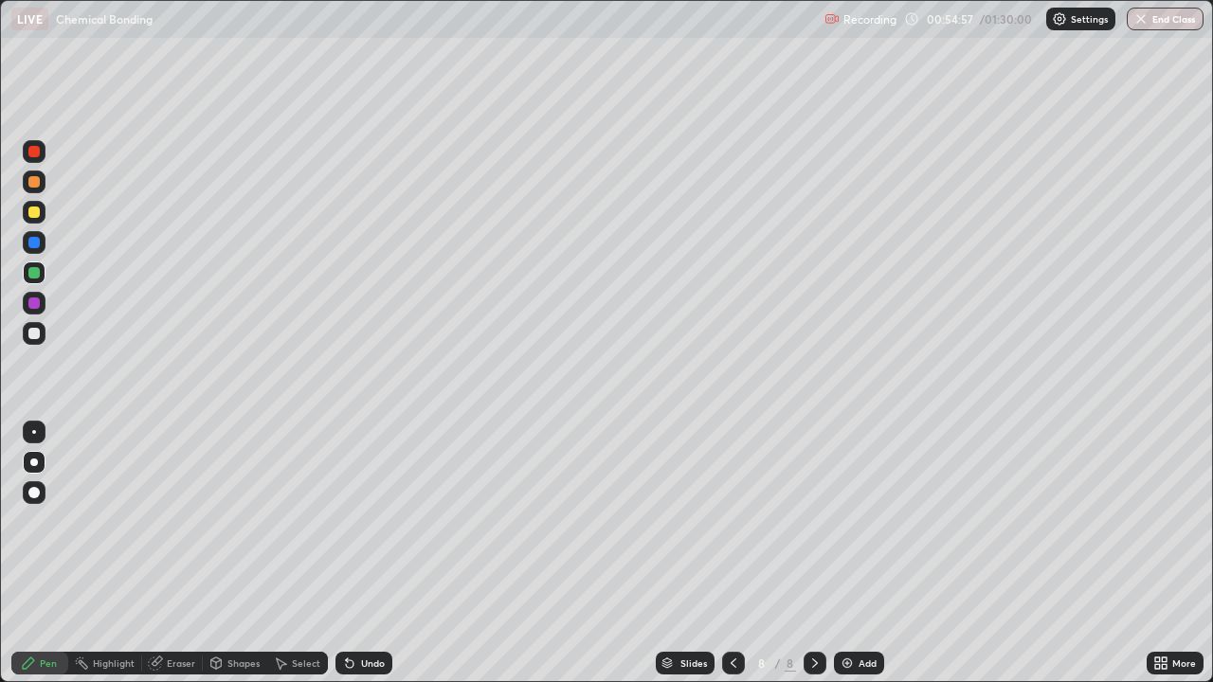
click at [35, 270] on div at bounding box center [33, 272] width 11 height 11
click at [29, 333] on div at bounding box center [33, 333] width 11 height 11
click at [44, 329] on div at bounding box center [34, 333] width 23 height 23
click at [34, 330] on div at bounding box center [33, 333] width 11 height 11
click at [39, 274] on div at bounding box center [33, 272] width 11 height 11
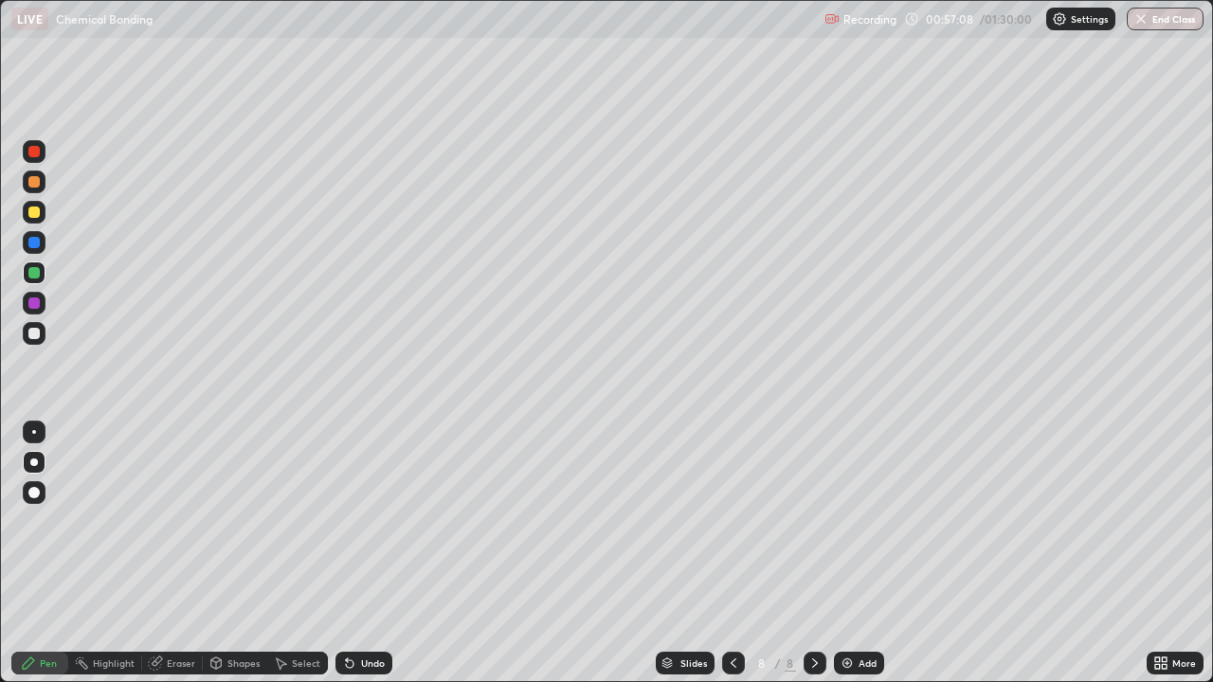
click at [31, 334] on div at bounding box center [33, 333] width 11 height 11
click at [850, 553] on img at bounding box center [846, 663] width 15 height 15
click at [732, 553] on icon at bounding box center [733, 663] width 15 height 15
click at [815, 553] on icon at bounding box center [814, 663] width 15 height 15
click at [32, 210] on div at bounding box center [33, 212] width 11 height 11
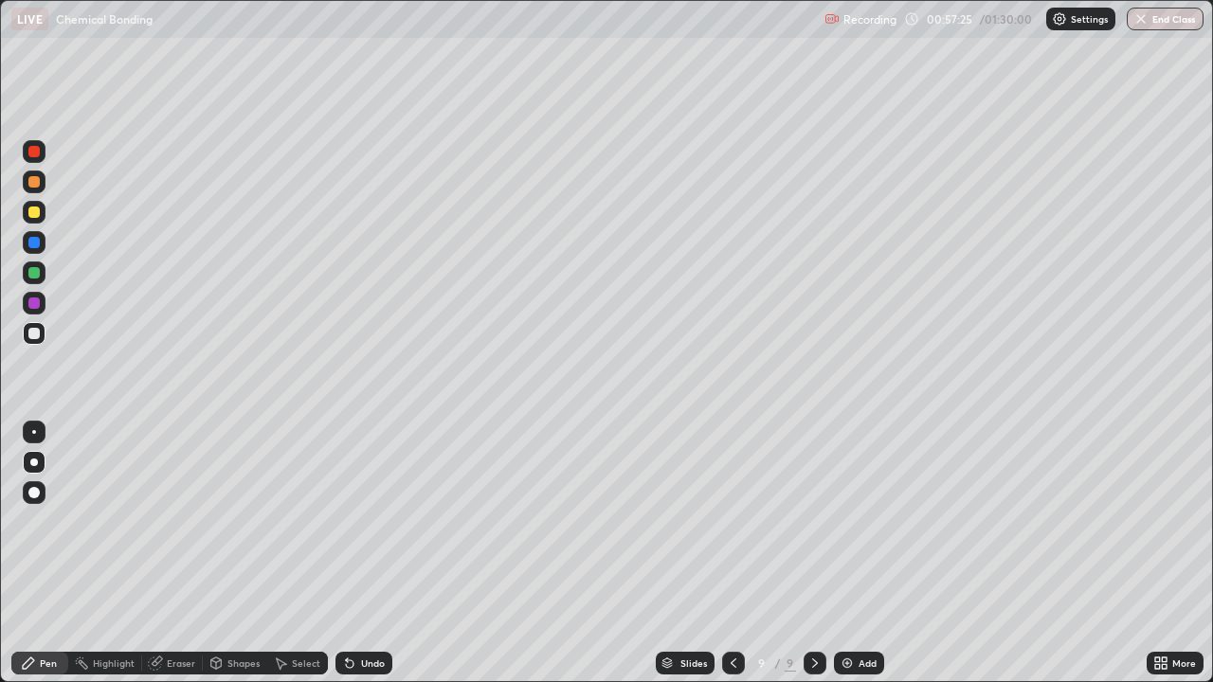
click at [32, 211] on div at bounding box center [33, 212] width 11 height 11
click at [34, 211] on div at bounding box center [33, 212] width 11 height 11
click at [35, 334] on div at bounding box center [33, 333] width 11 height 11
click at [34, 332] on div at bounding box center [33, 333] width 11 height 11
click at [34, 303] on div at bounding box center [33, 302] width 11 height 11
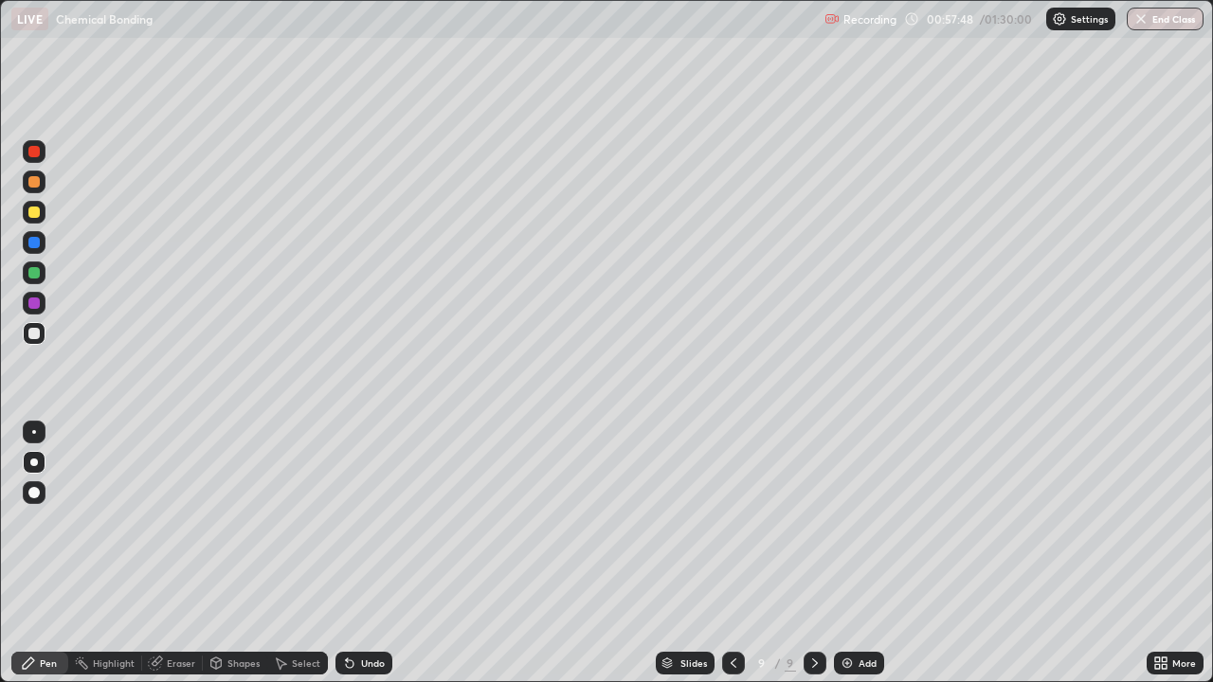
click at [29, 297] on div at bounding box center [34, 303] width 23 height 23
click at [28, 299] on div at bounding box center [33, 302] width 11 height 11
click at [369, 553] on div "Undo" at bounding box center [373, 662] width 24 height 9
click at [42, 335] on div at bounding box center [34, 333] width 23 height 23
click at [37, 250] on div at bounding box center [34, 242] width 23 height 23
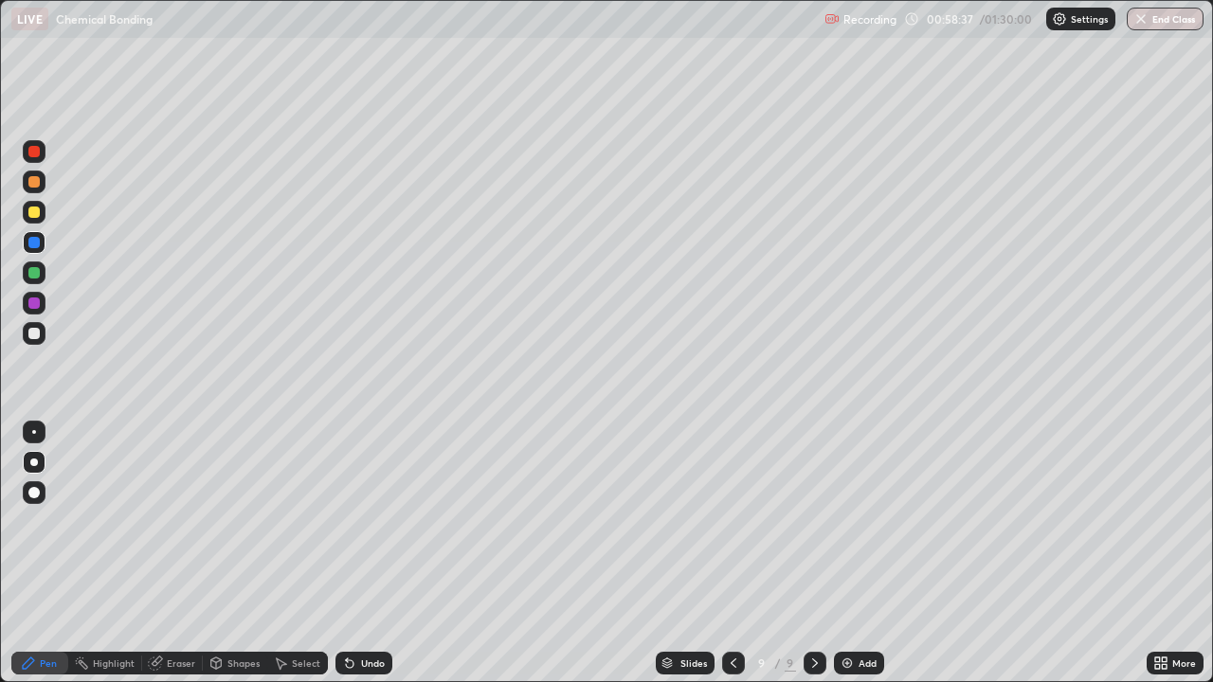
click at [32, 276] on div at bounding box center [33, 272] width 11 height 11
click at [33, 268] on div at bounding box center [33, 272] width 11 height 11
click at [175, 553] on div "Eraser" at bounding box center [181, 662] width 28 height 9
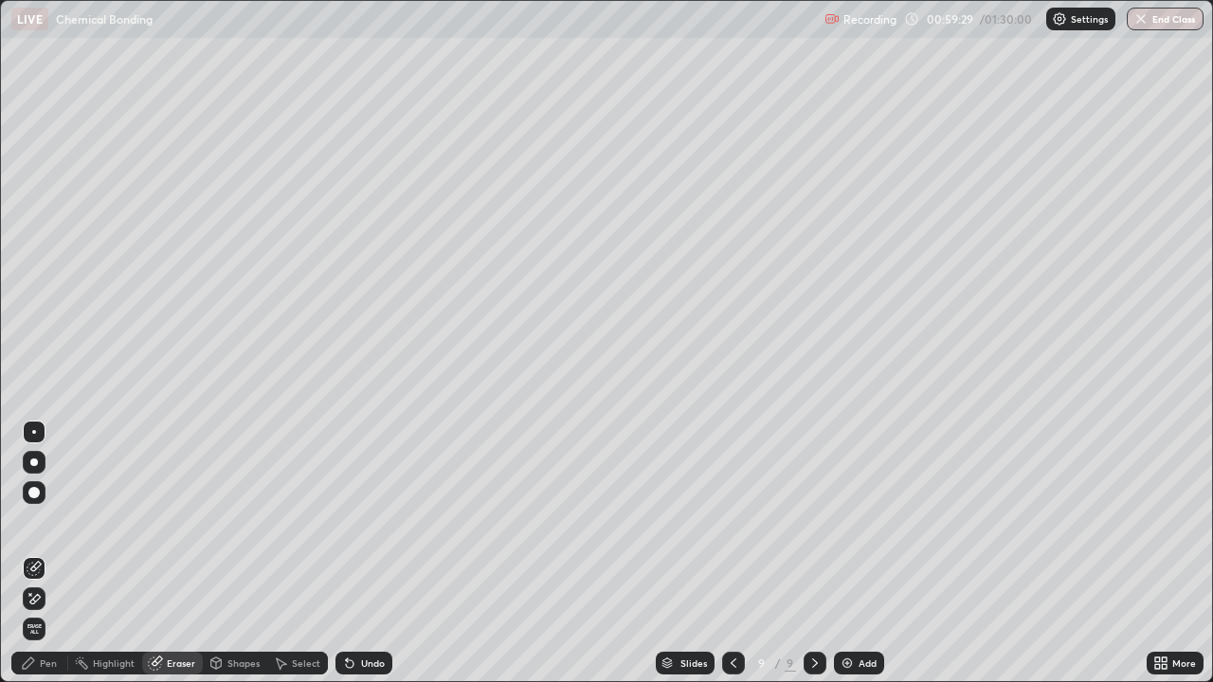
click at [45, 553] on div "Pen" at bounding box center [48, 662] width 17 height 9
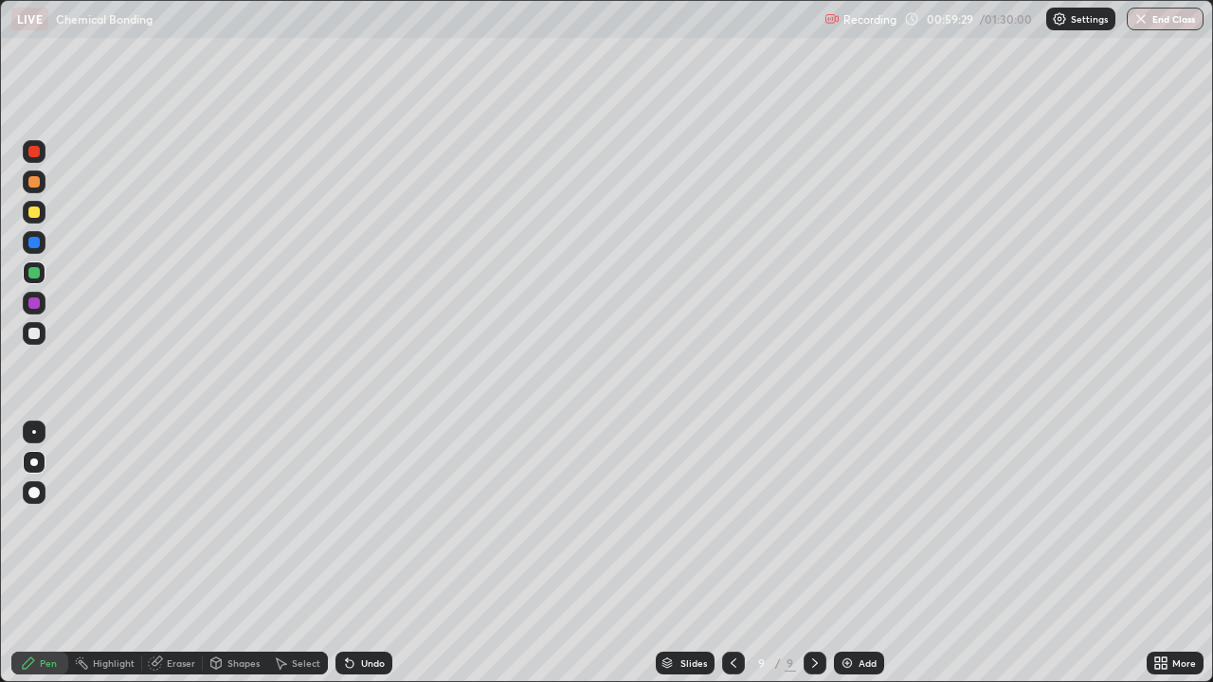
click at [45, 553] on div "Pen" at bounding box center [48, 662] width 17 height 9
click at [34, 331] on div at bounding box center [33, 333] width 11 height 11
click at [41, 305] on div at bounding box center [34, 303] width 23 height 23
click at [38, 276] on div at bounding box center [33, 272] width 11 height 11
click at [37, 276] on div at bounding box center [33, 272] width 11 height 11
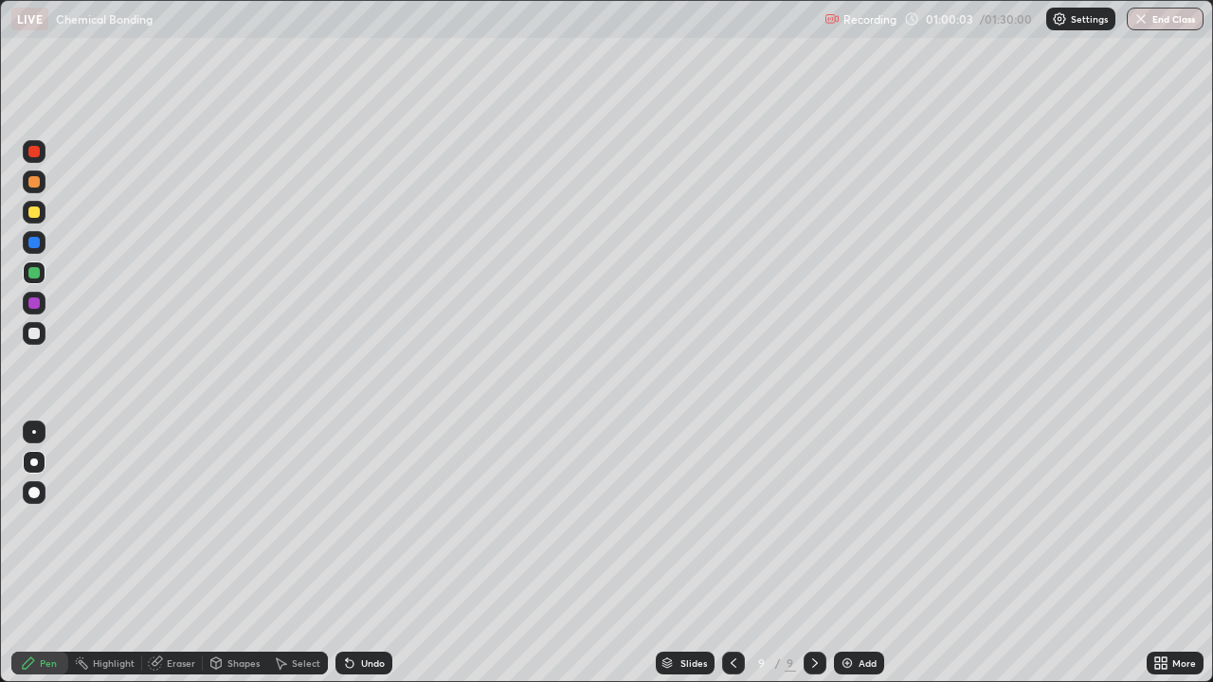
click at [36, 275] on div at bounding box center [33, 272] width 11 height 11
click at [36, 272] on div at bounding box center [33, 272] width 11 height 11
click at [37, 269] on div at bounding box center [33, 272] width 11 height 11
click at [36, 241] on div at bounding box center [33, 242] width 11 height 11
click at [35, 269] on div at bounding box center [33, 272] width 11 height 11
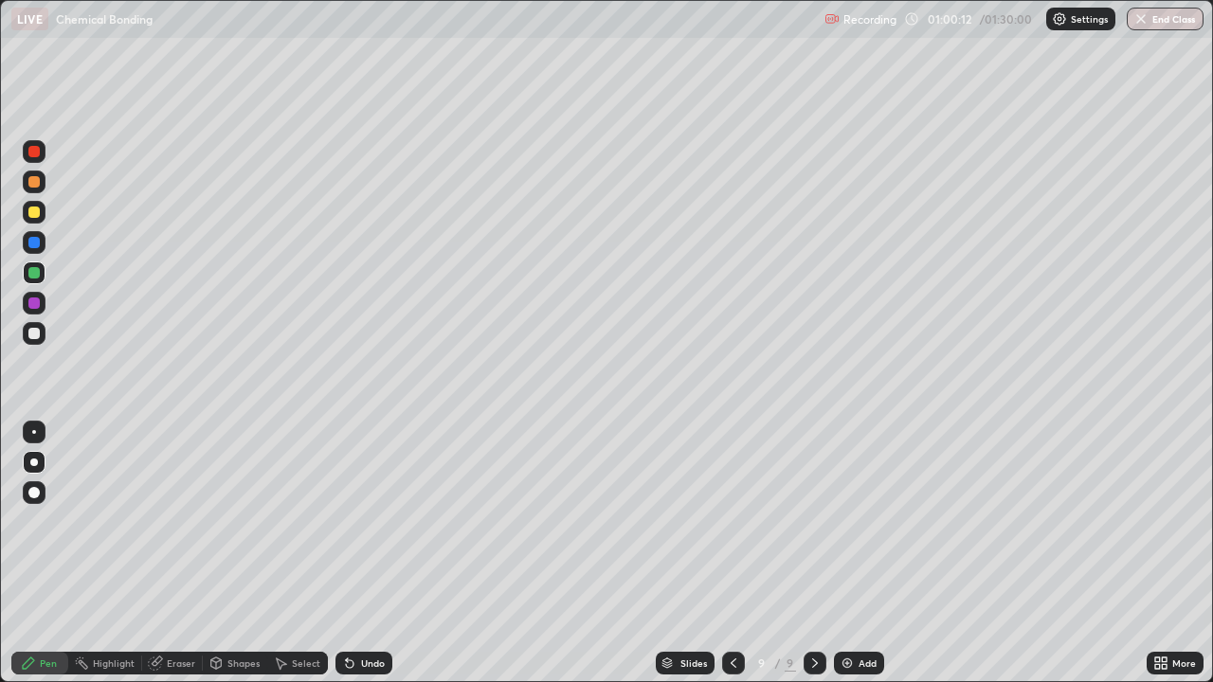
click at [43, 331] on div at bounding box center [34, 333] width 23 height 23
click at [35, 233] on div at bounding box center [34, 242] width 23 height 23
click at [379, 553] on div "Undo" at bounding box center [363, 663] width 57 height 23
click at [34, 333] on div at bounding box center [33, 333] width 11 height 11
click at [37, 244] on div at bounding box center [33, 242] width 11 height 11
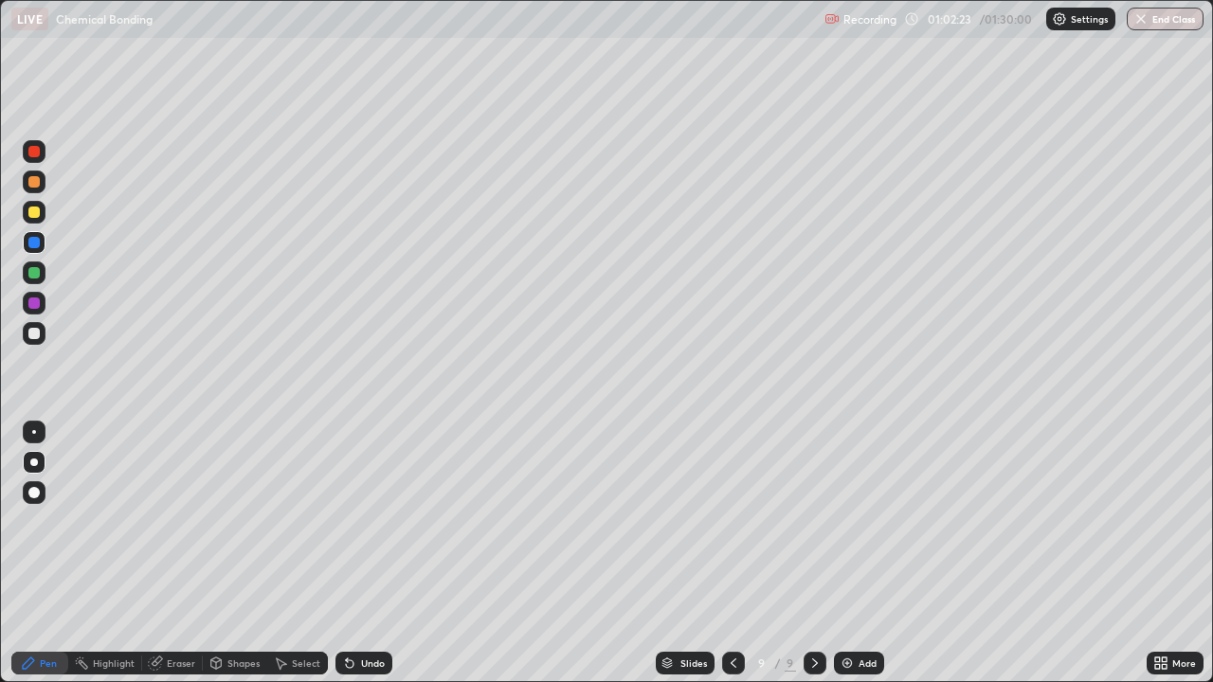
click at [38, 334] on div at bounding box center [33, 333] width 11 height 11
click at [33, 296] on div at bounding box center [34, 303] width 23 height 23
click at [31, 213] on div at bounding box center [33, 212] width 11 height 11
click at [38, 277] on div at bounding box center [33, 272] width 11 height 11
click at [37, 302] on div at bounding box center [33, 302] width 11 height 11
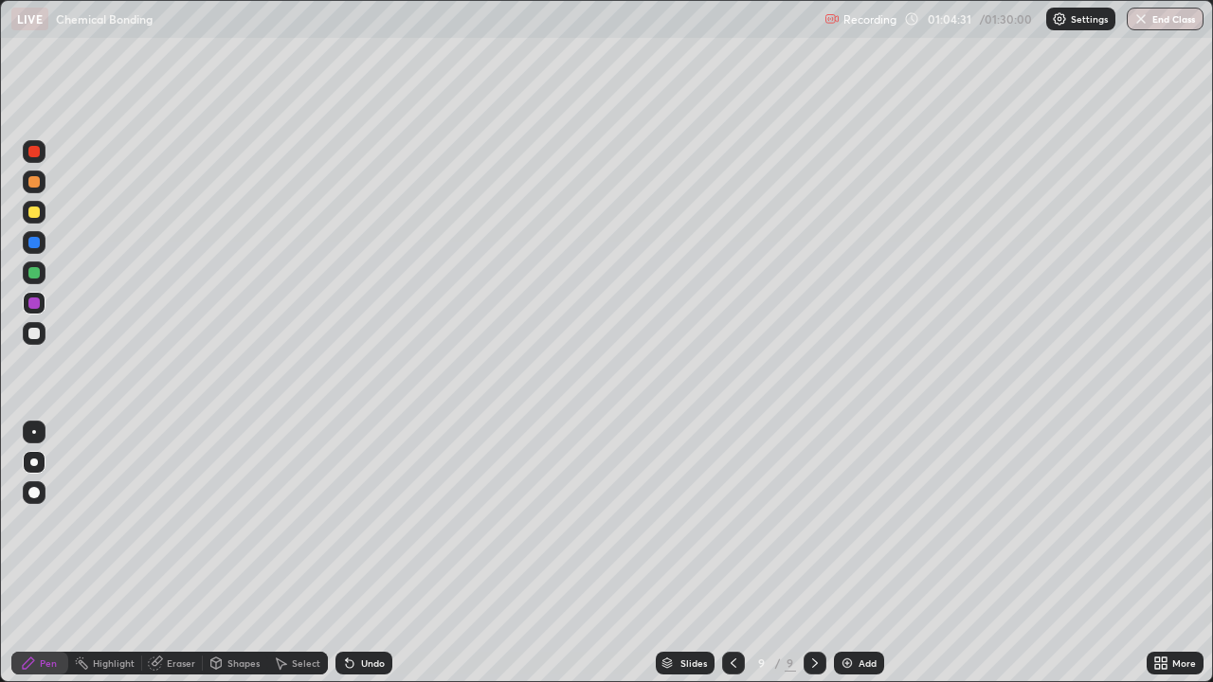
click at [44, 250] on div at bounding box center [34, 242] width 23 height 23
click at [35, 243] on div at bounding box center [33, 242] width 11 height 11
click at [35, 178] on div at bounding box center [33, 181] width 11 height 11
click at [36, 326] on div at bounding box center [34, 333] width 23 height 23
click at [367, 553] on div "Undo" at bounding box center [373, 662] width 24 height 9
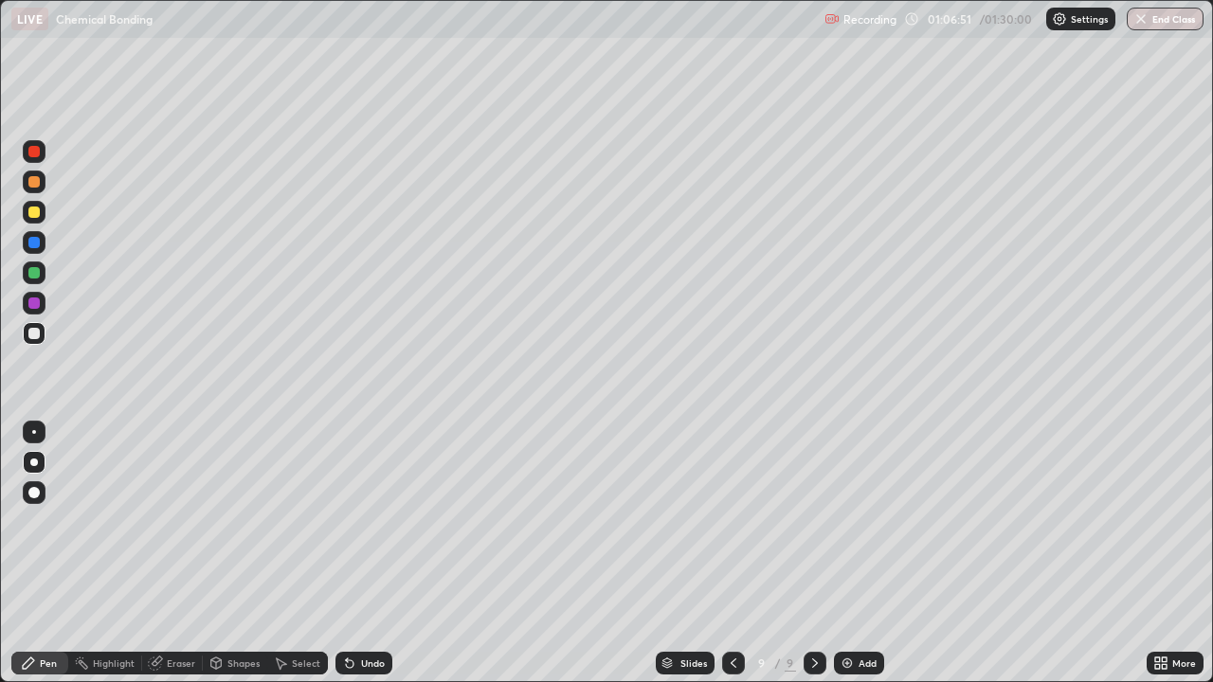
click at [369, 553] on div "Undo" at bounding box center [363, 663] width 57 height 23
click at [361, 553] on div "Undo" at bounding box center [373, 662] width 24 height 9
click at [356, 553] on div "Undo" at bounding box center [363, 663] width 57 height 23
click at [369, 553] on div "Undo" at bounding box center [373, 662] width 24 height 9
click at [856, 553] on div "Add" at bounding box center [859, 663] width 50 height 23
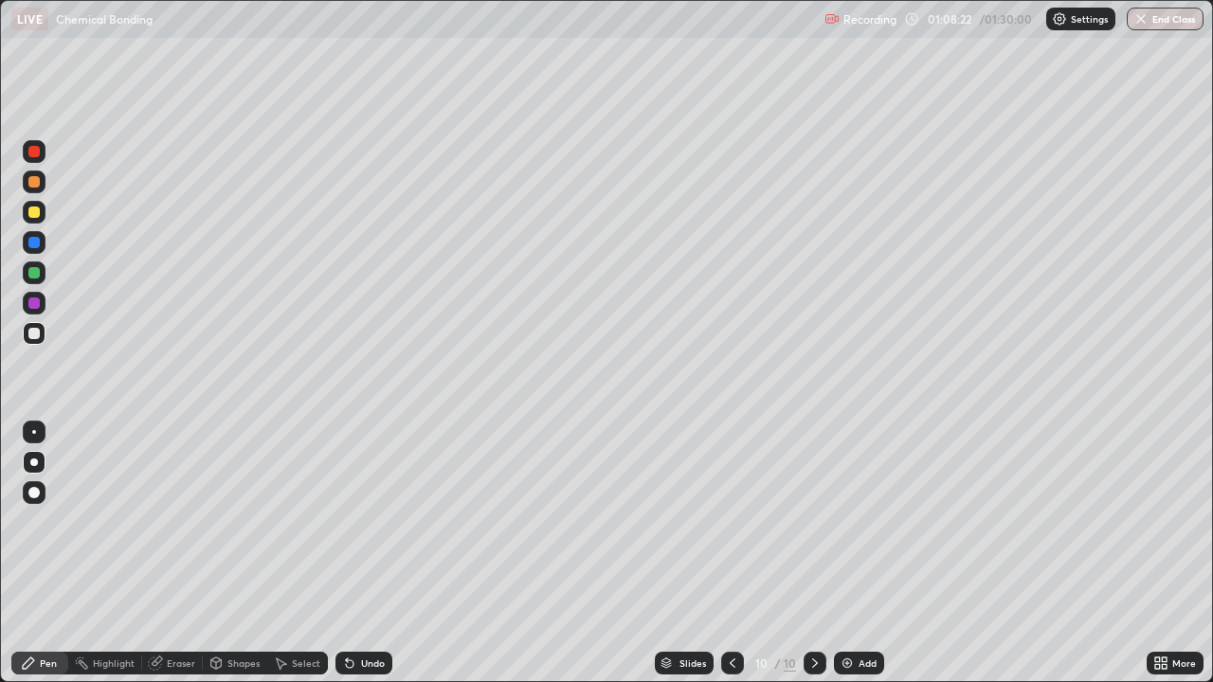
click at [38, 215] on div at bounding box center [33, 212] width 11 height 11
click at [36, 333] on div at bounding box center [33, 333] width 11 height 11
click at [38, 204] on div at bounding box center [34, 212] width 23 height 23
click at [36, 189] on div at bounding box center [34, 182] width 23 height 23
click at [43, 153] on div at bounding box center [34, 151] width 23 height 23
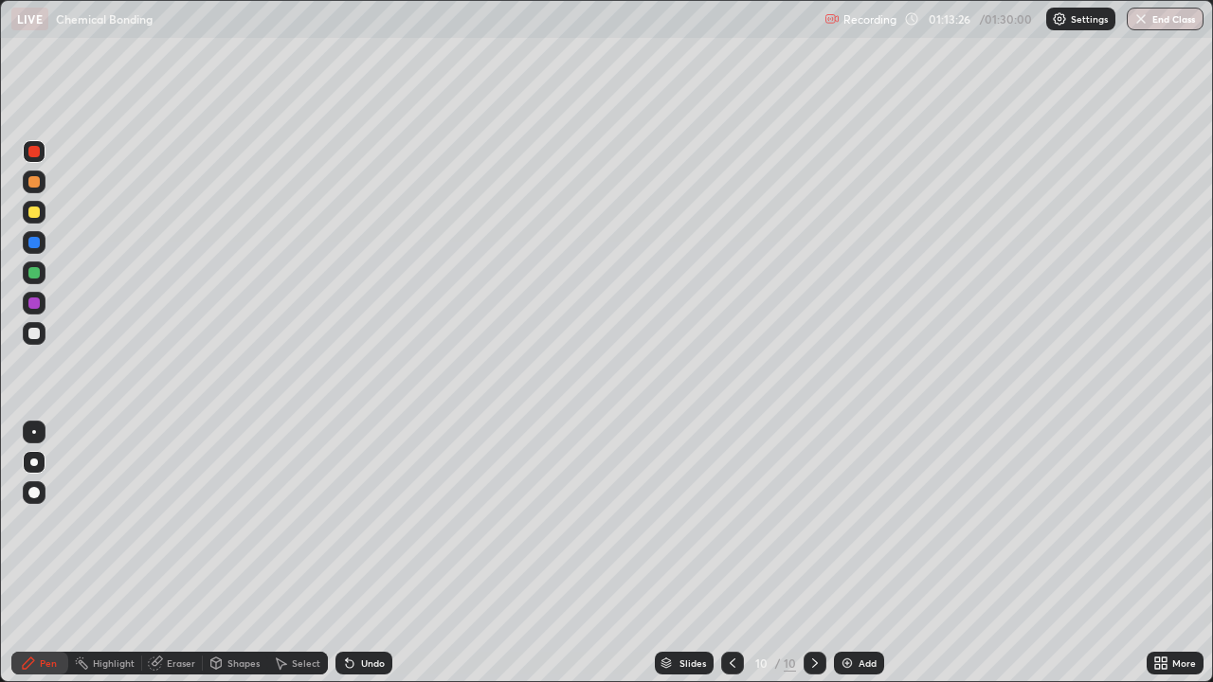
click at [358, 553] on div "Undo" at bounding box center [363, 663] width 57 height 23
click at [361, 553] on div "Undo" at bounding box center [373, 662] width 24 height 9
click at [364, 553] on div "Undo" at bounding box center [363, 663] width 57 height 23
click at [367, 553] on div "Undo" at bounding box center [373, 662] width 24 height 9
click at [34, 271] on div at bounding box center [33, 272] width 11 height 11
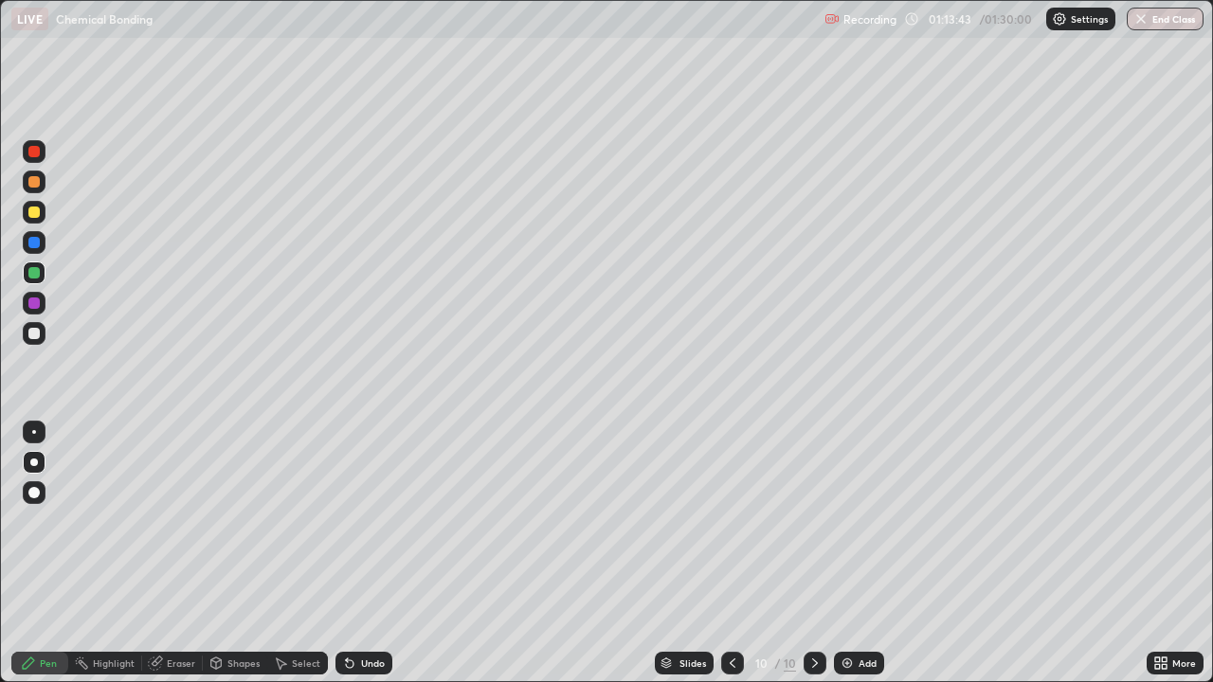
click at [35, 328] on div at bounding box center [33, 333] width 11 height 11
click at [37, 246] on div at bounding box center [33, 242] width 11 height 11
click at [34, 213] on div at bounding box center [33, 212] width 11 height 11
click at [41, 270] on div at bounding box center [34, 272] width 23 height 23
click at [35, 241] on div at bounding box center [33, 242] width 11 height 11
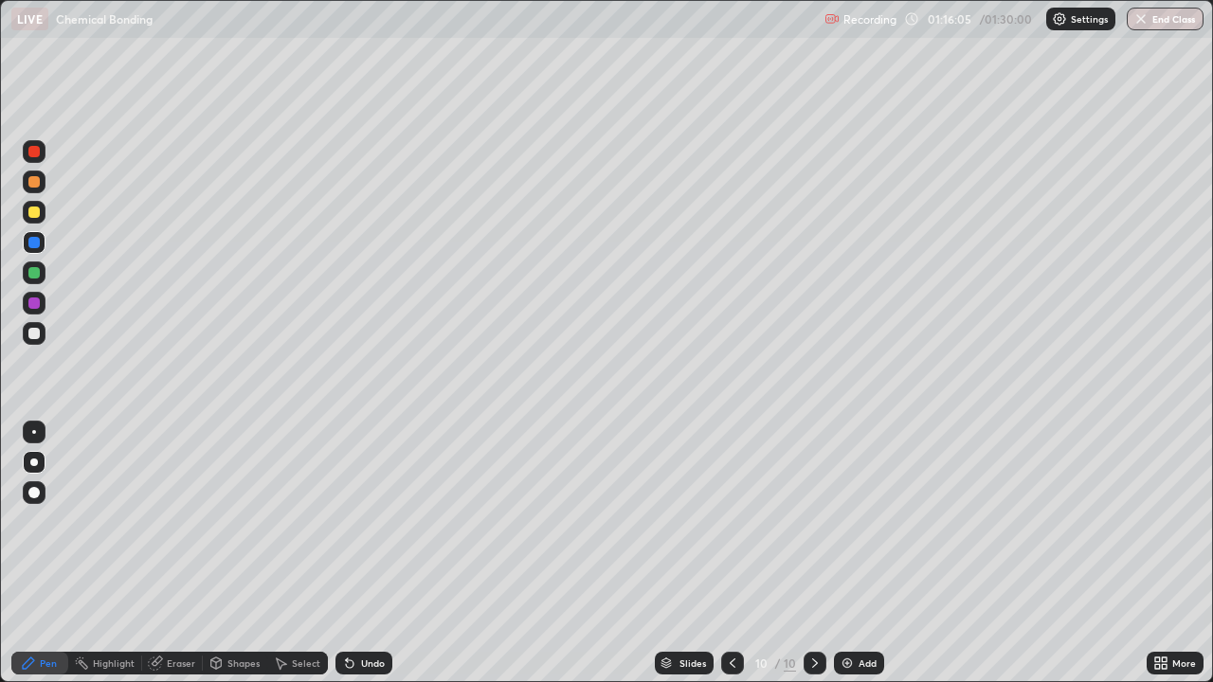
click at [41, 272] on div at bounding box center [34, 272] width 23 height 23
click at [35, 212] on div at bounding box center [33, 212] width 11 height 11
click at [35, 274] on div at bounding box center [33, 272] width 11 height 11
click at [36, 326] on div at bounding box center [34, 333] width 23 height 23
click at [39, 269] on div at bounding box center [33, 272] width 11 height 11
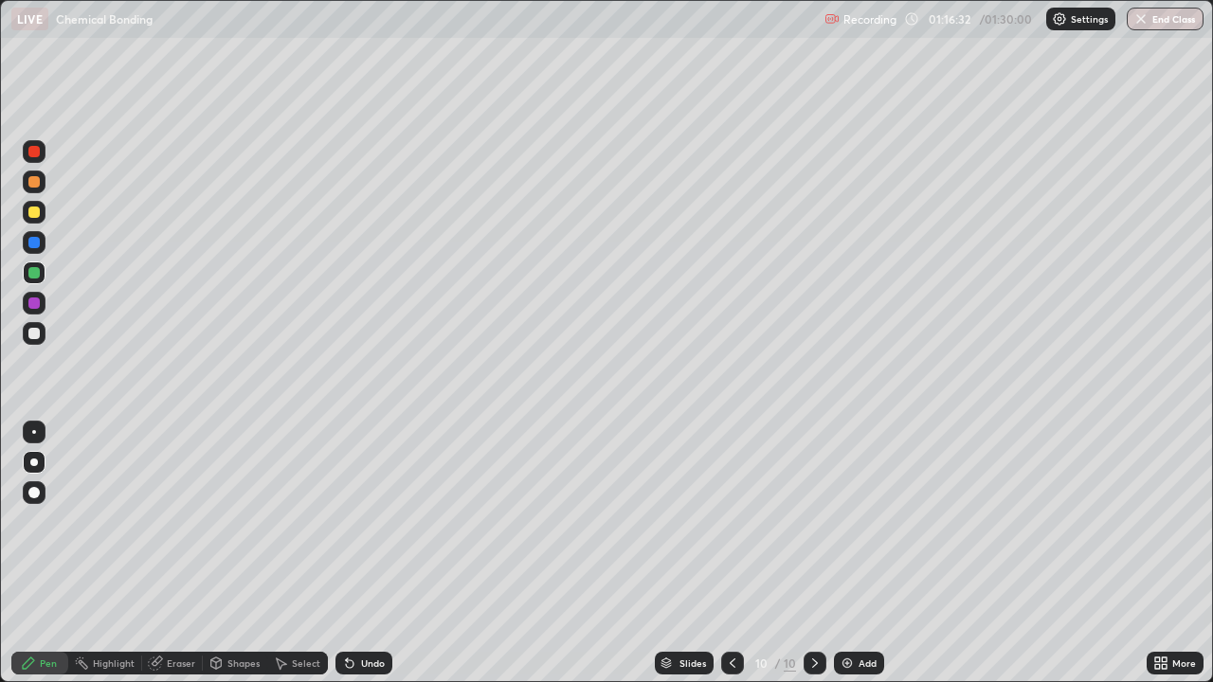
click at [34, 180] on div at bounding box center [33, 181] width 11 height 11
click at [36, 154] on div at bounding box center [33, 151] width 11 height 11
click at [32, 208] on div at bounding box center [33, 212] width 11 height 11
click at [37, 215] on div at bounding box center [33, 212] width 11 height 11
click at [366, 553] on div "Undo" at bounding box center [373, 662] width 24 height 9
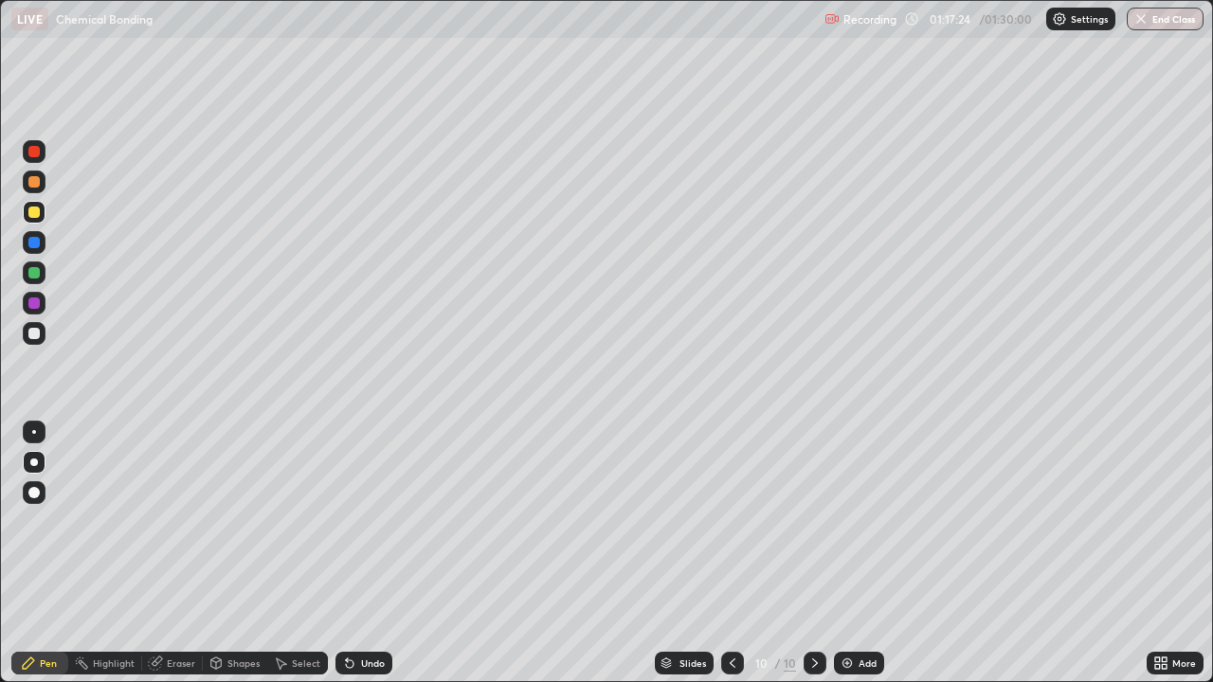
click at [363, 553] on div "Undo" at bounding box center [363, 663] width 57 height 23
click at [370, 553] on div "Undo" at bounding box center [363, 663] width 57 height 23
click at [377, 553] on div "Undo" at bounding box center [363, 663] width 57 height 23
click at [34, 153] on div at bounding box center [33, 151] width 11 height 11
click at [36, 307] on div at bounding box center [33, 302] width 11 height 11
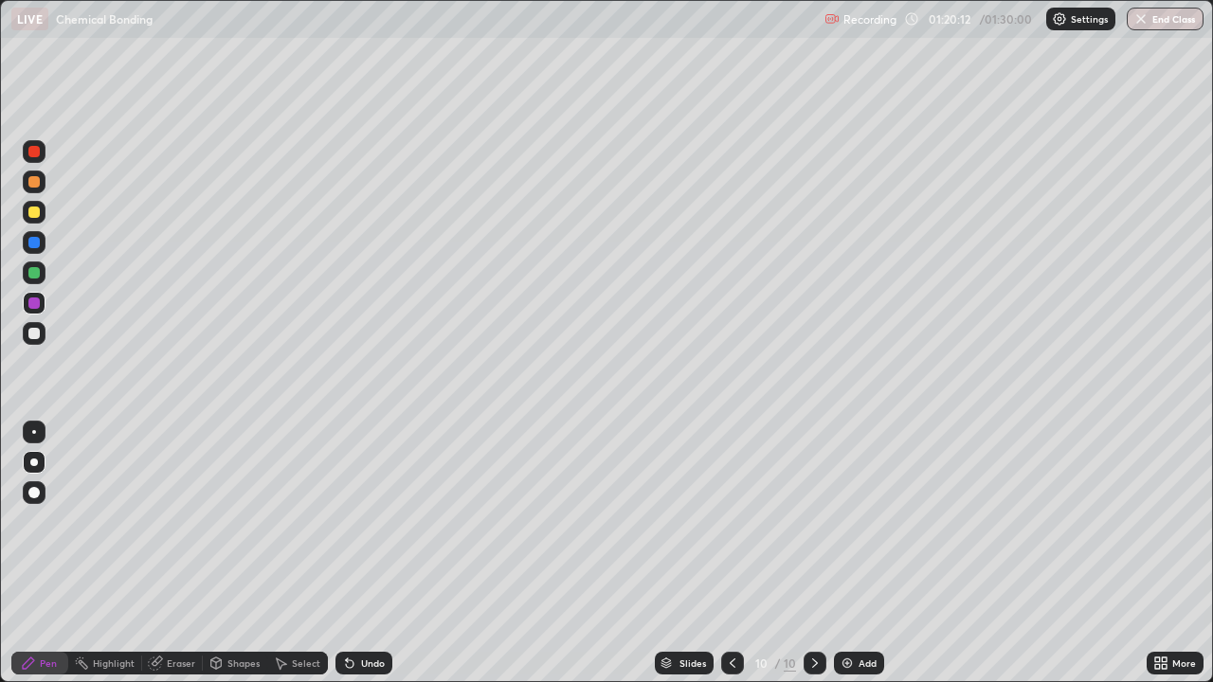
click at [38, 305] on div at bounding box center [33, 302] width 11 height 11
click at [33, 306] on div at bounding box center [33, 302] width 11 height 11
click at [35, 302] on div at bounding box center [33, 302] width 11 height 11
click at [35, 261] on div at bounding box center [34, 272] width 23 height 23
click at [42, 336] on div at bounding box center [34, 333] width 23 height 23
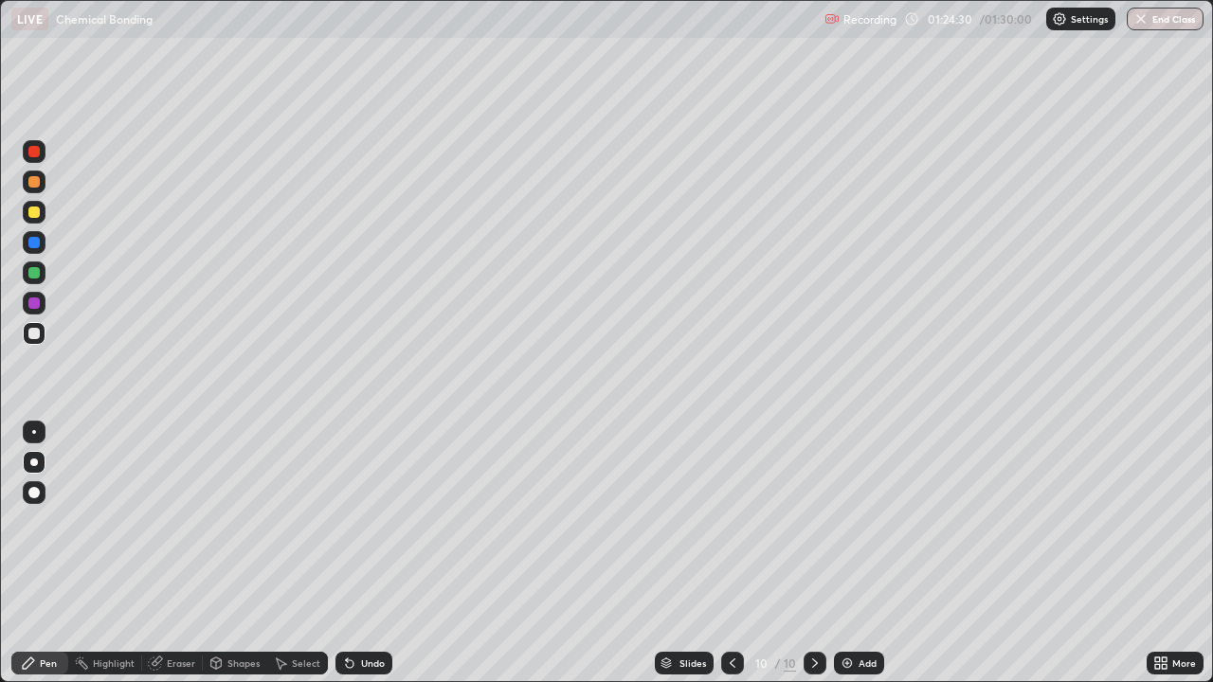
click at [39, 277] on div at bounding box center [33, 272] width 11 height 11
click at [869, 553] on div "Add" at bounding box center [859, 663] width 50 height 23
click at [1140, 22] on img "button" at bounding box center [1141, 18] width 15 height 15
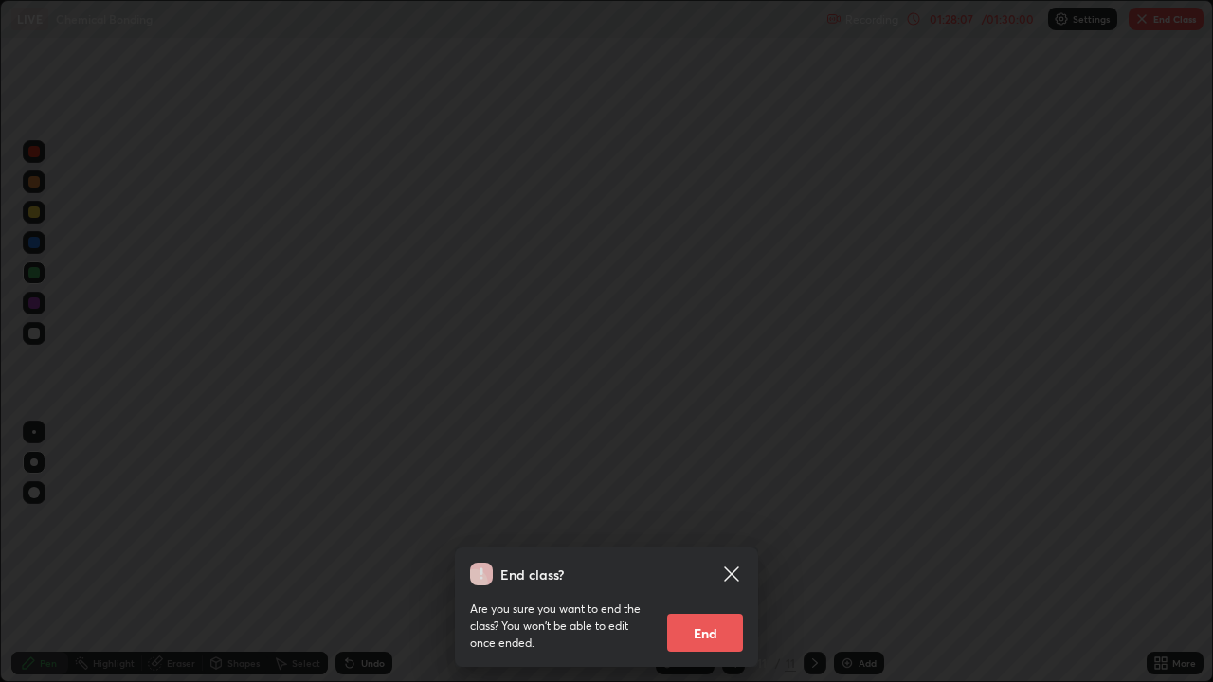
click at [712, 553] on button "End" at bounding box center [705, 633] width 76 height 38
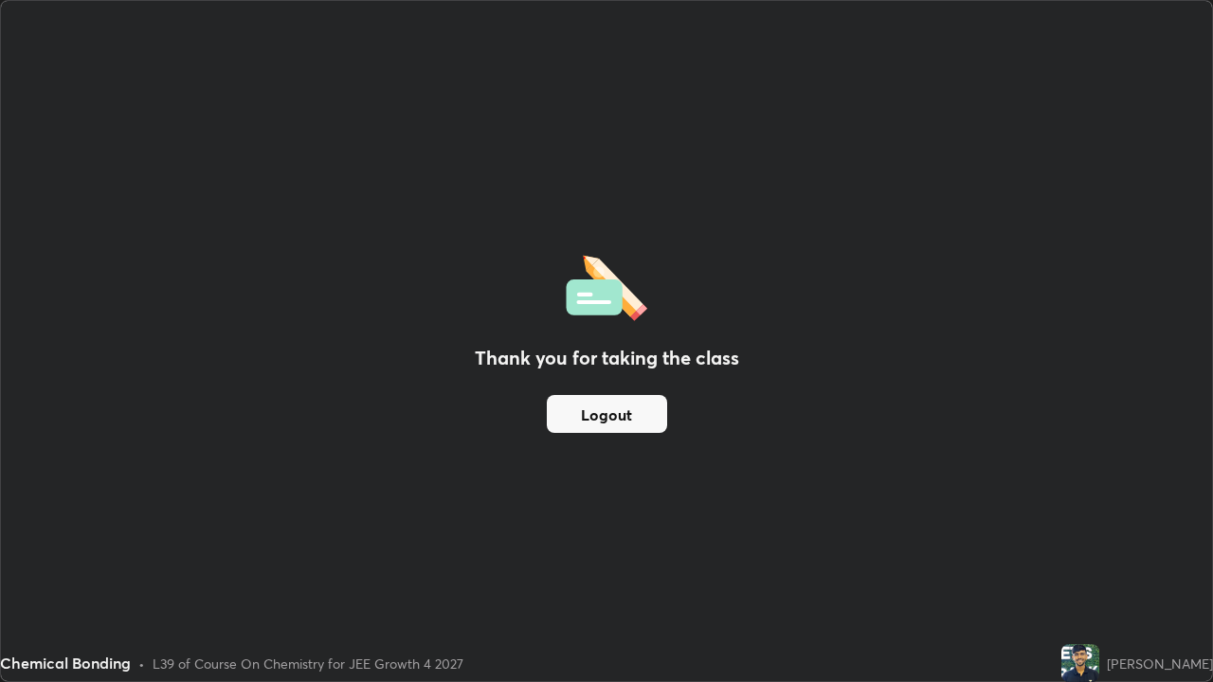
click at [623, 418] on button "Logout" at bounding box center [607, 414] width 120 height 38
click at [623, 410] on button "Logout" at bounding box center [607, 414] width 120 height 38
click at [612, 412] on button "Logout" at bounding box center [607, 414] width 120 height 38
click at [612, 415] on button "Logout" at bounding box center [607, 414] width 120 height 38
